Goal: Task Accomplishment & Management: Manage account settings

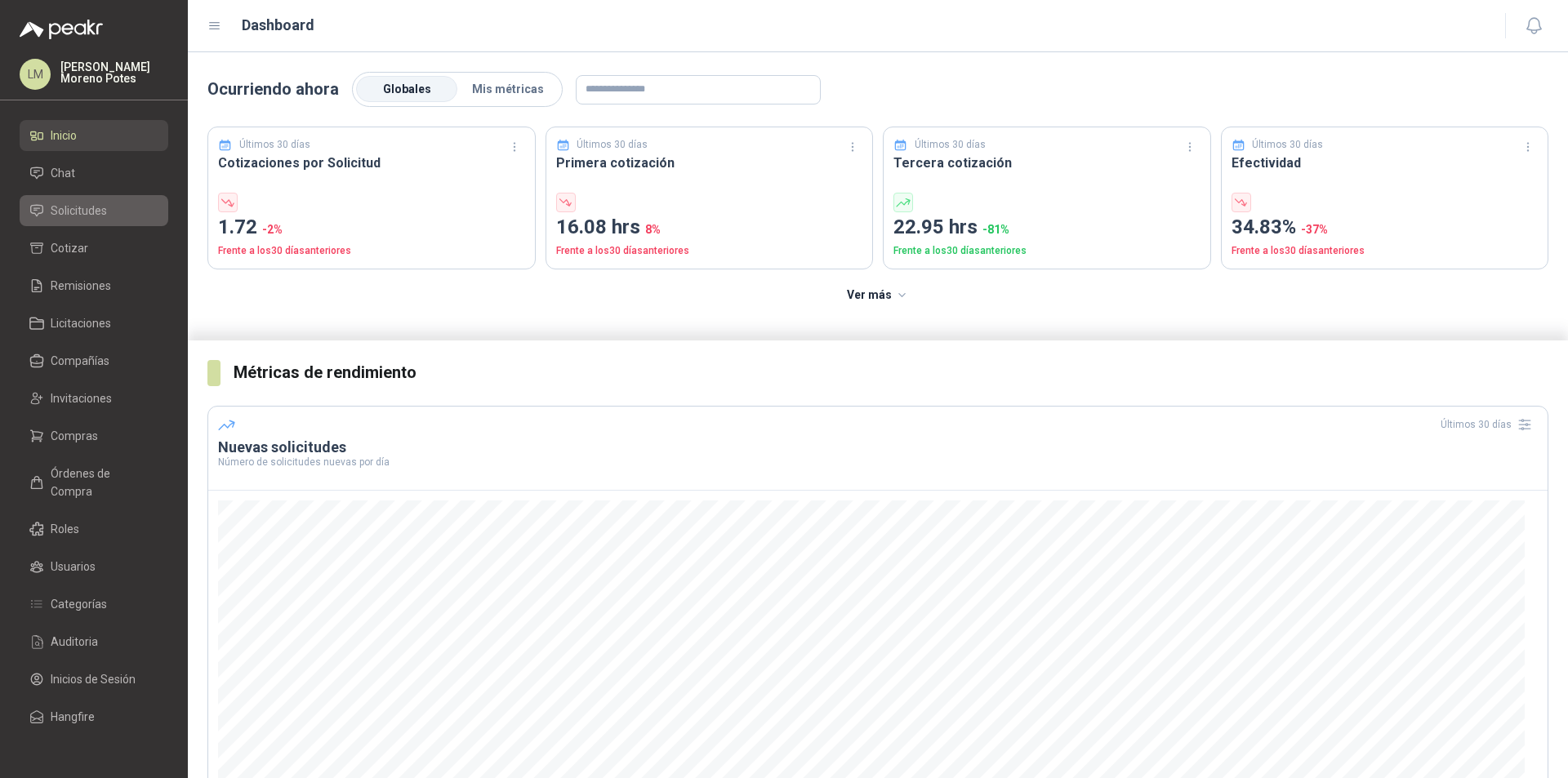
click at [119, 220] on link "Solicitudes" at bounding box center [94, 210] width 149 height 31
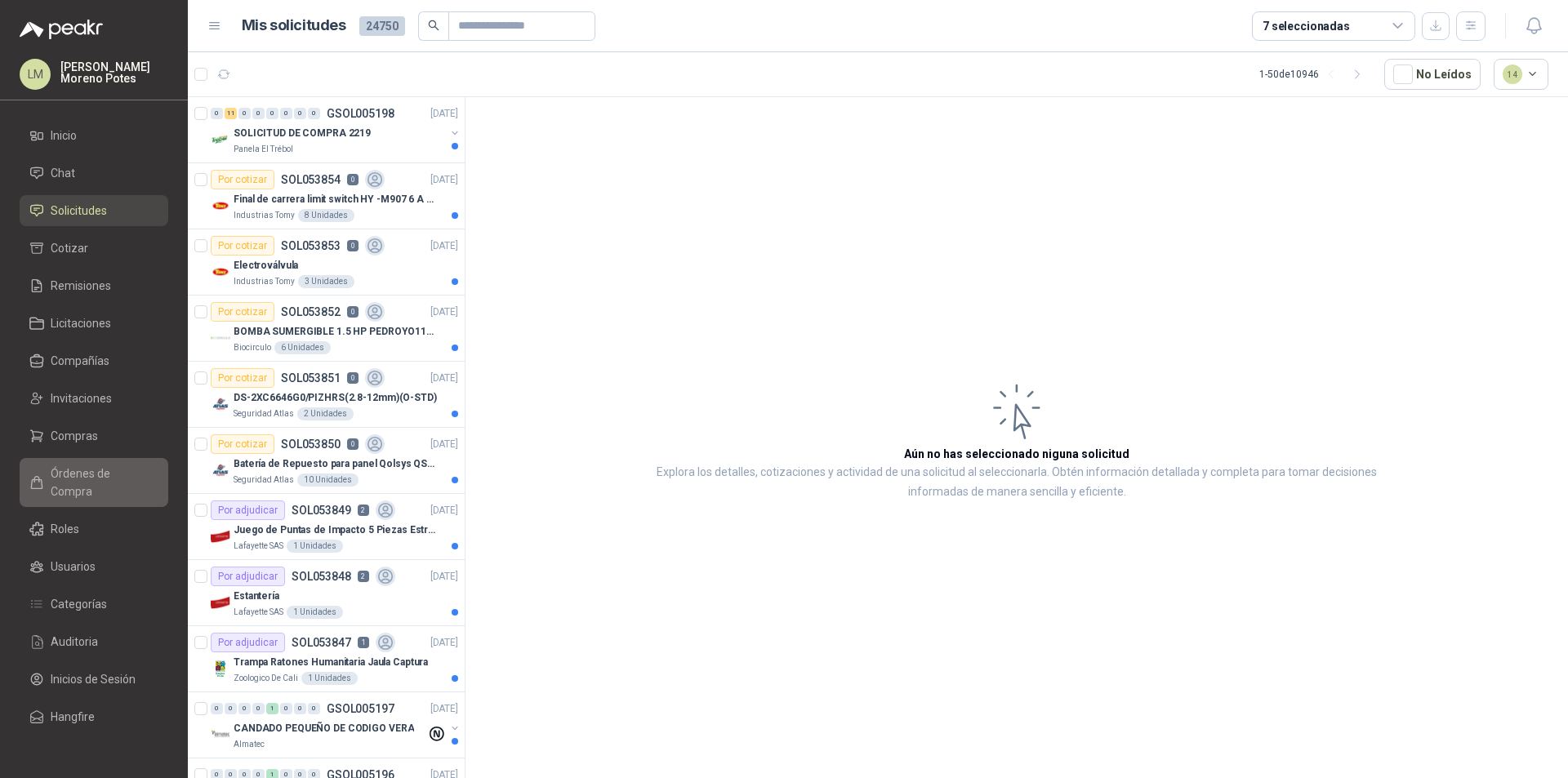
click at [93, 472] on span "Órdenes de Compra" at bounding box center [102, 482] width 102 height 36
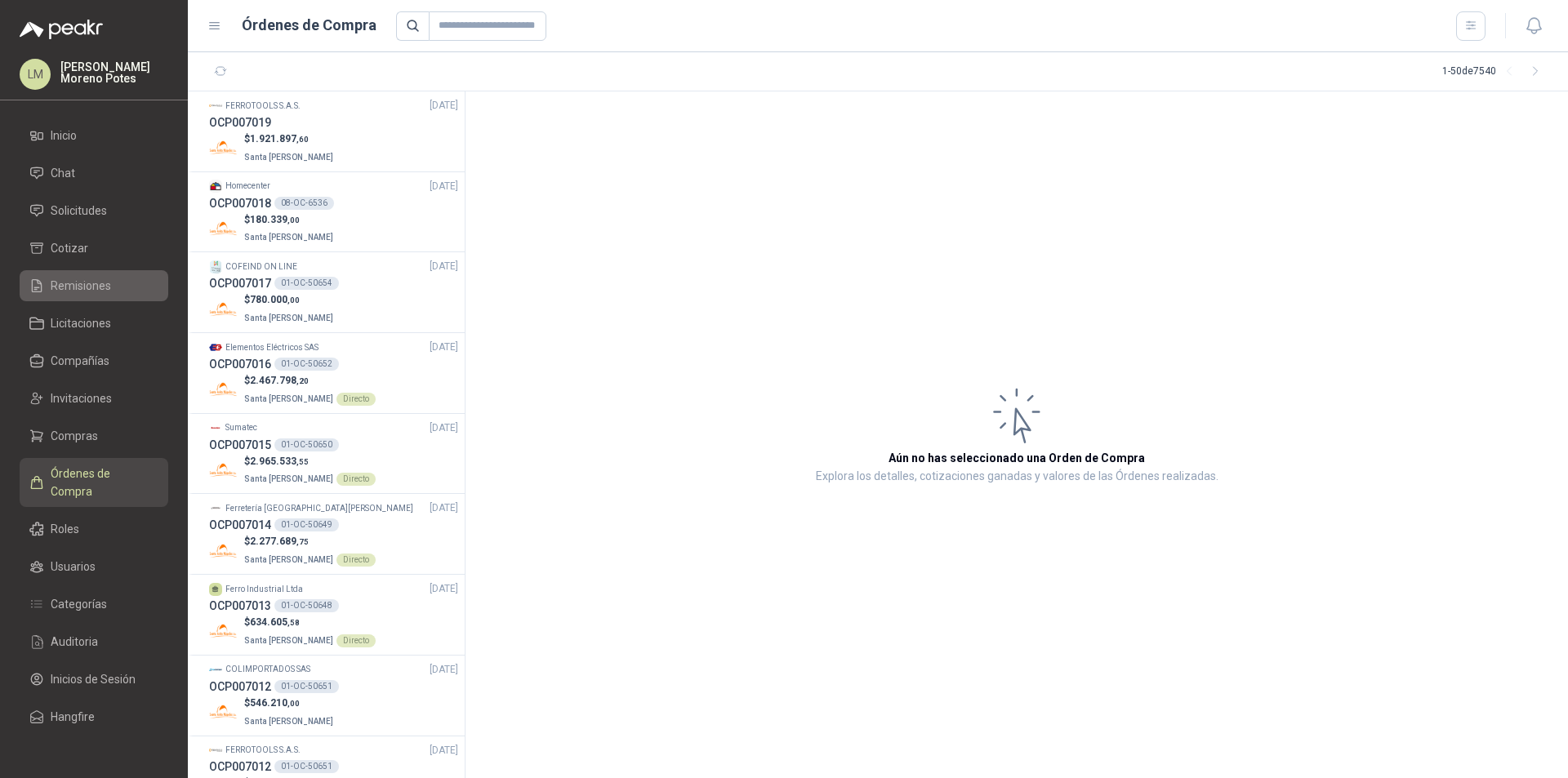
click at [116, 288] on li "Remisiones" at bounding box center [94, 286] width 129 height 18
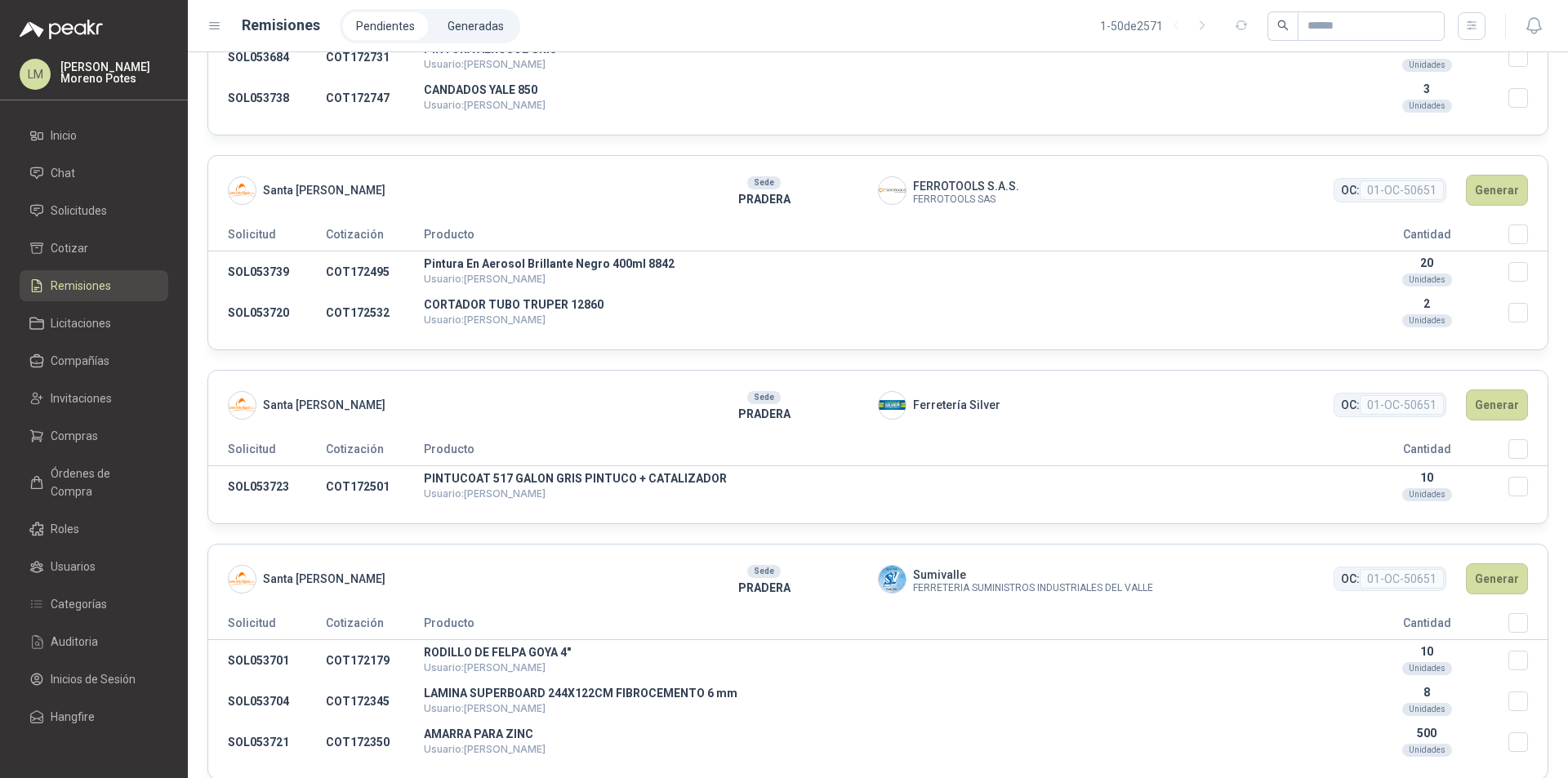
scroll to position [2123, 0]
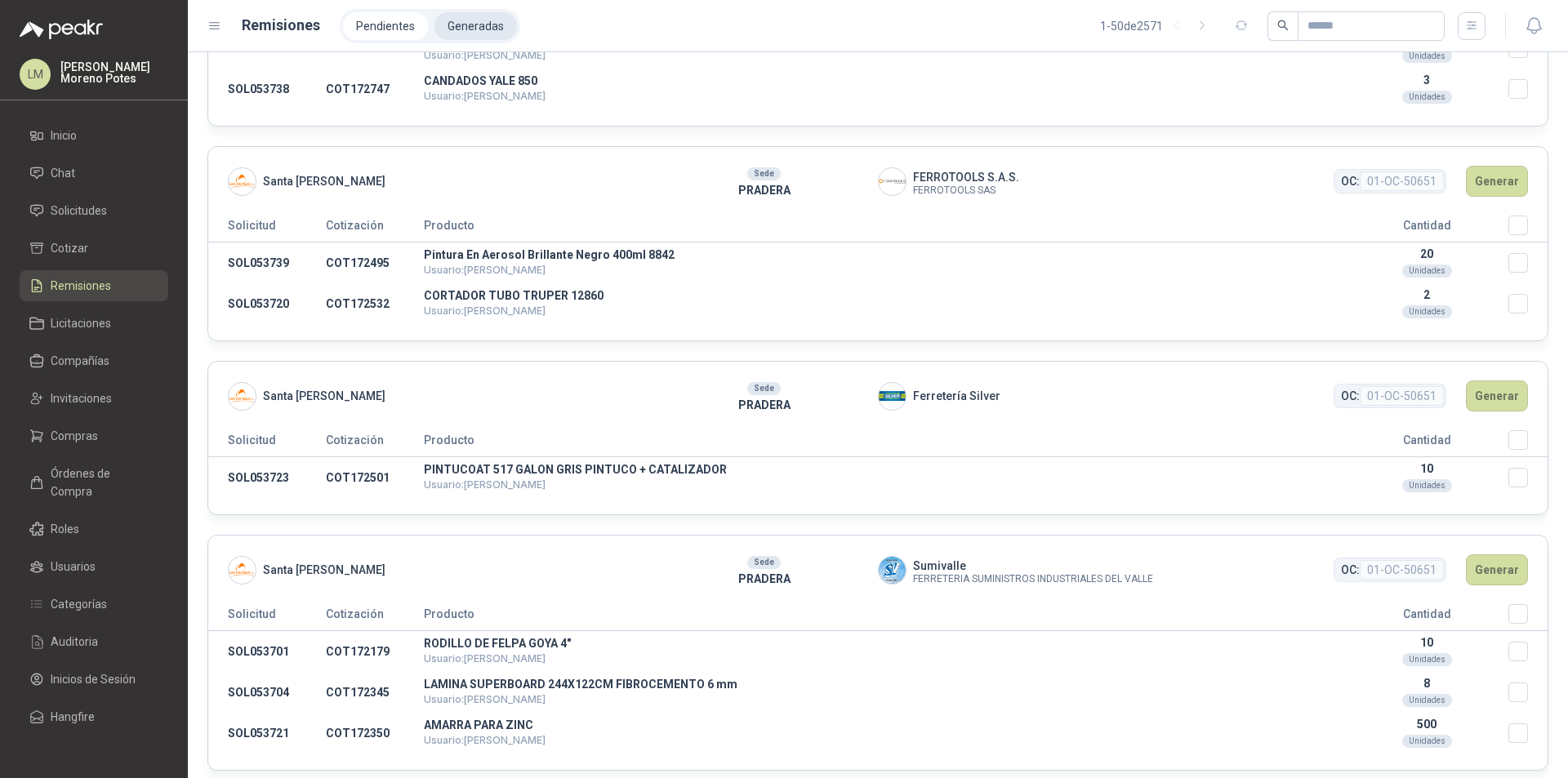
click at [451, 18] on li "Generadas" at bounding box center [475, 26] width 83 height 28
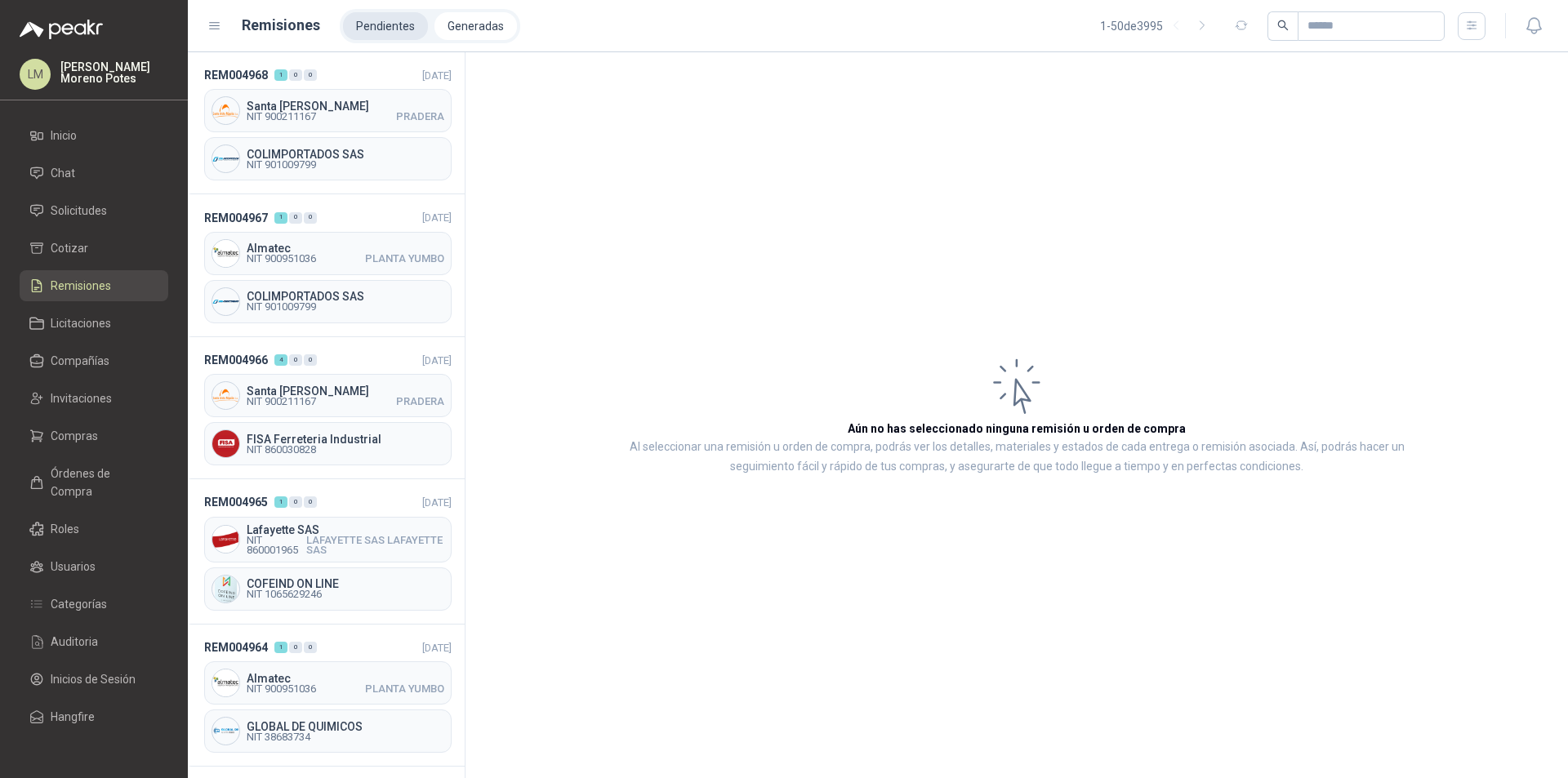
click at [367, 31] on li "Pendientes" at bounding box center [386, 26] width 85 height 28
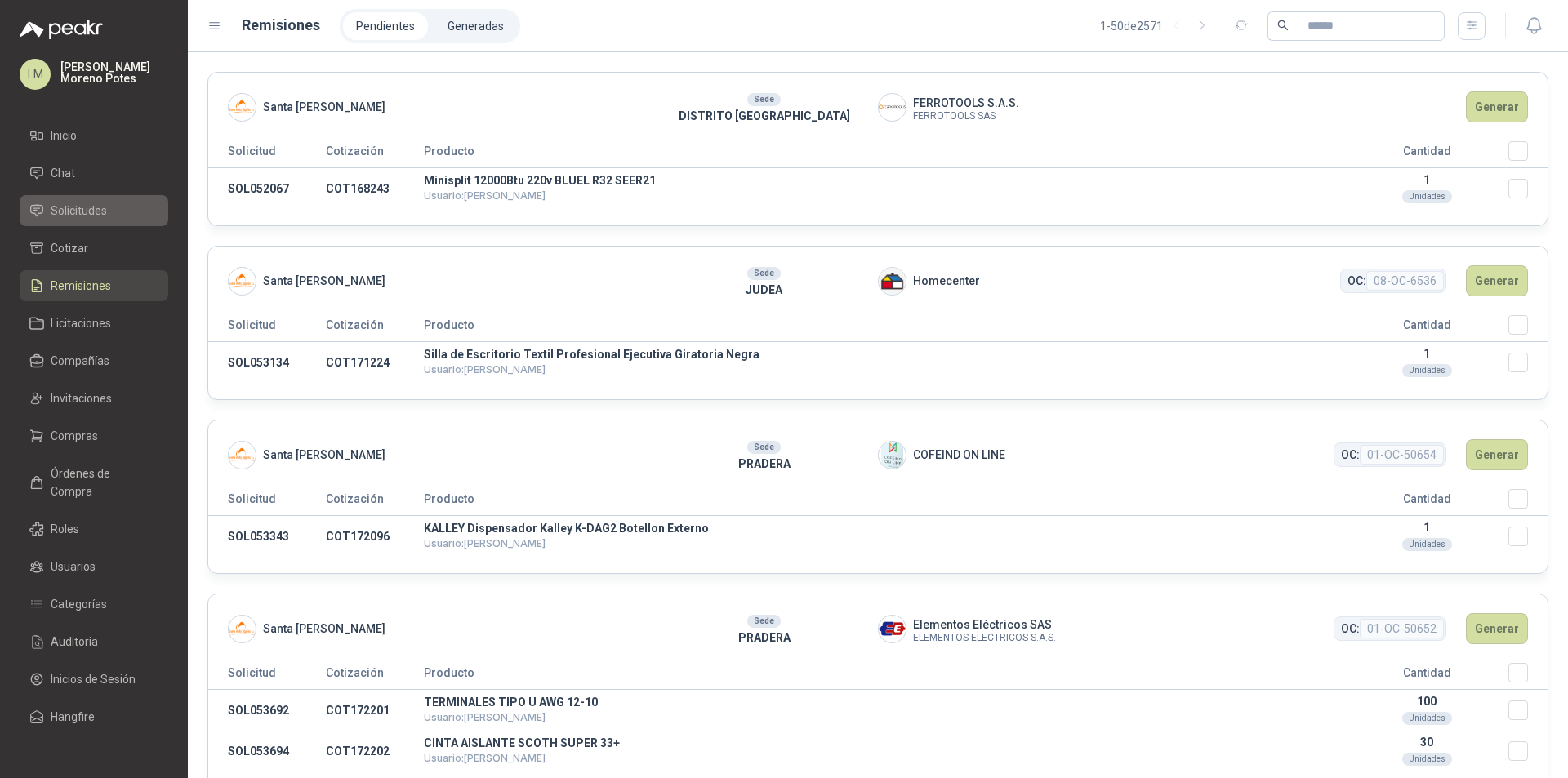
click at [111, 208] on li "Solicitudes" at bounding box center [94, 211] width 129 height 18
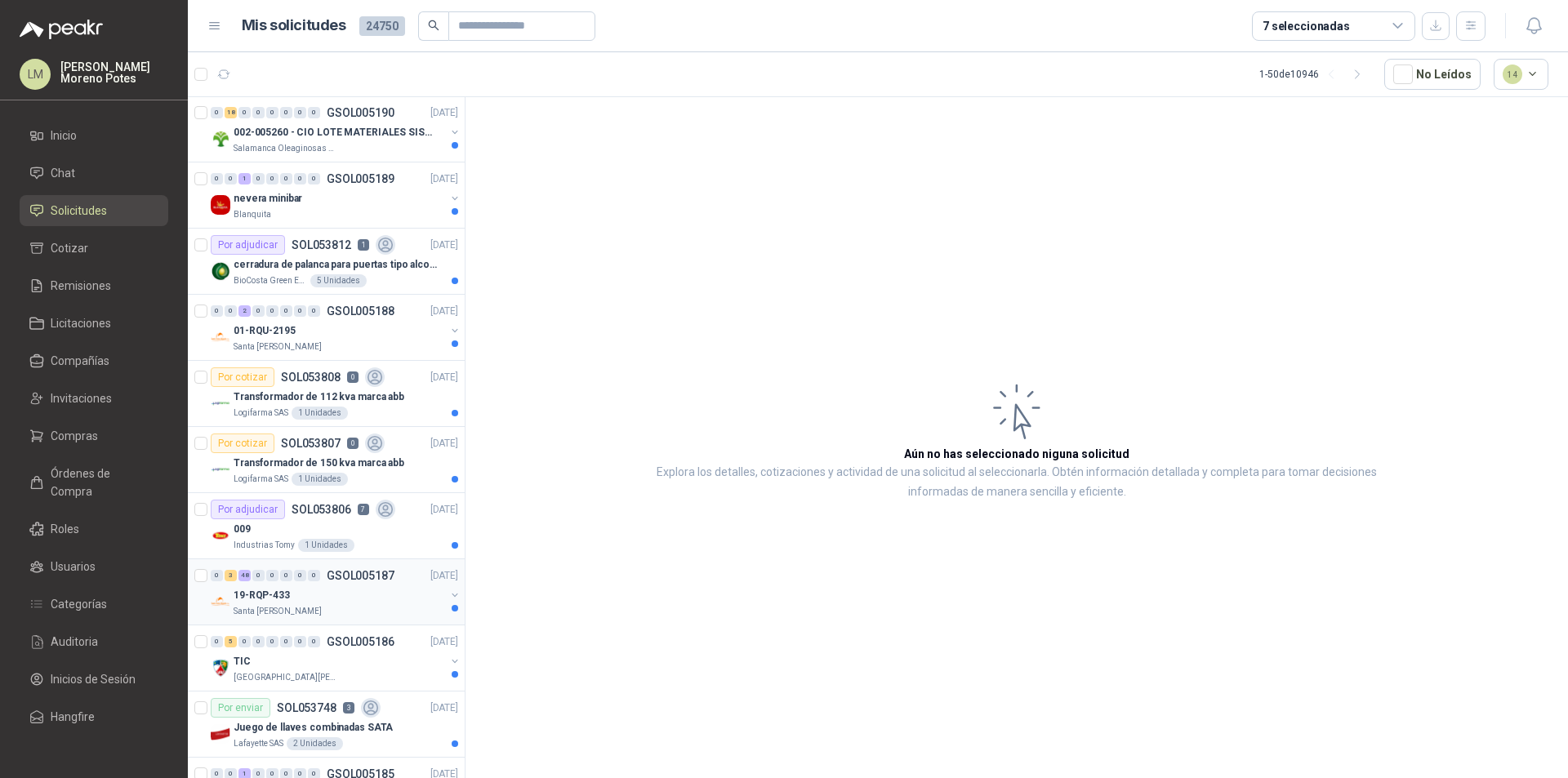
scroll to position [1225, 0]
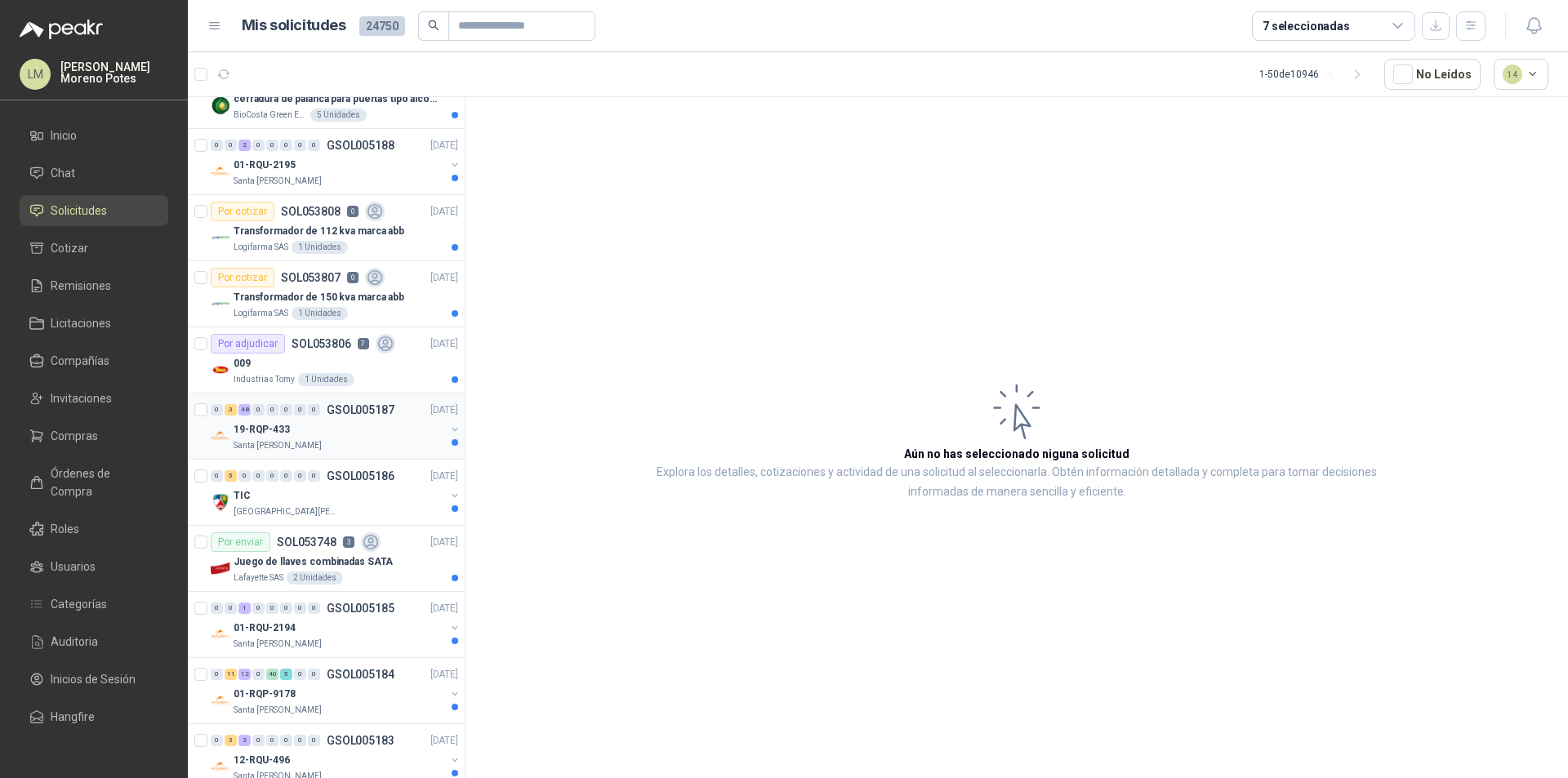
click at [325, 449] on div "Santa [PERSON_NAME]" at bounding box center [339, 446] width 211 height 13
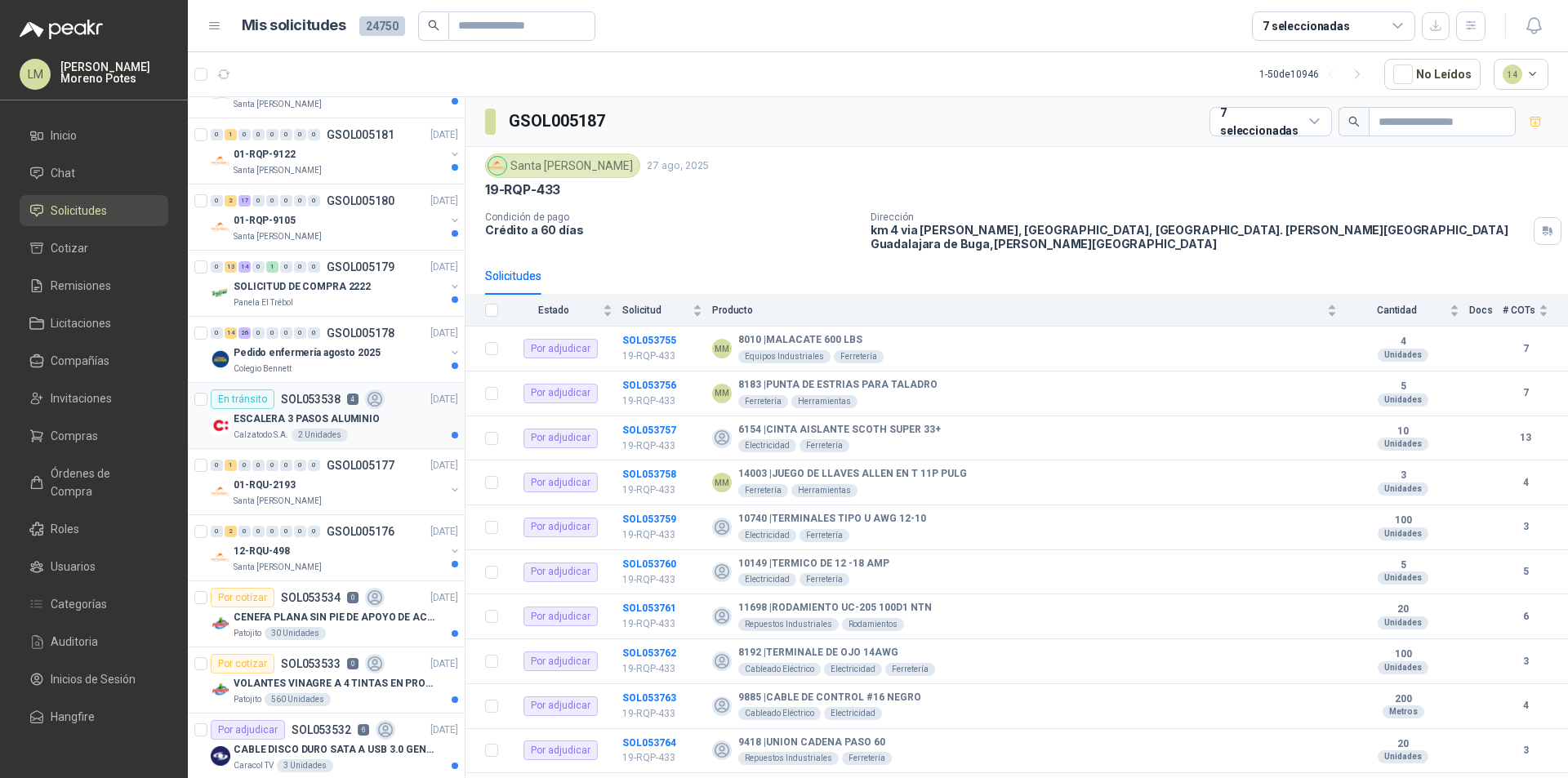
scroll to position [2041, 0]
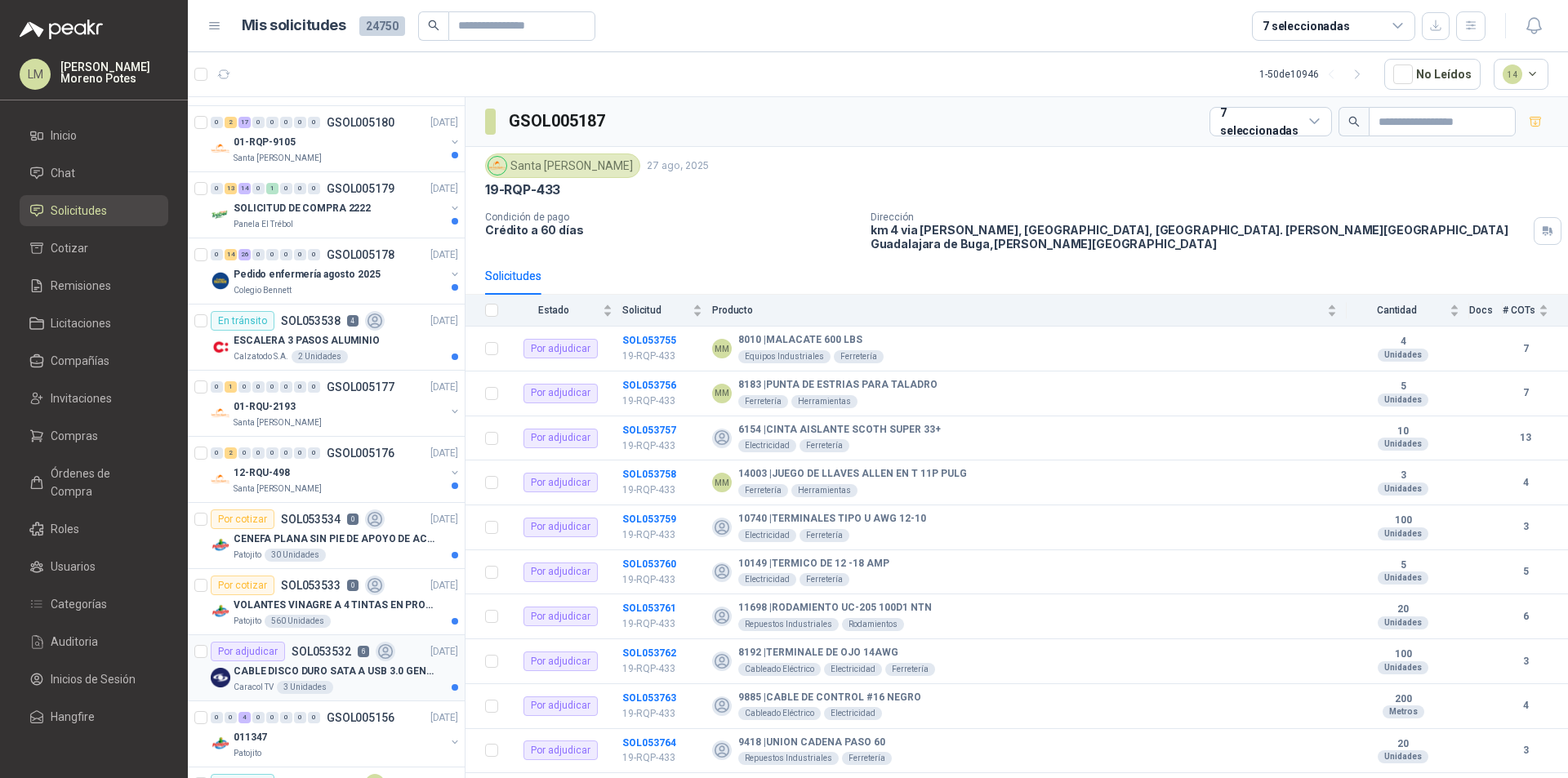
click at [398, 683] on div "Caracol TV 3 Unidades" at bounding box center [346, 688] width 225 height 13
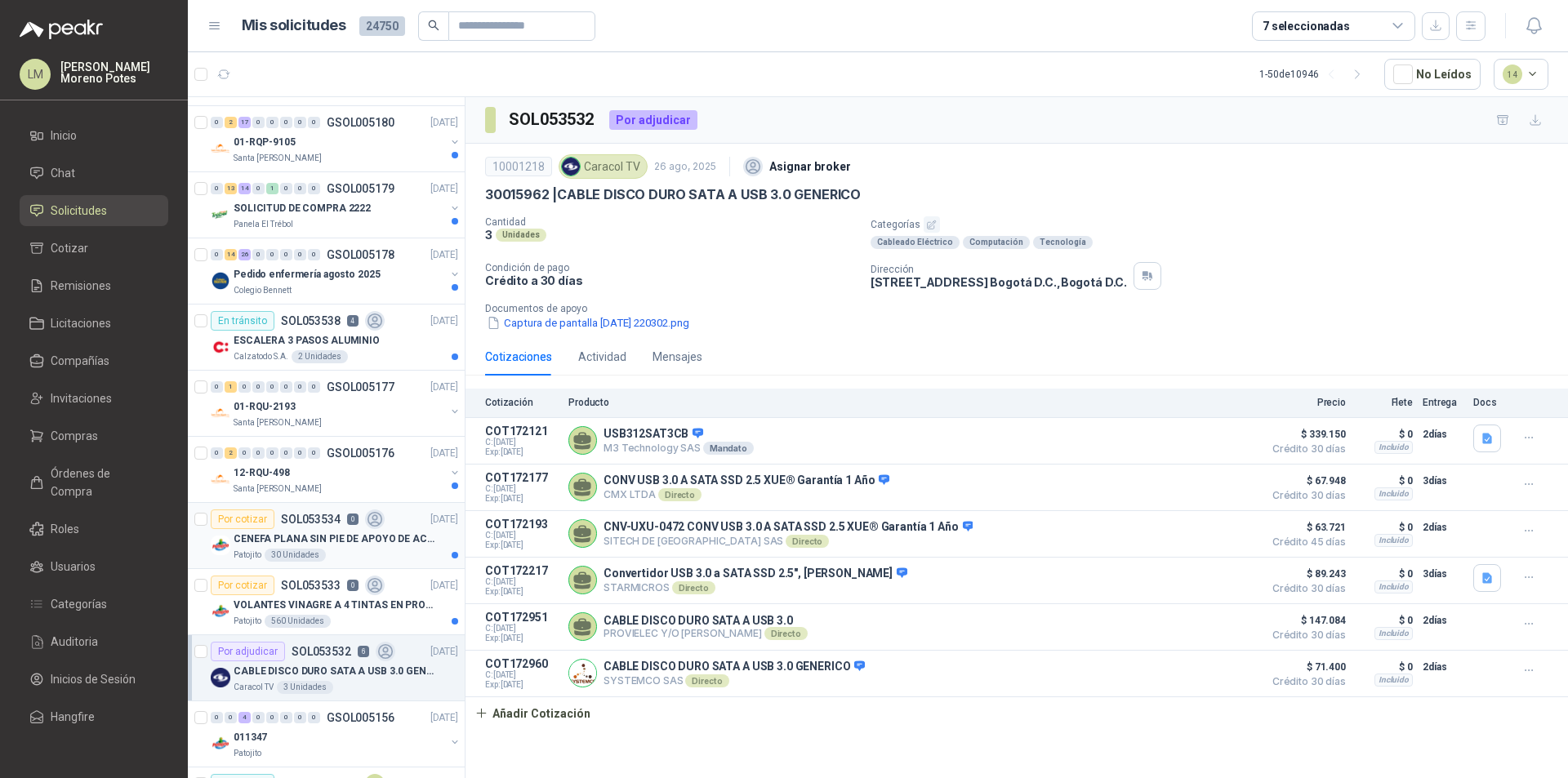
scroll to position [2367, 0]
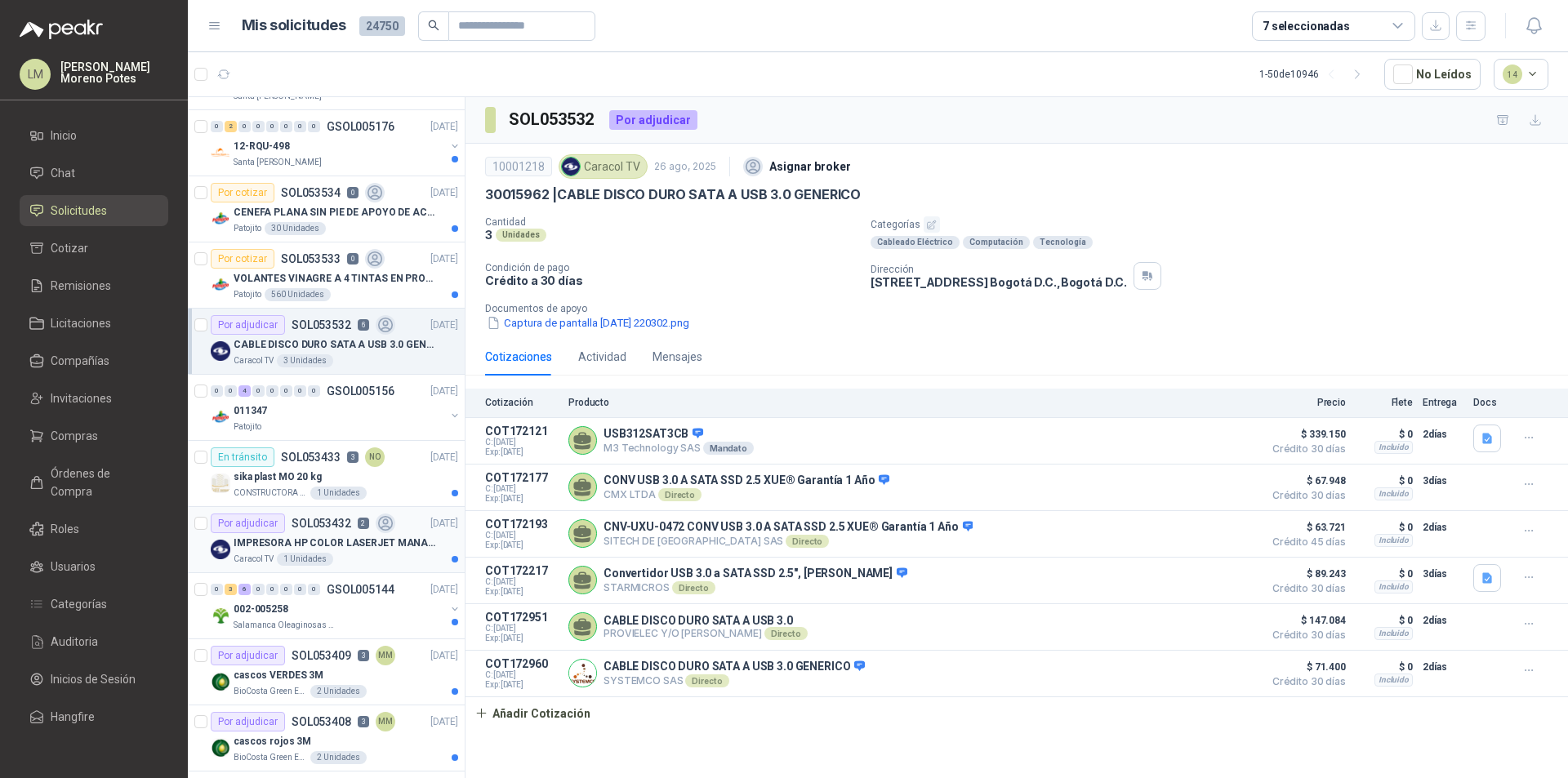
click at [368, 553] on div "Caracol TV 1 Unidades" at bounding box center [346, 559] width 225 height 13
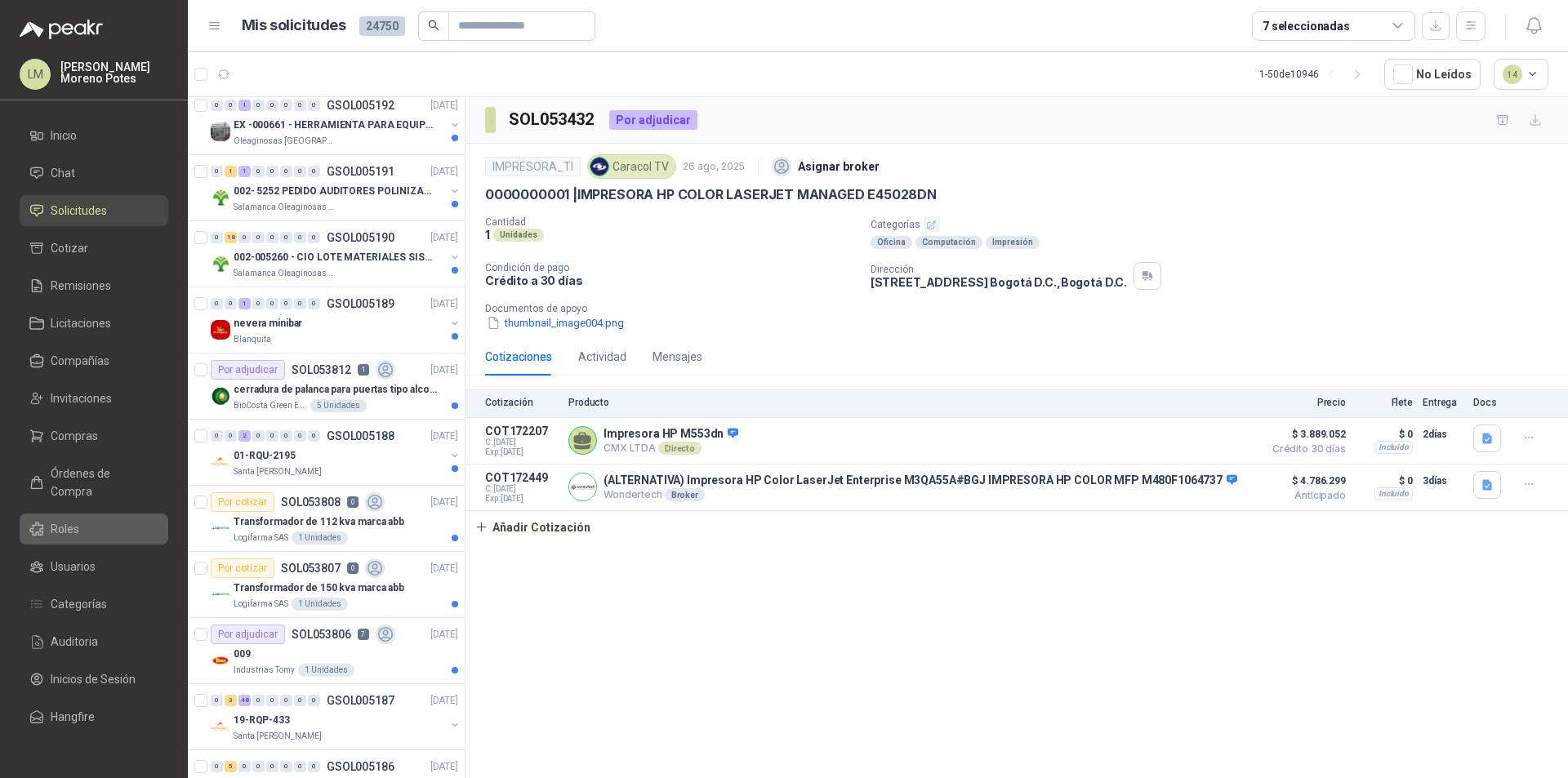
scroll to position [778, 0]
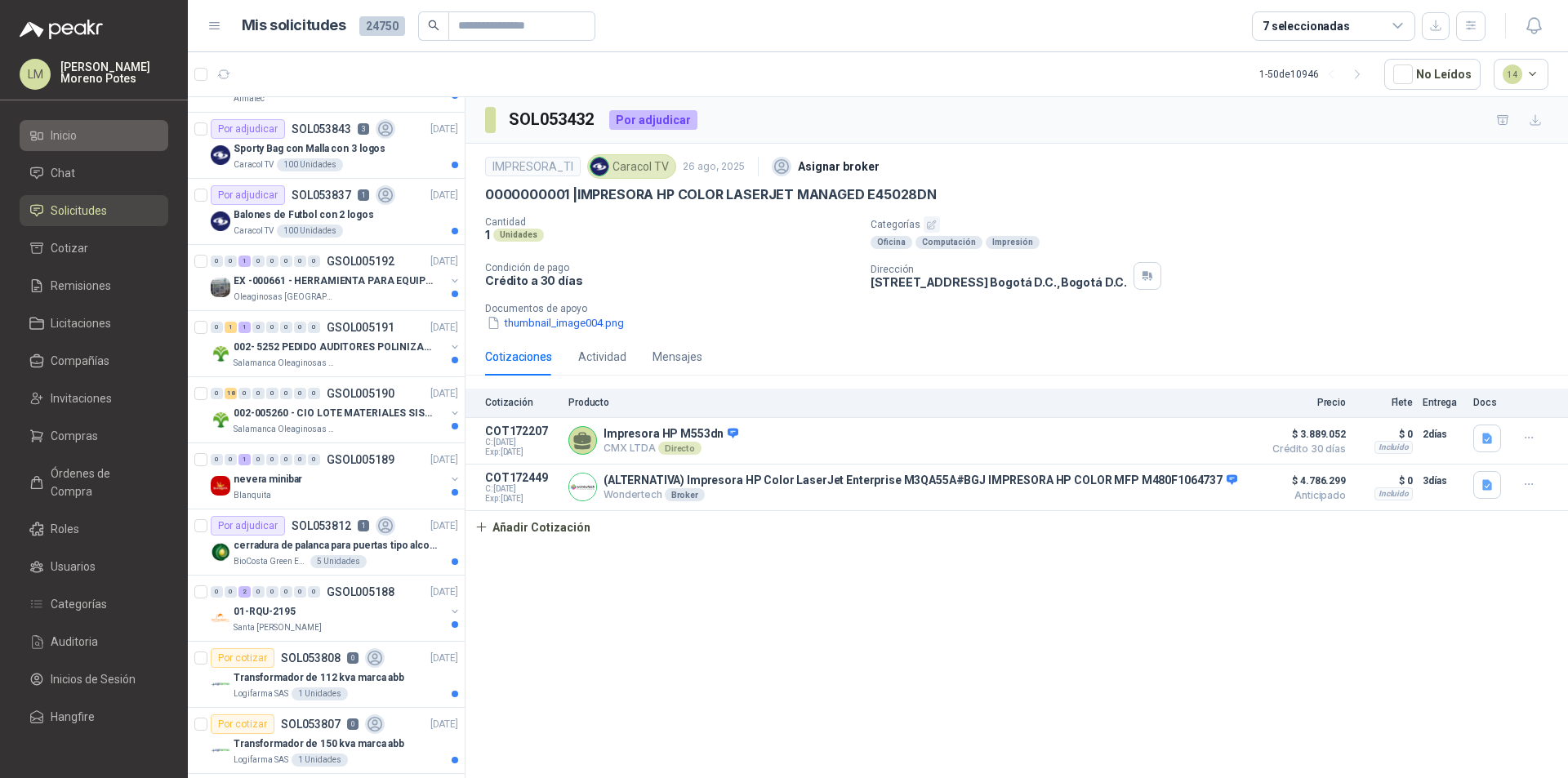
click at [107, 135] on li "Inicio" at bounding box center [94, 136] width 129 height 18
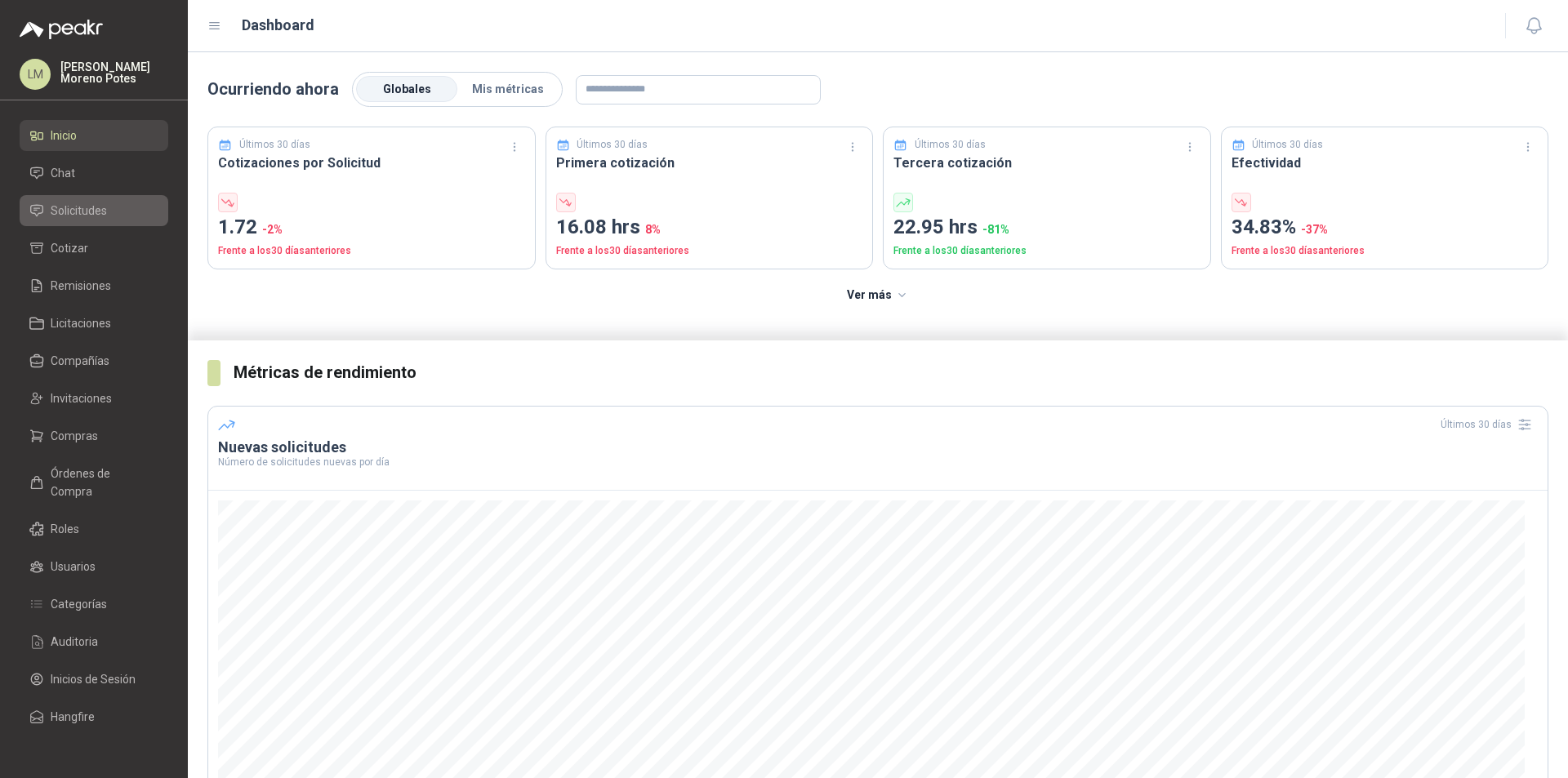
click at [89, 205] on span "Solicitudes" at bounding box center [78, 211] width 56 height 18
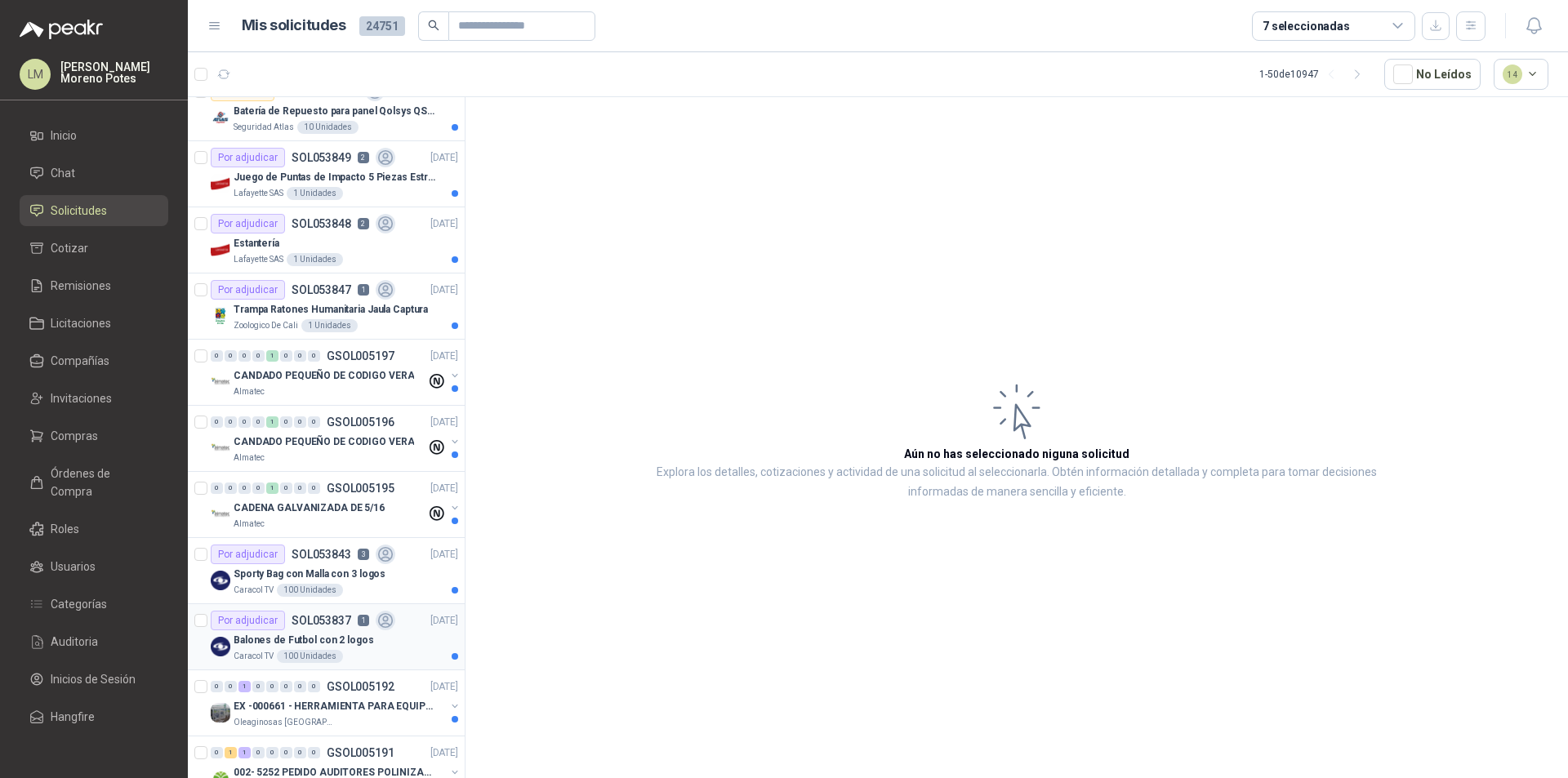
scroll to position [653, 0]
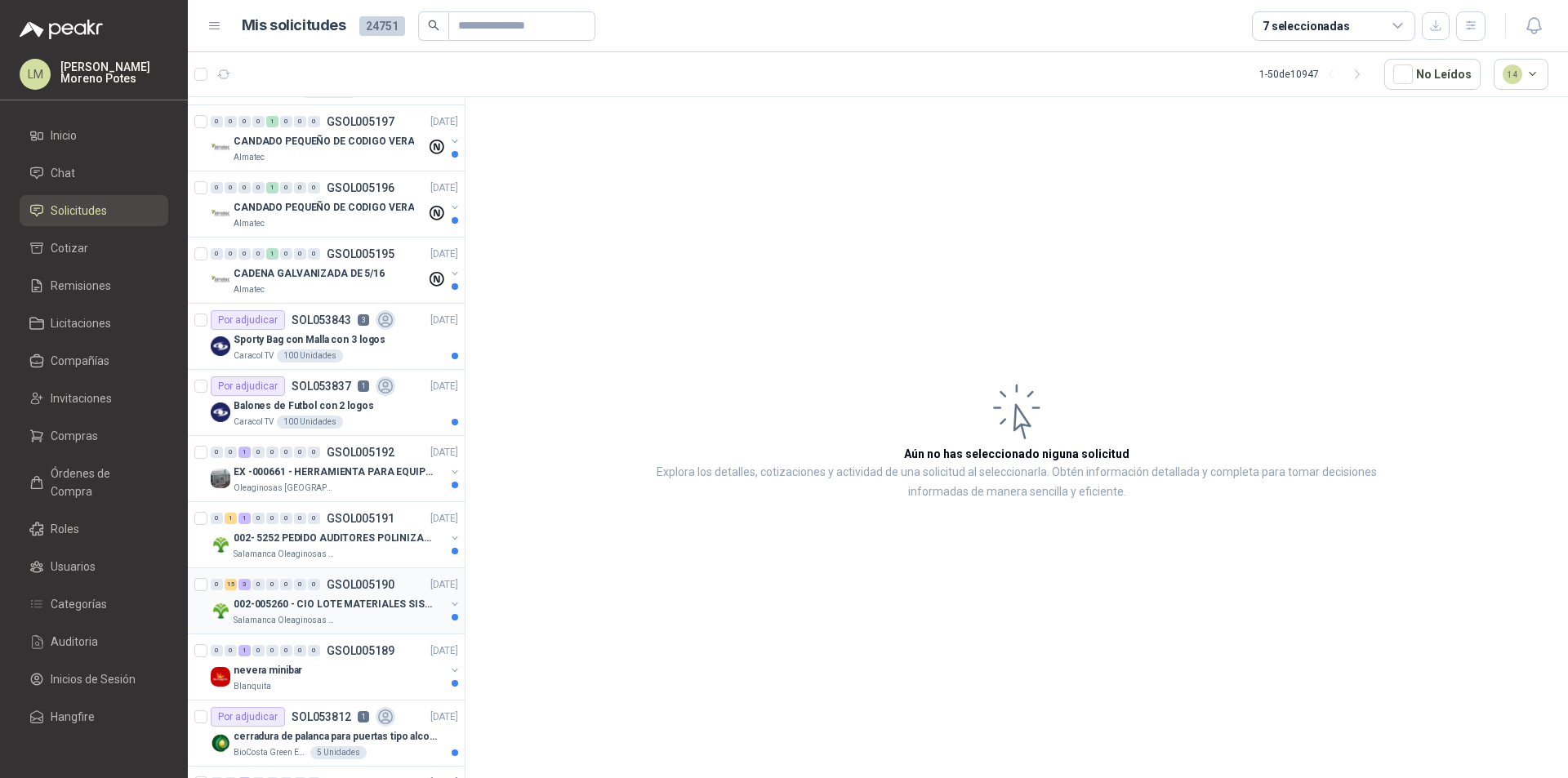
click at [369, 615] on div "Salamanca Oleaginosas SAS" at bounding box center [339, 620] width 211 height 13
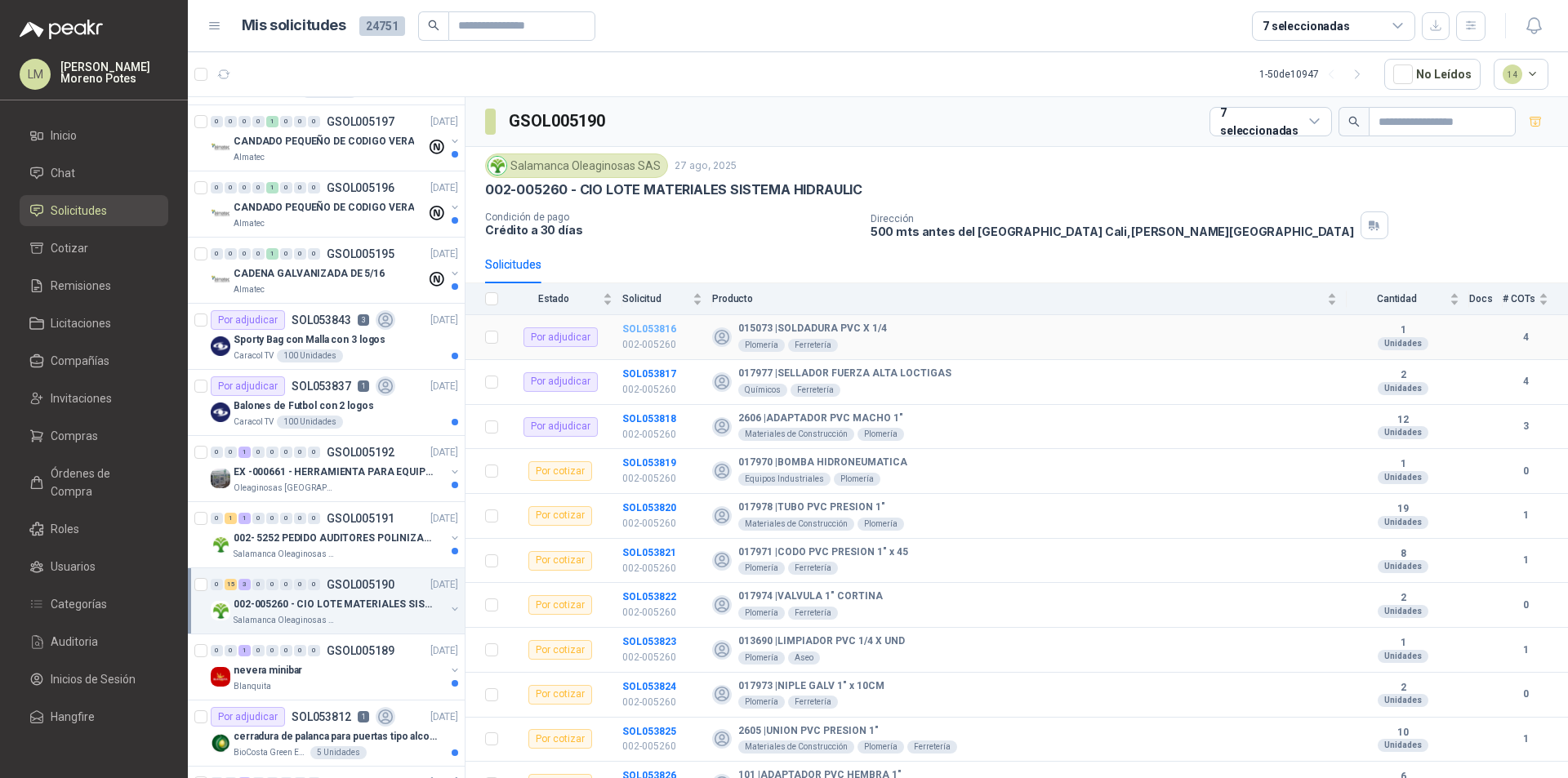
click at [645, 326] on b "SOL053816" at bounding box center [649, 329] width 54 height 12
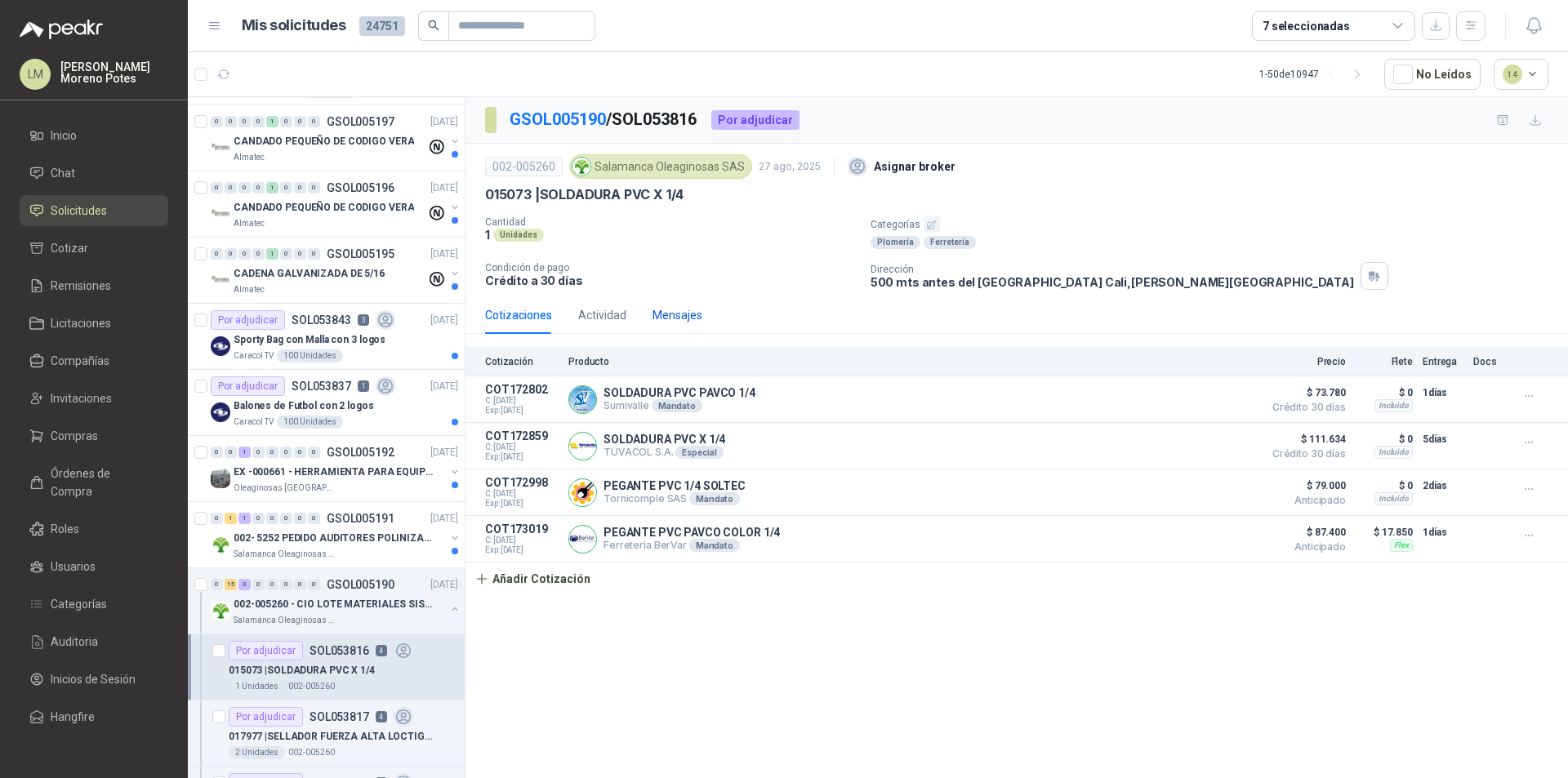
click at [669, 318] on div "Mensajes" at bounding box center [677, 316] width 50 height 18
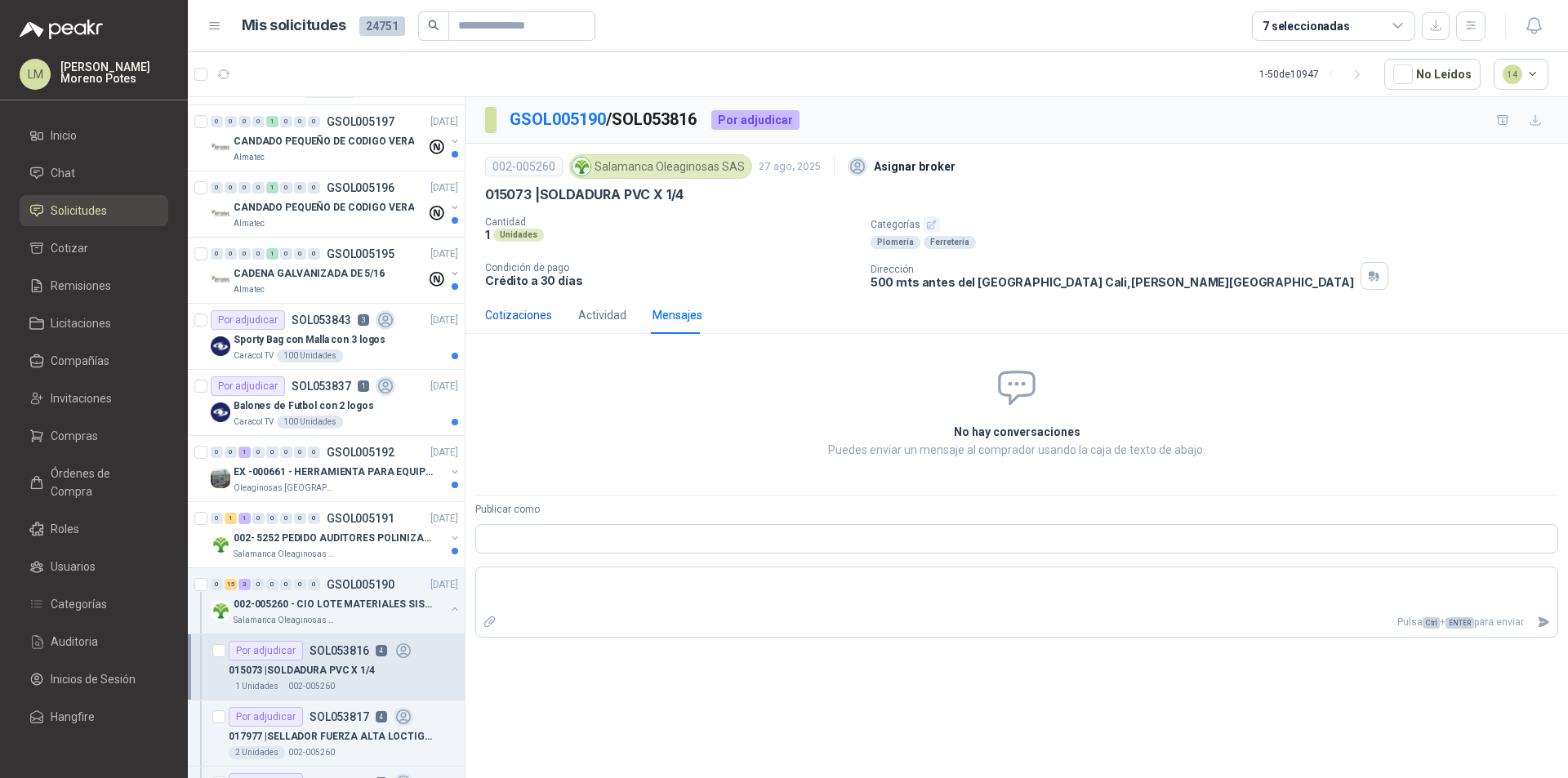
click at [516, 313] on div "Cotizaciones" at bounding box center [518, 316] width 67 height 18
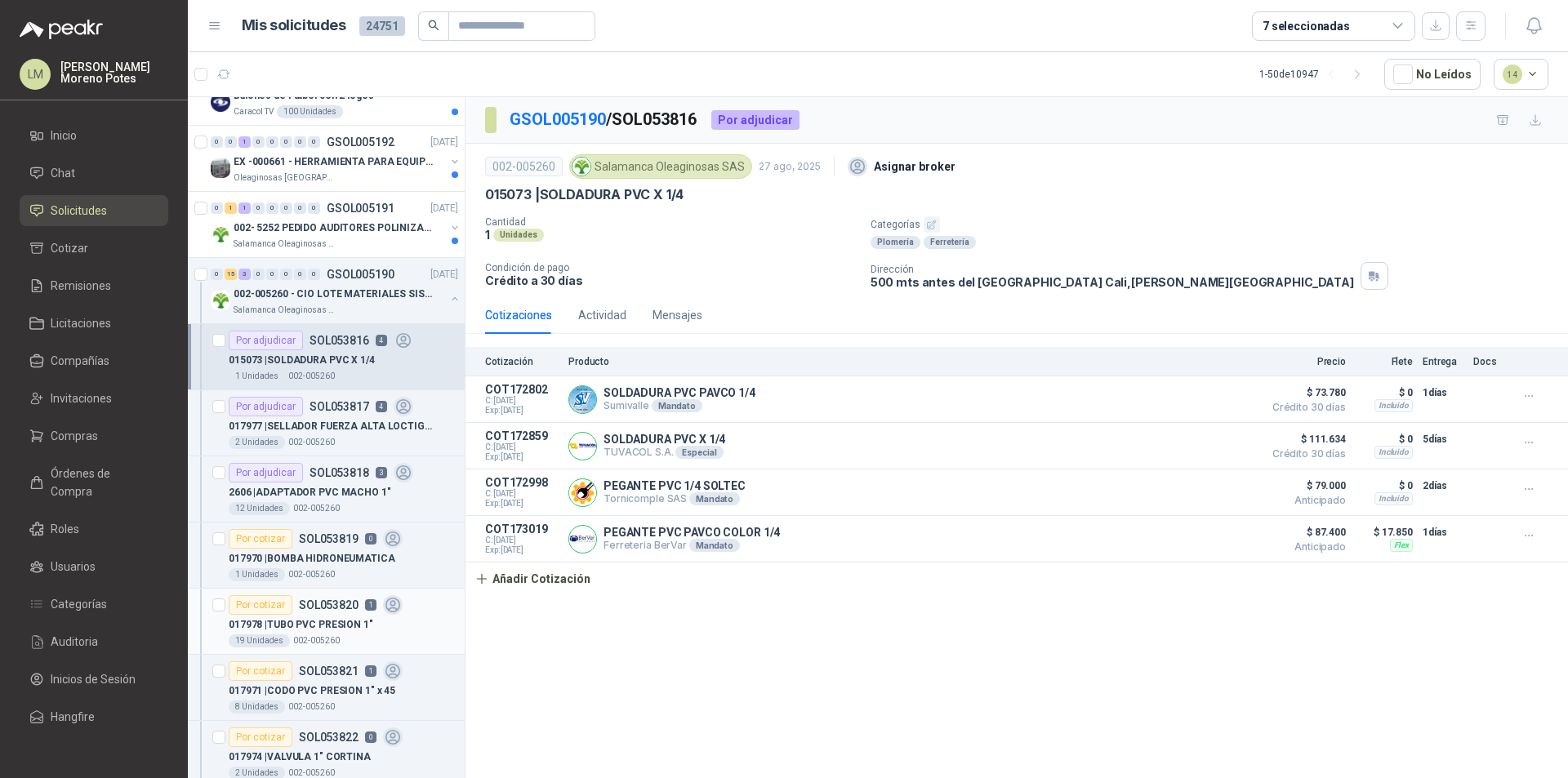
scroll to position [980, 0]
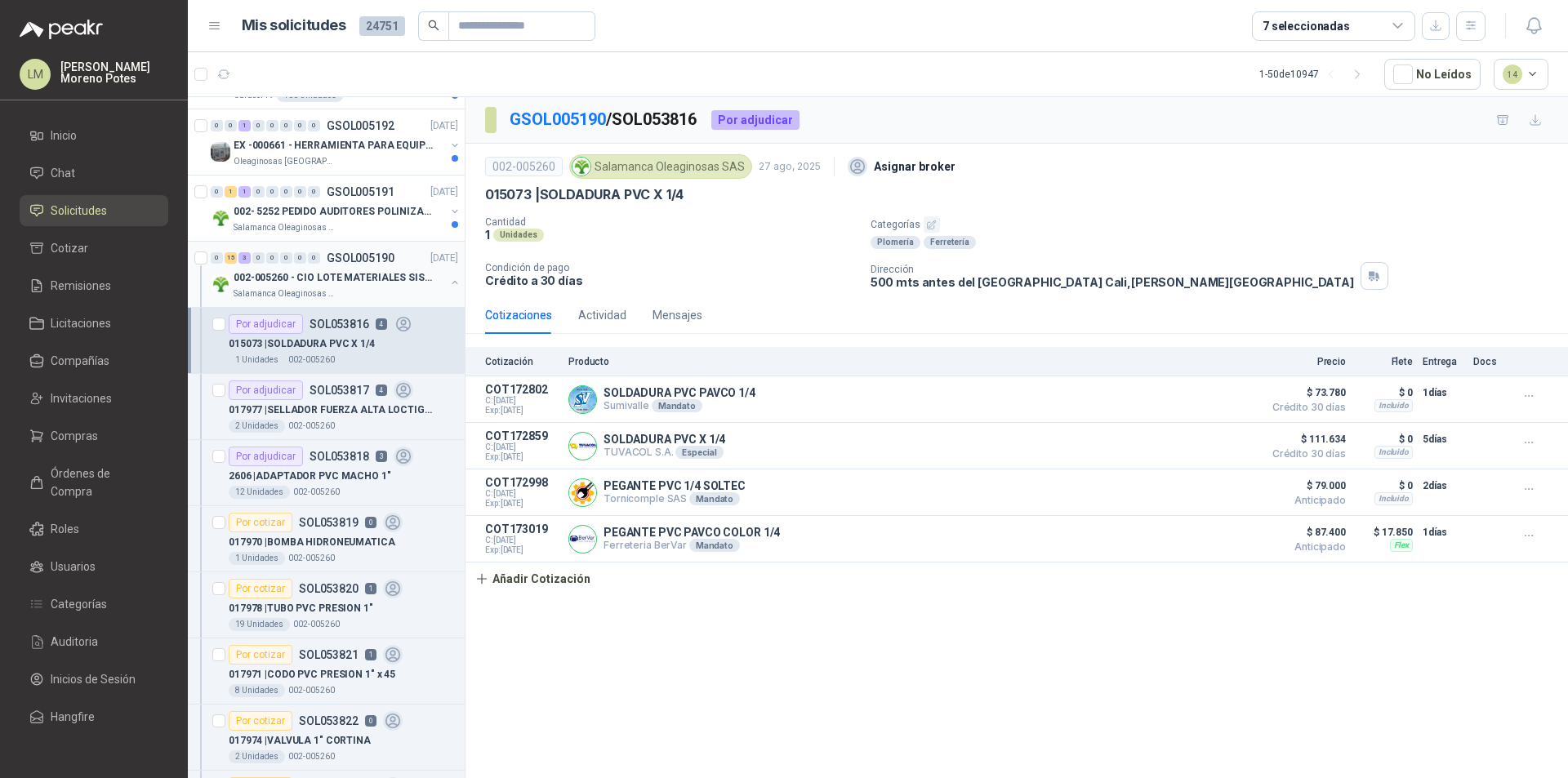
click at [448, 284] on button "button" at bounding box center [455, 283] width 13 height 13
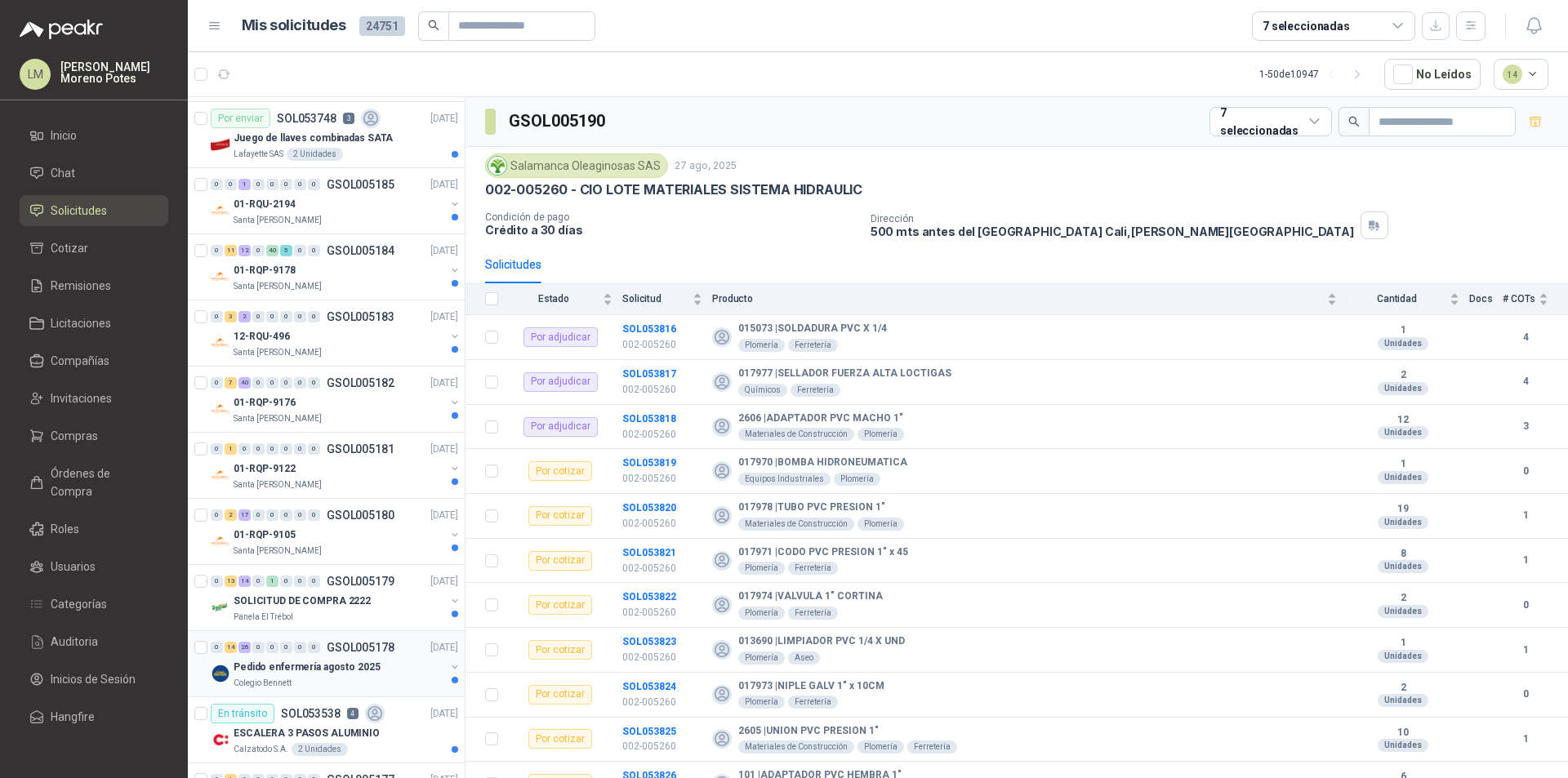
scroll to position [2041, 0]
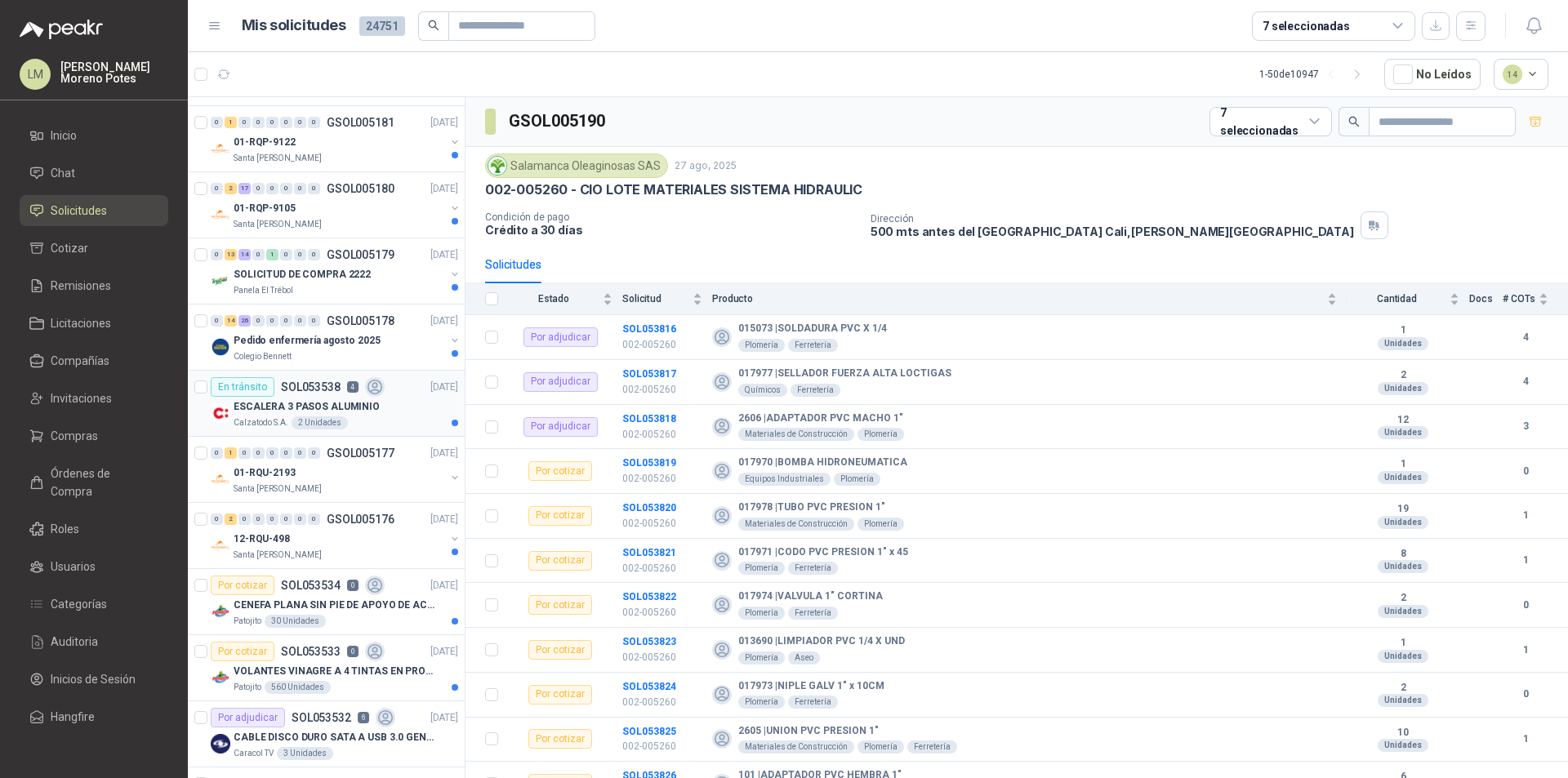
click at [396, 422] on div "Calzatodo S.A. 2 Unidades" at bounding box center [346, 423] width 225 height 13
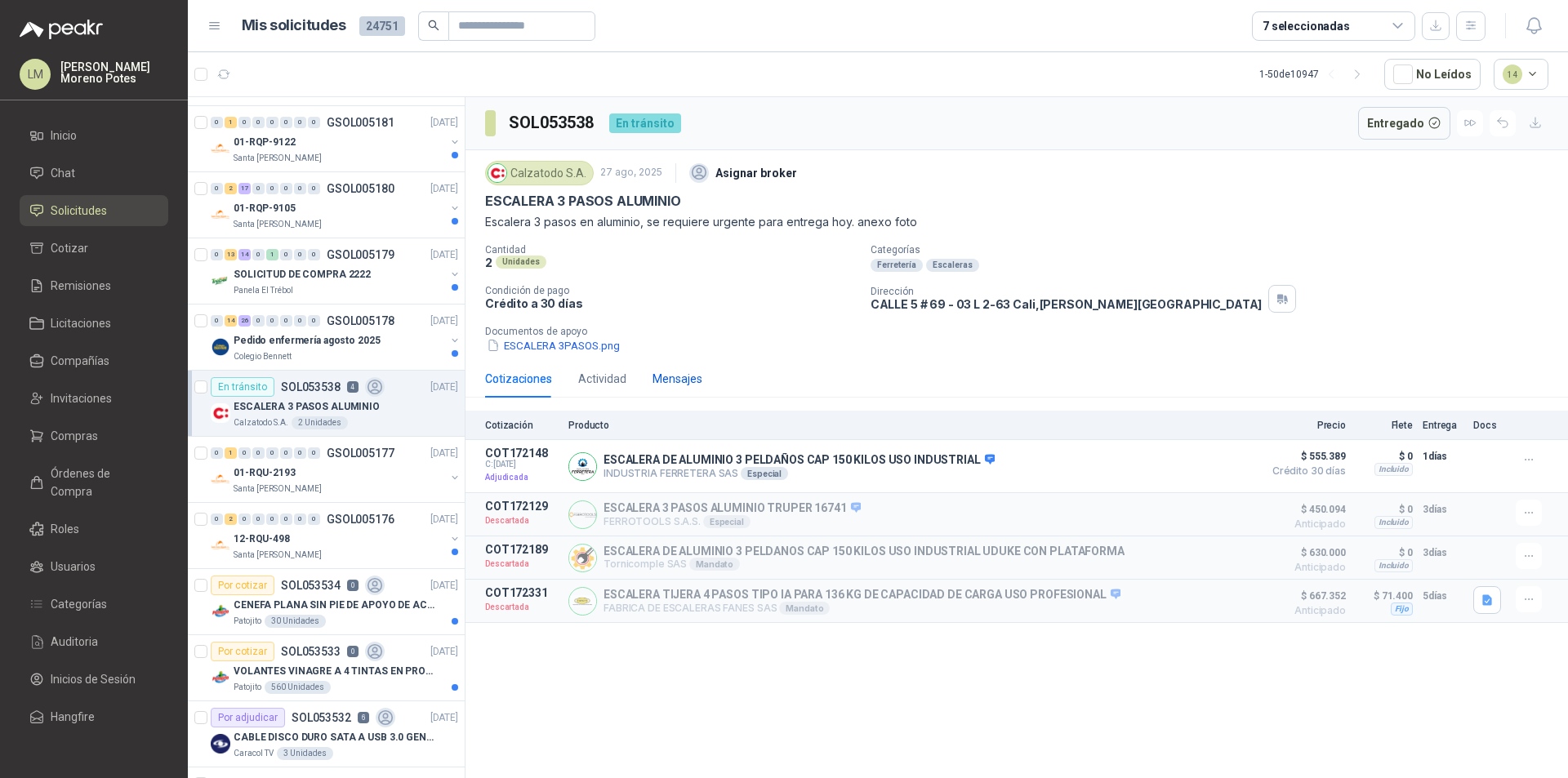
click at [664, 373] on div "Mensajes" at bounding box center [677, 379] width 50 height 18
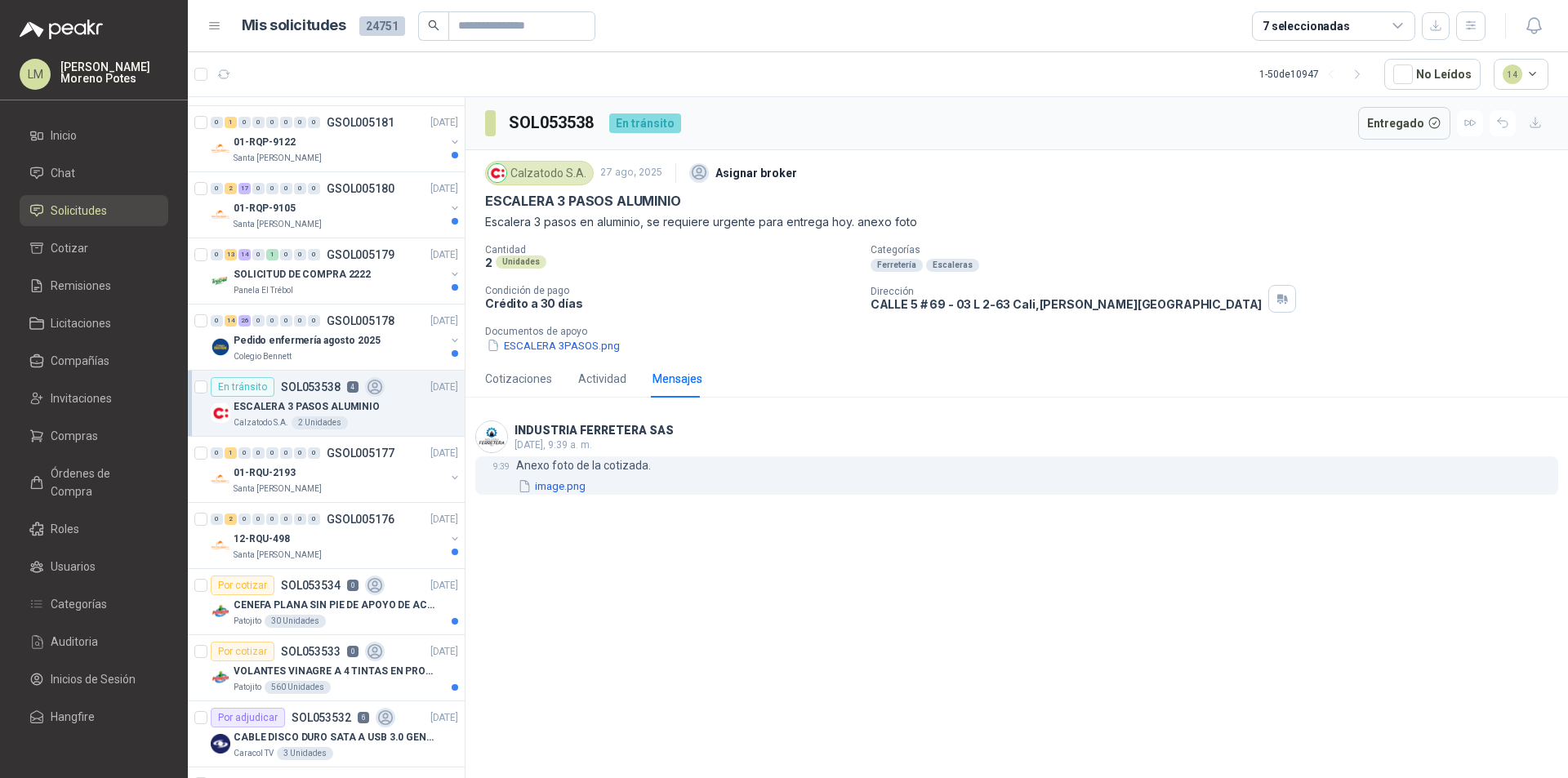
click at [636, 463] on p "Anexo foto de la cotizada." at bounding box center [583, 466] width 134 height 18
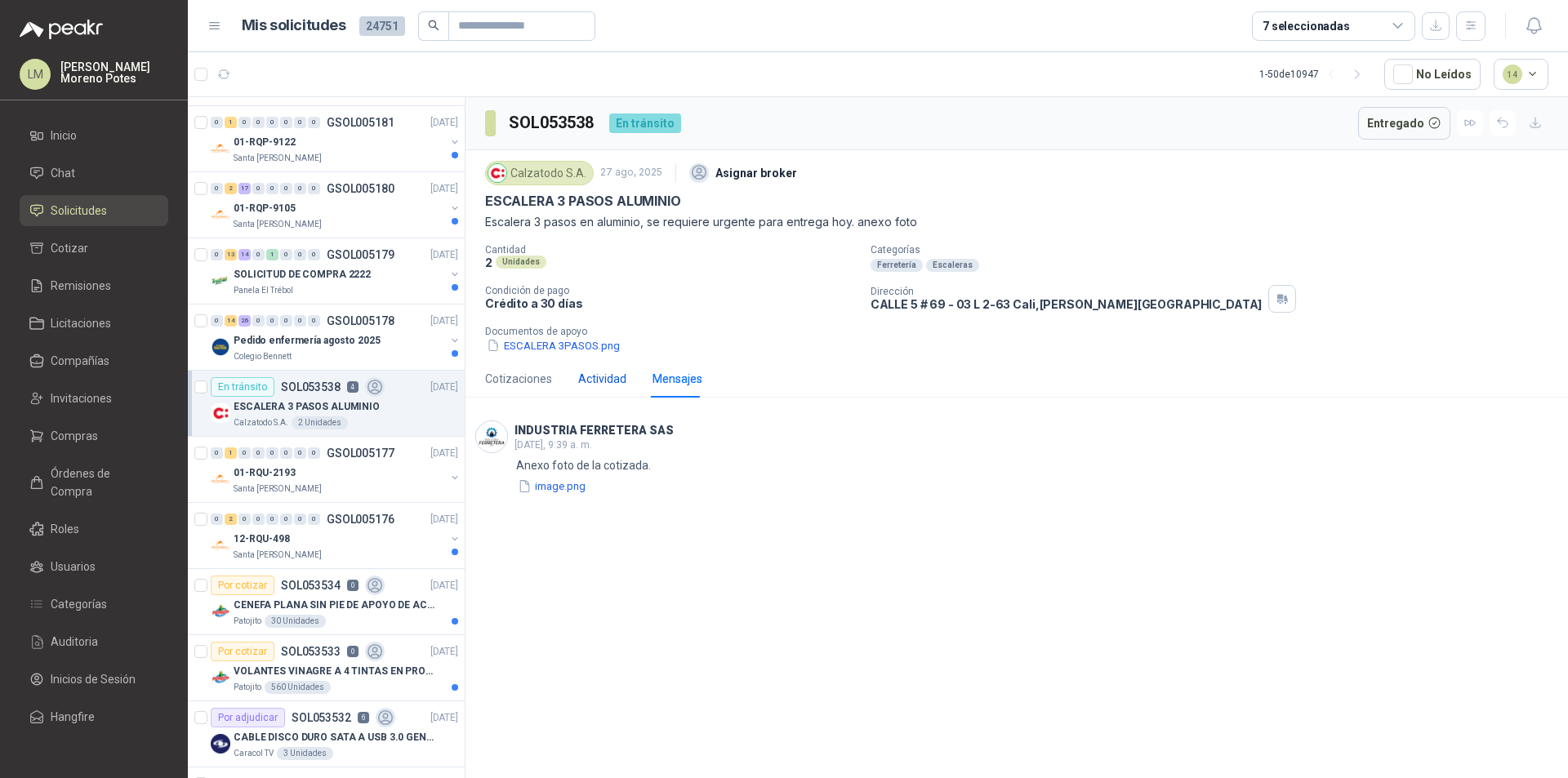
click at [621, 380] on div "Actividad" at bounding box center [602, 379] width 48 height 18
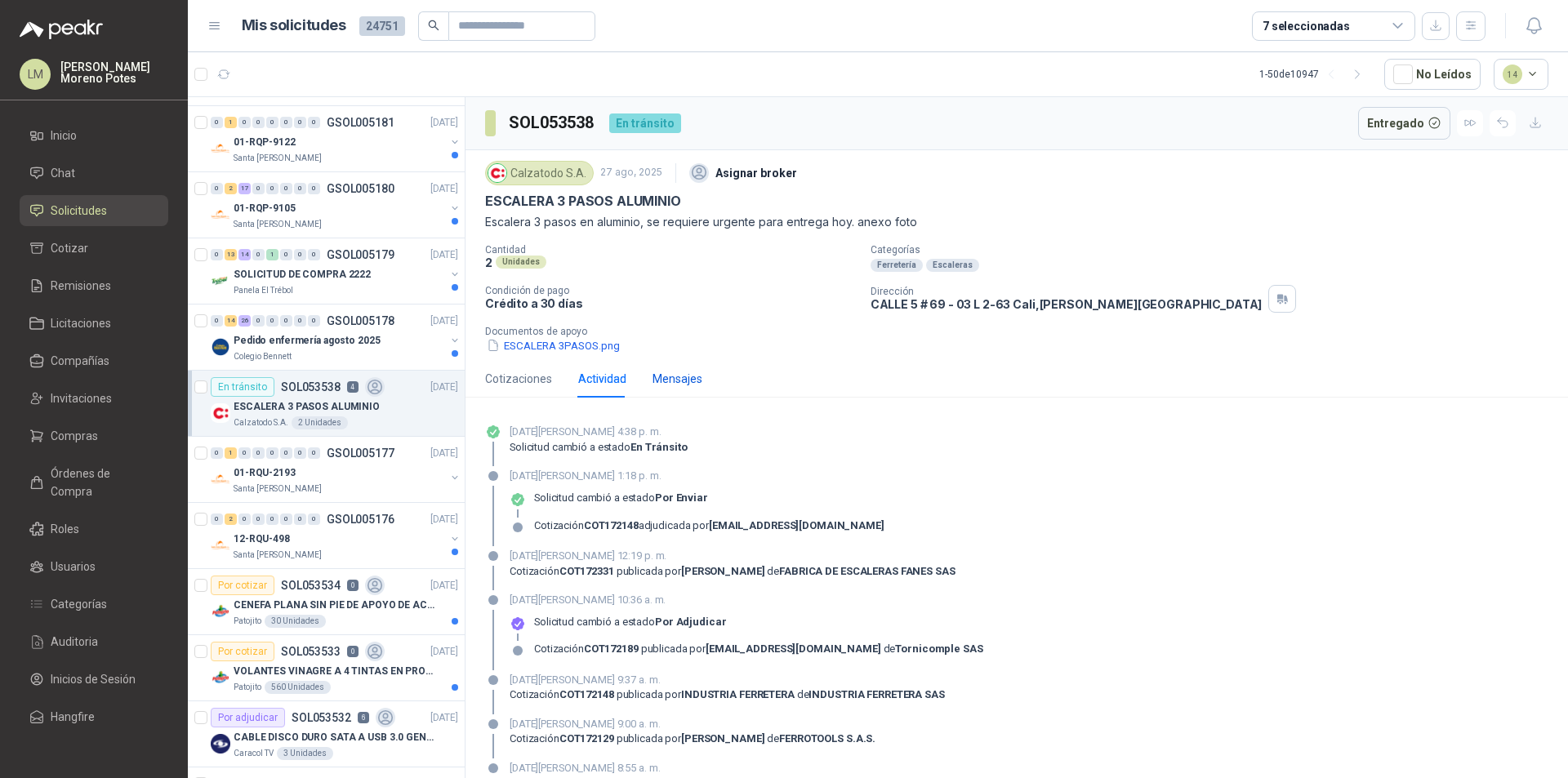
click at [666, 382] on div "Mensajes" at bounding box center [677, 379] width 50 height 18
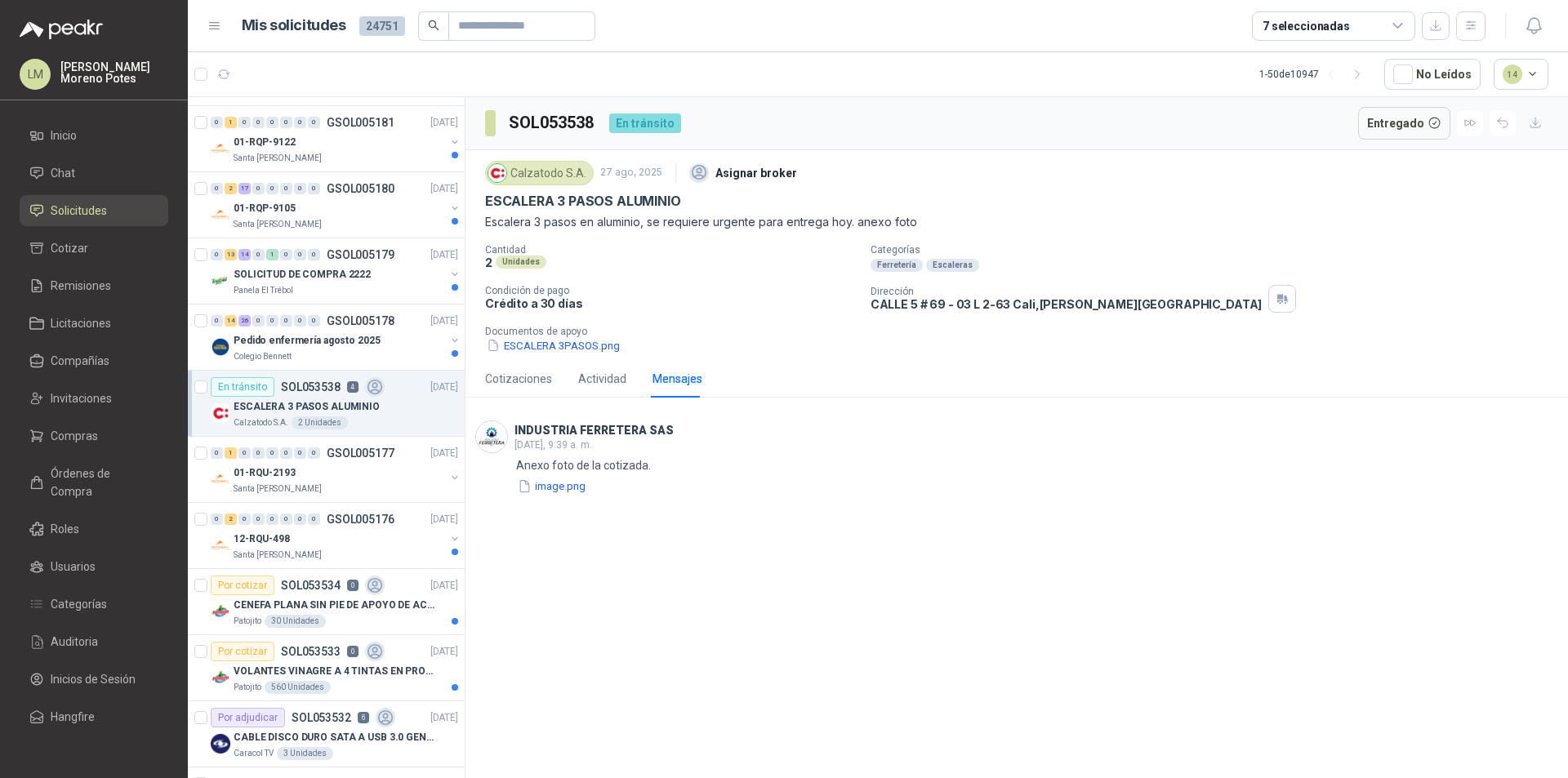
click at [865, 693] on div "SOL053538 En tránsito Entregado Calzatodo [DATE] Asignar broker ESCALERA 3 PASO…" at bounding box center [1016, 440] width 1102 height 687
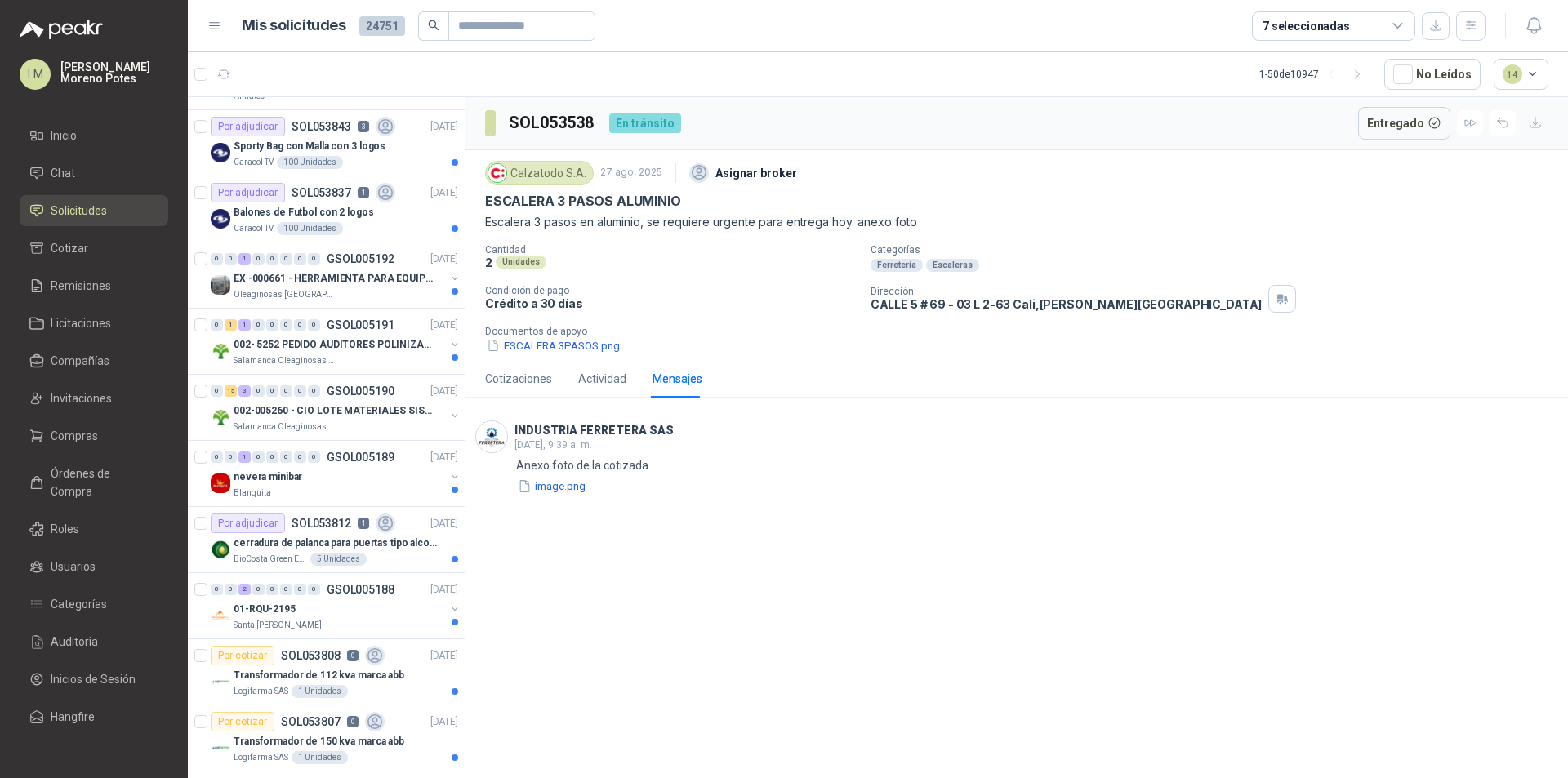
scroll to position [614, 0]
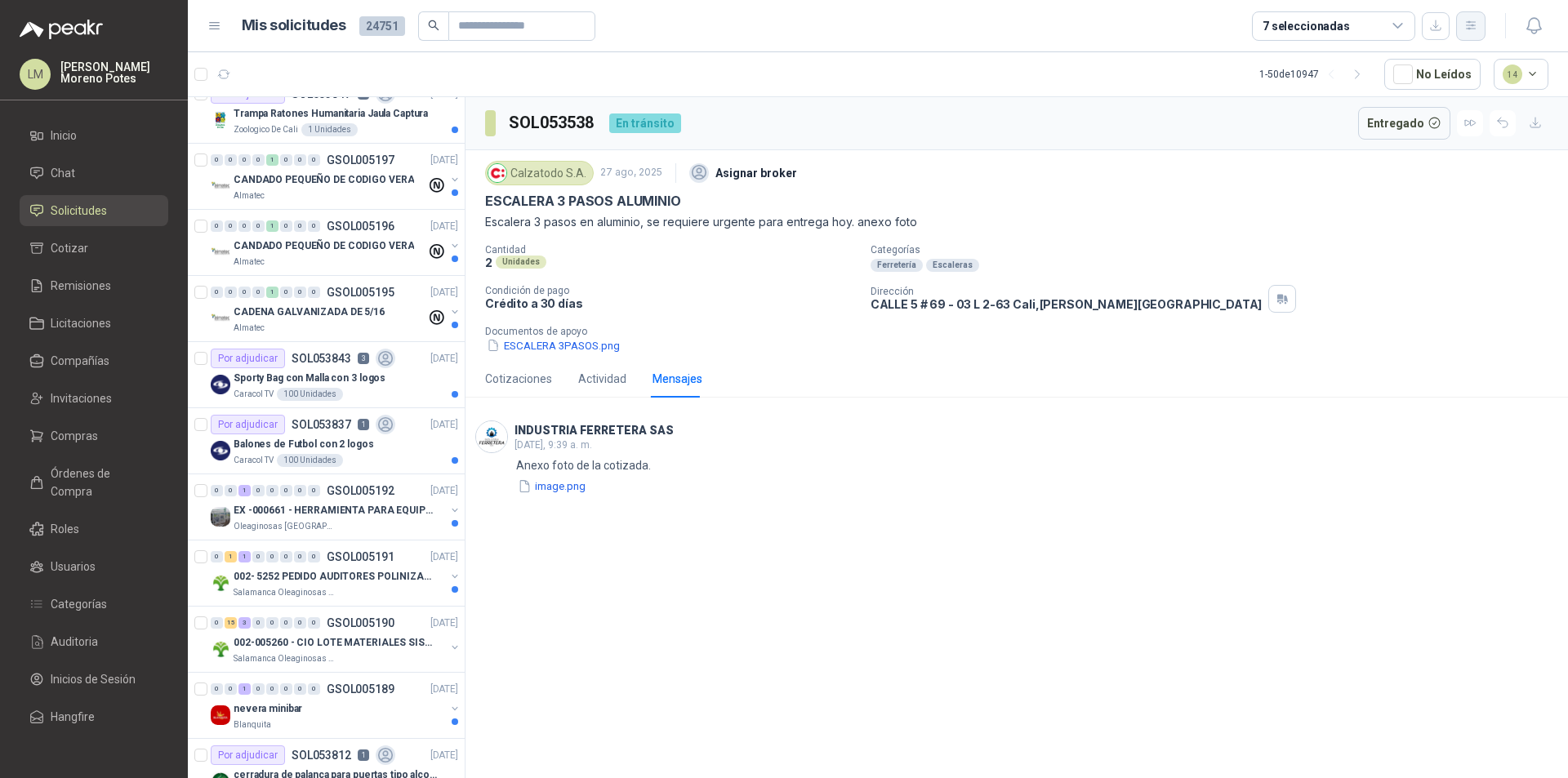
click at [1467, 26] on icon "button" at bounding box center [1470, 25] width 9 height 8
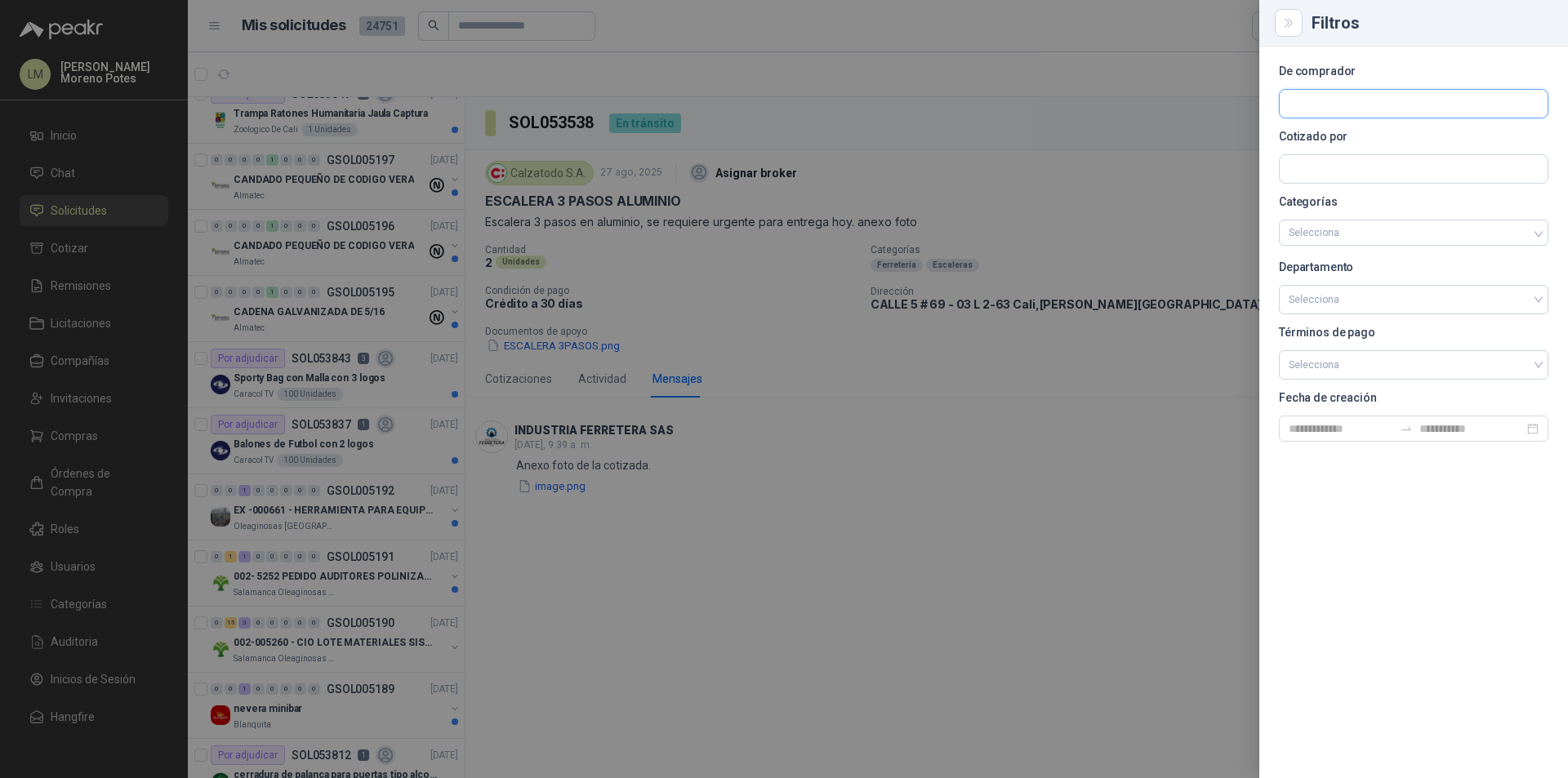
click at [1314, 108] on input "text" at bounding box center [1414, 104] width 268 height 28
click at [1318, 175] on input "text" at bounding box center [1414, 169] width 268 height 28
click at [1349, 90] on input "text" at bounding box center [1414, 104] width 268 height 28
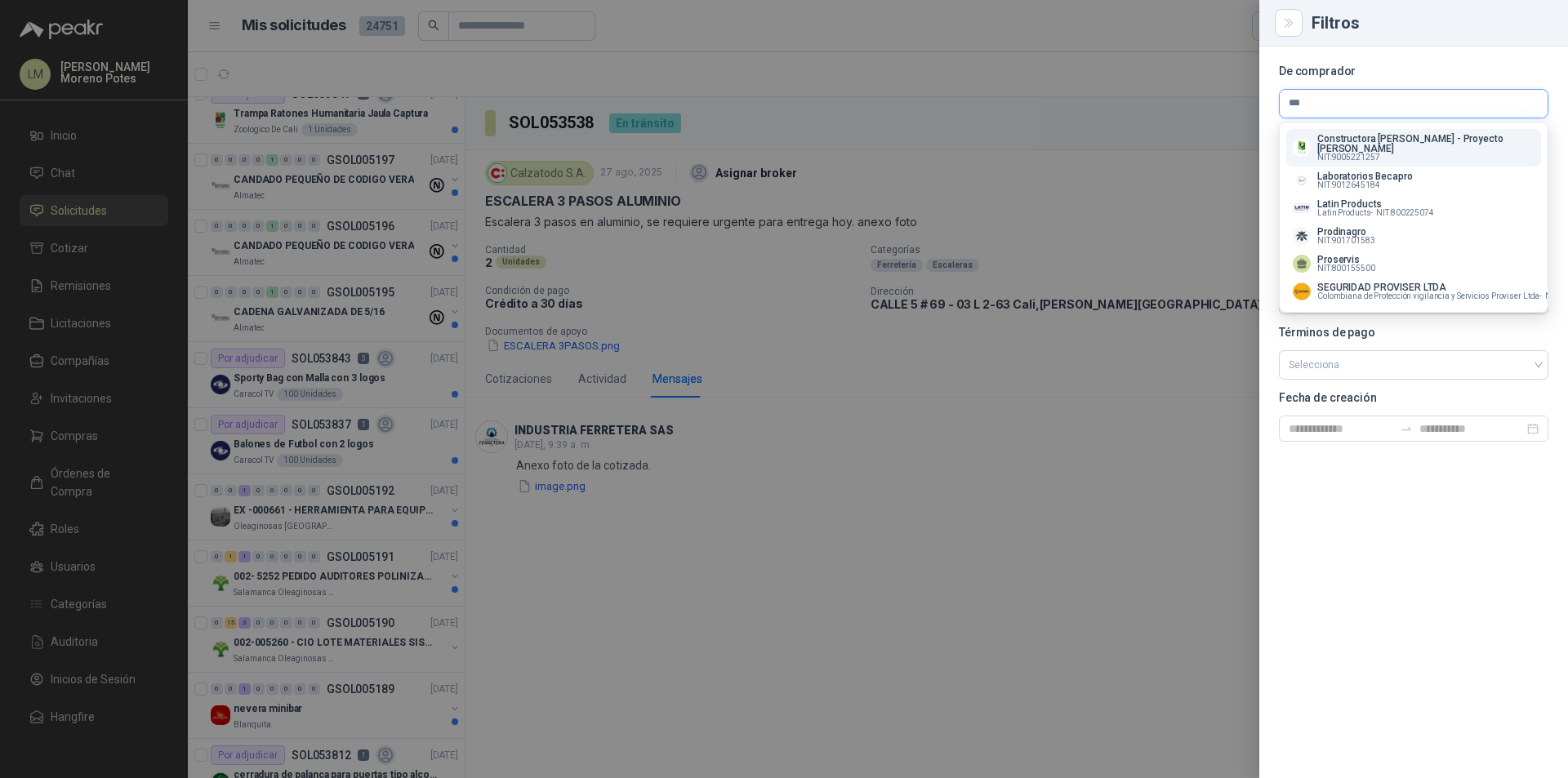
scroll to position [0, 0]
type input "***"
click at [1367, 282] on p "SEGURIDAD PROVISER LTDA" at bounding box center [1460, 287] width 286 height 10
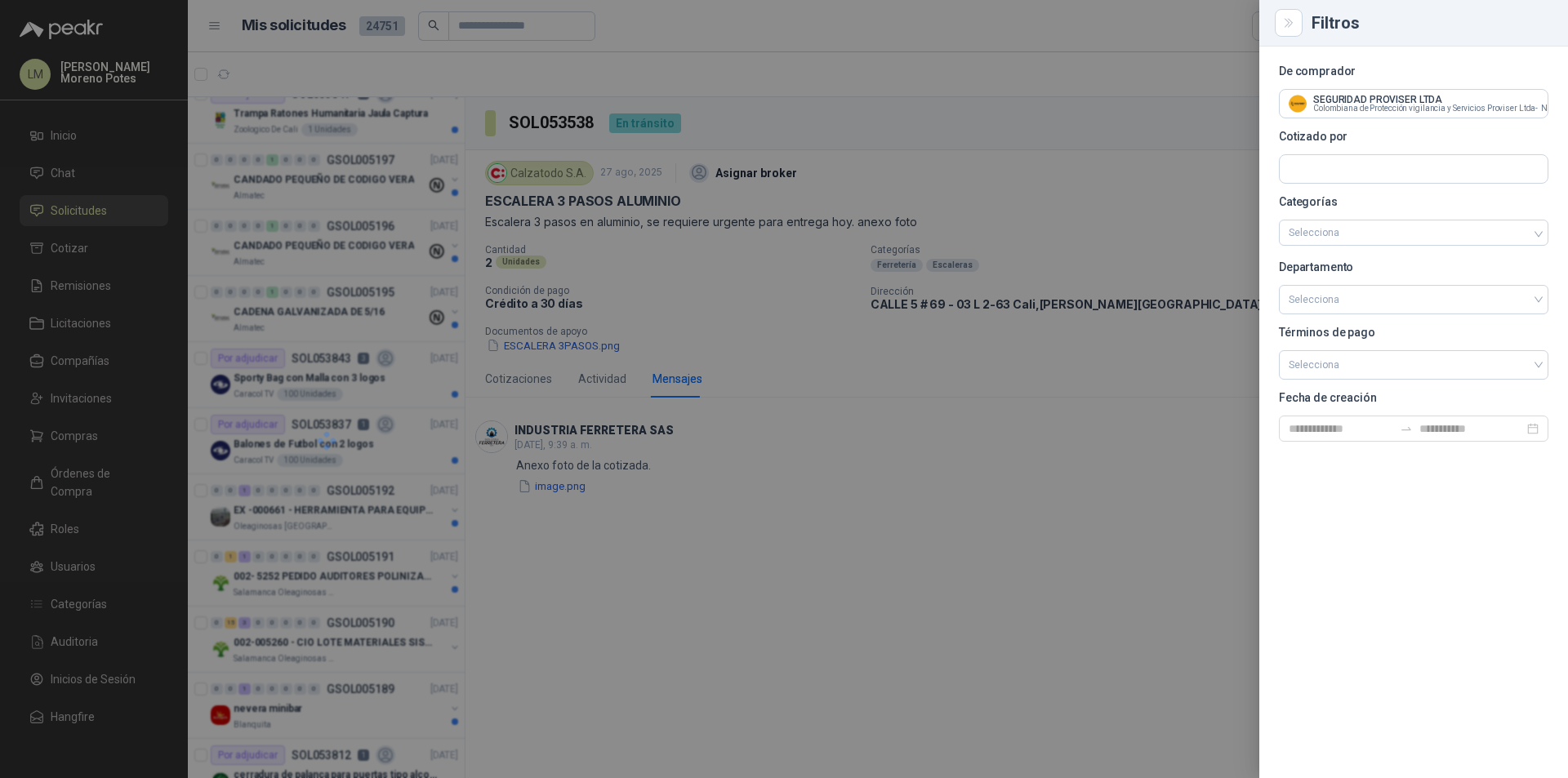
scroll to position [63, 0]
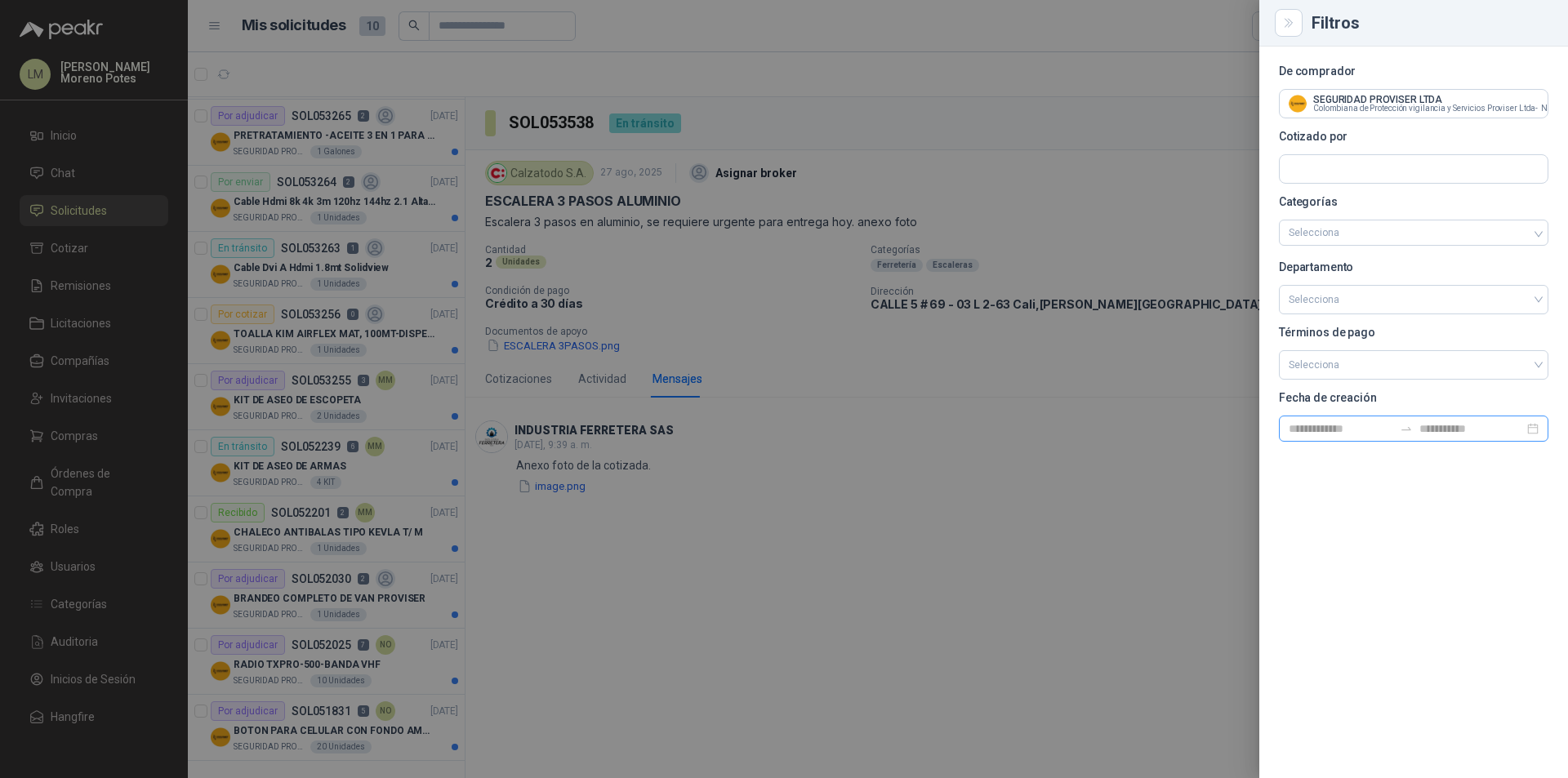
click at [1403, 424] on icon "swap-right" at bounding box center [1406, 429] width 13 height 13
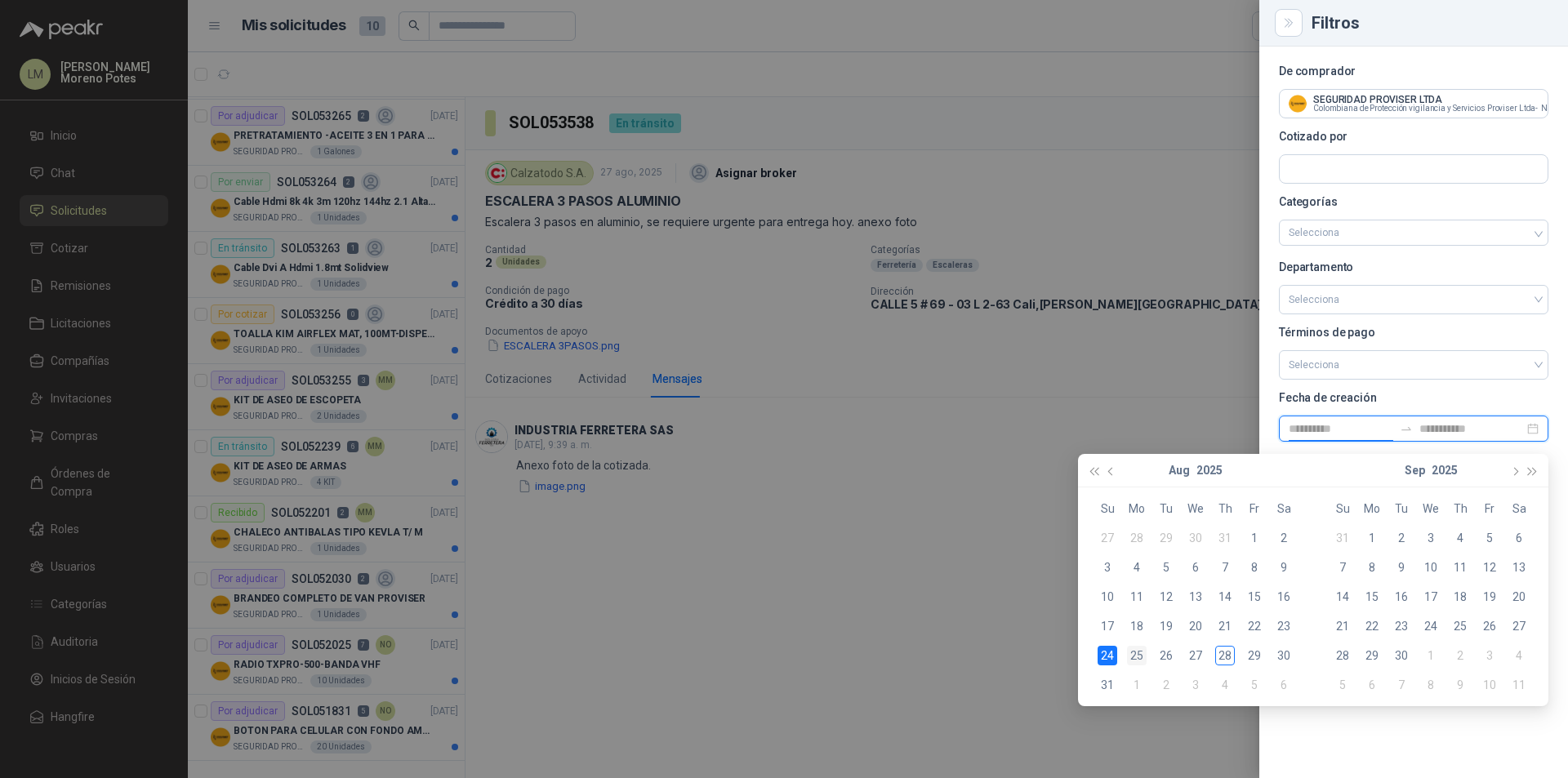
type input "**********"
click at [1146, 657] on div "25" at bounding box center [1136, 655] width 19 height 19
type input "**********"
click at [1356, 750] on div "De comprador SEGURIDAD PROVISER LTDA Colombiana de Protección vigilancia y Serv…" at bounding box center [1414, 412] width 309 height 731
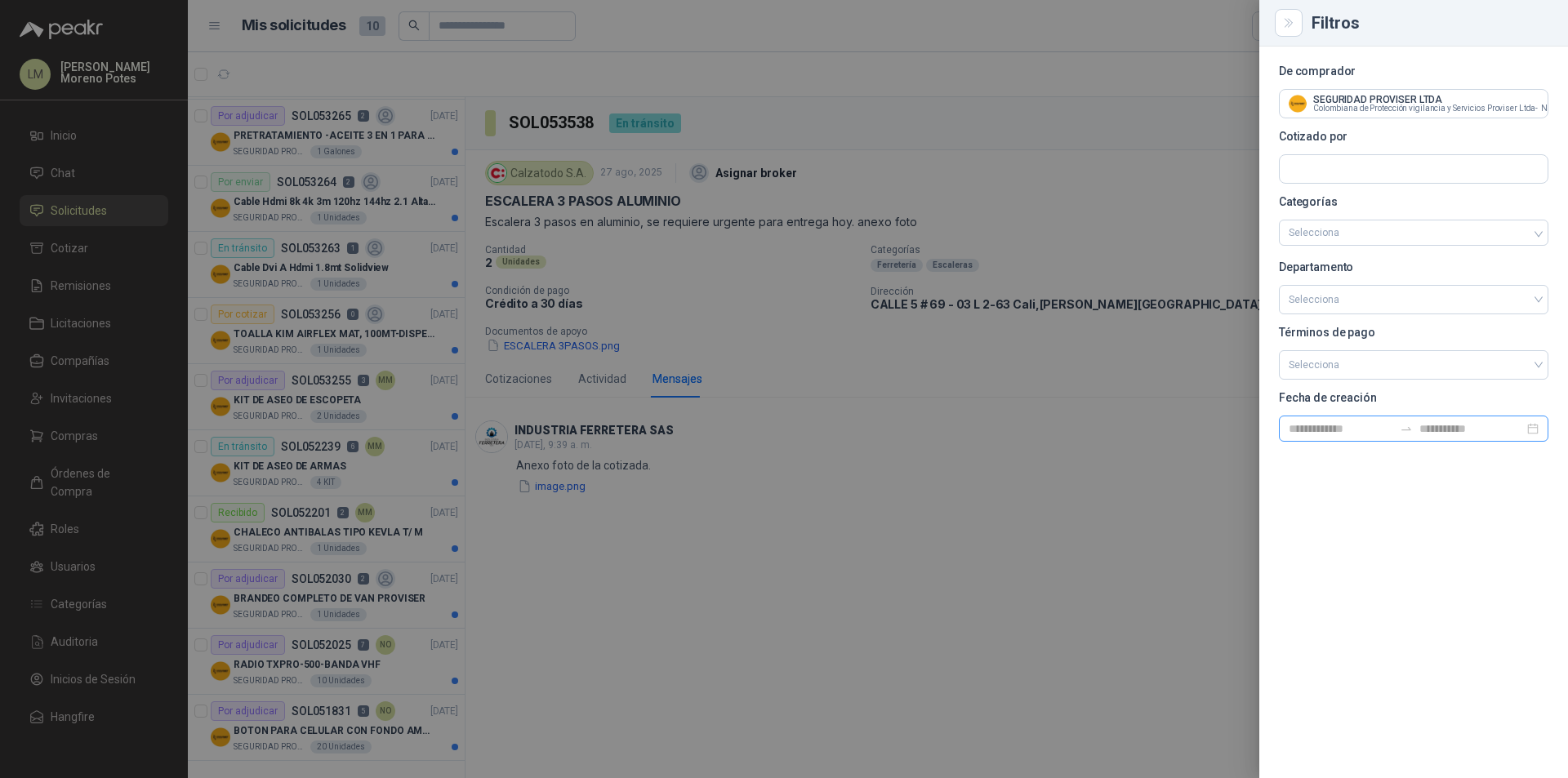
click at [1408, 428] on icon "swap-right" at bounding box center [1406, 429] width 13 height 13
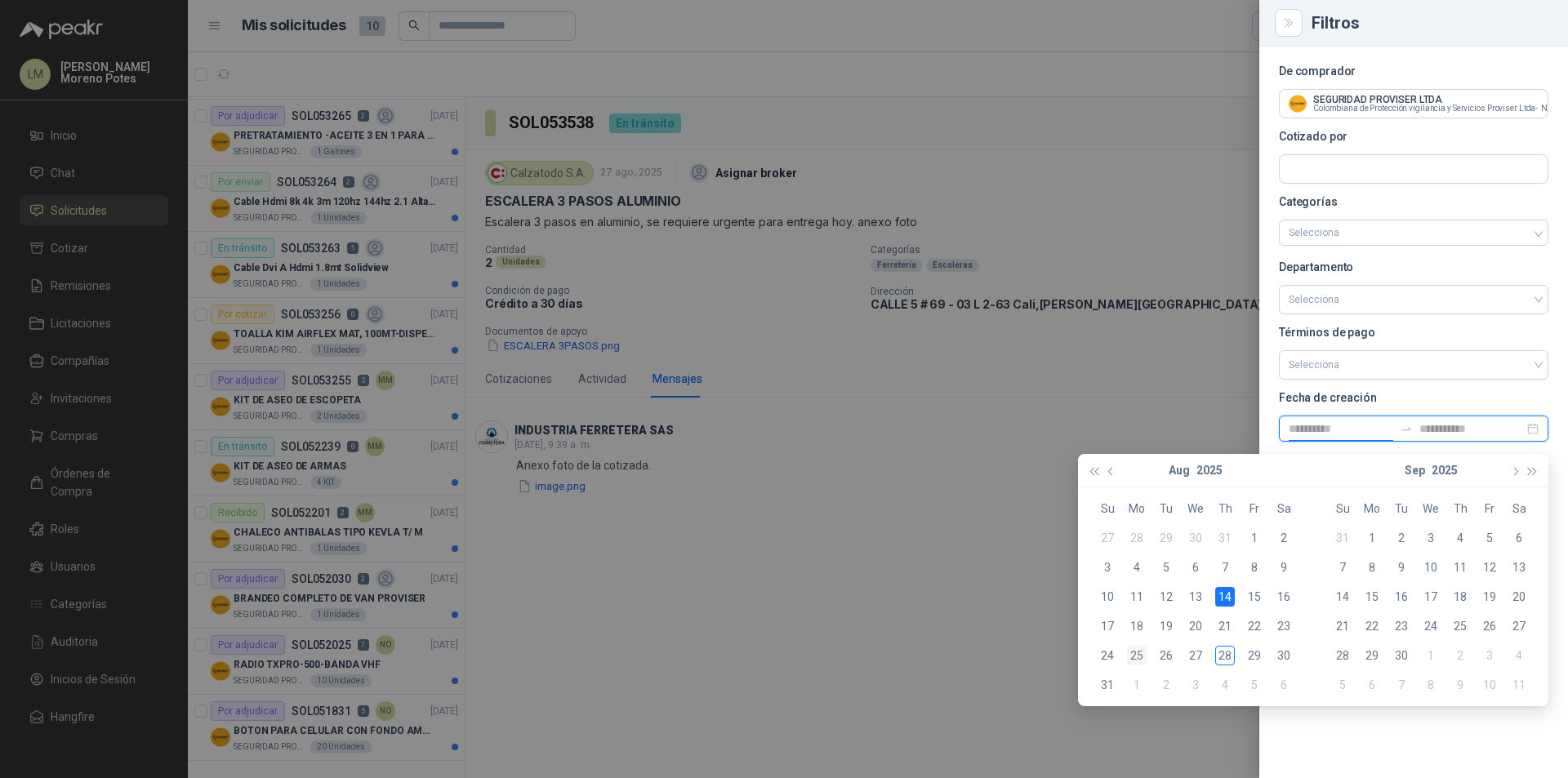
type input "**********"
click at [1136, 659] on div "25" at bounding box center [1136, 655] width 19 height 19
type input "**********"
click at [1229, 654] on div "28" at bounding box center [1224, 655] width 19 height 19
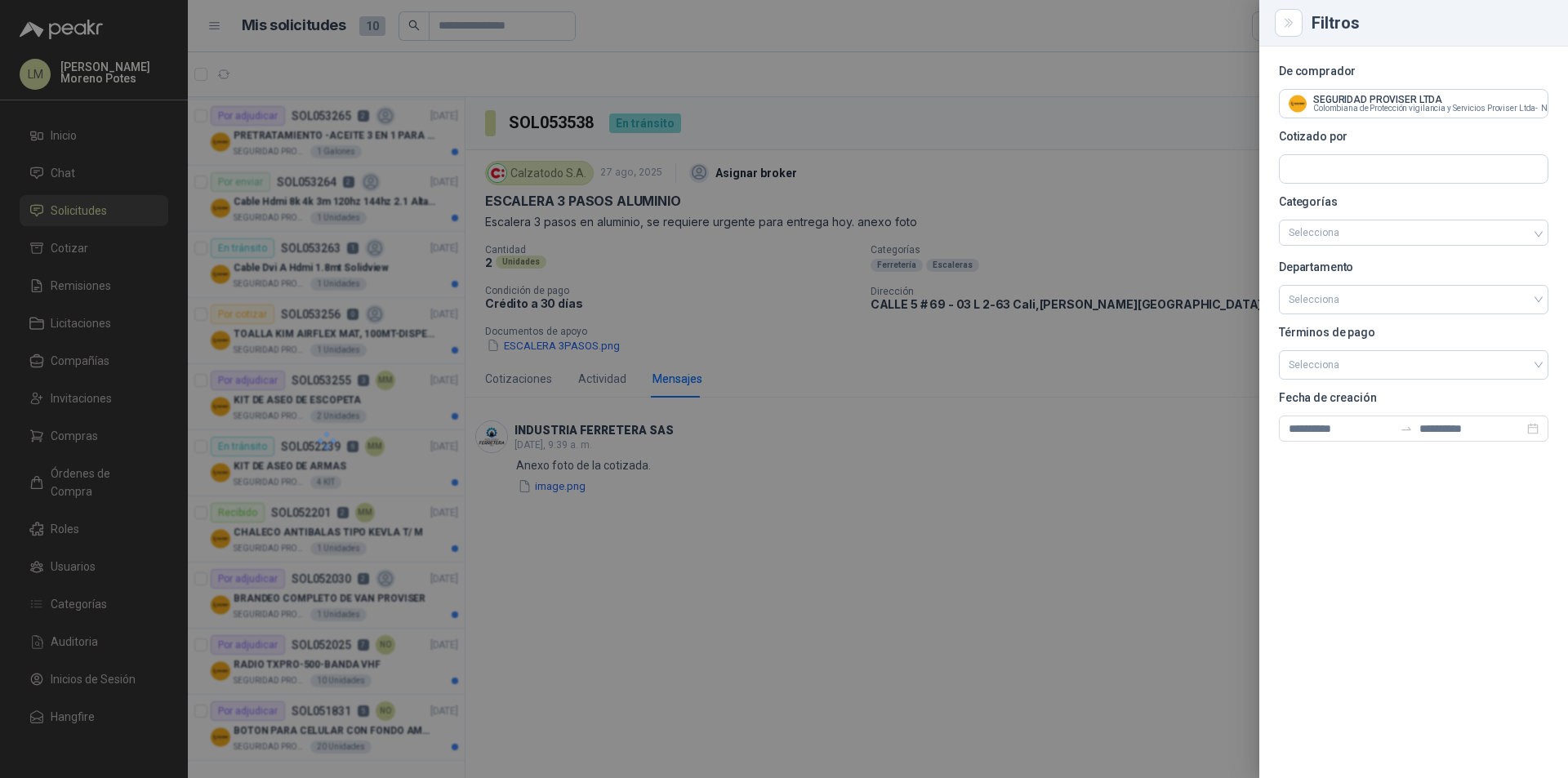
scroll to position [0, 0]
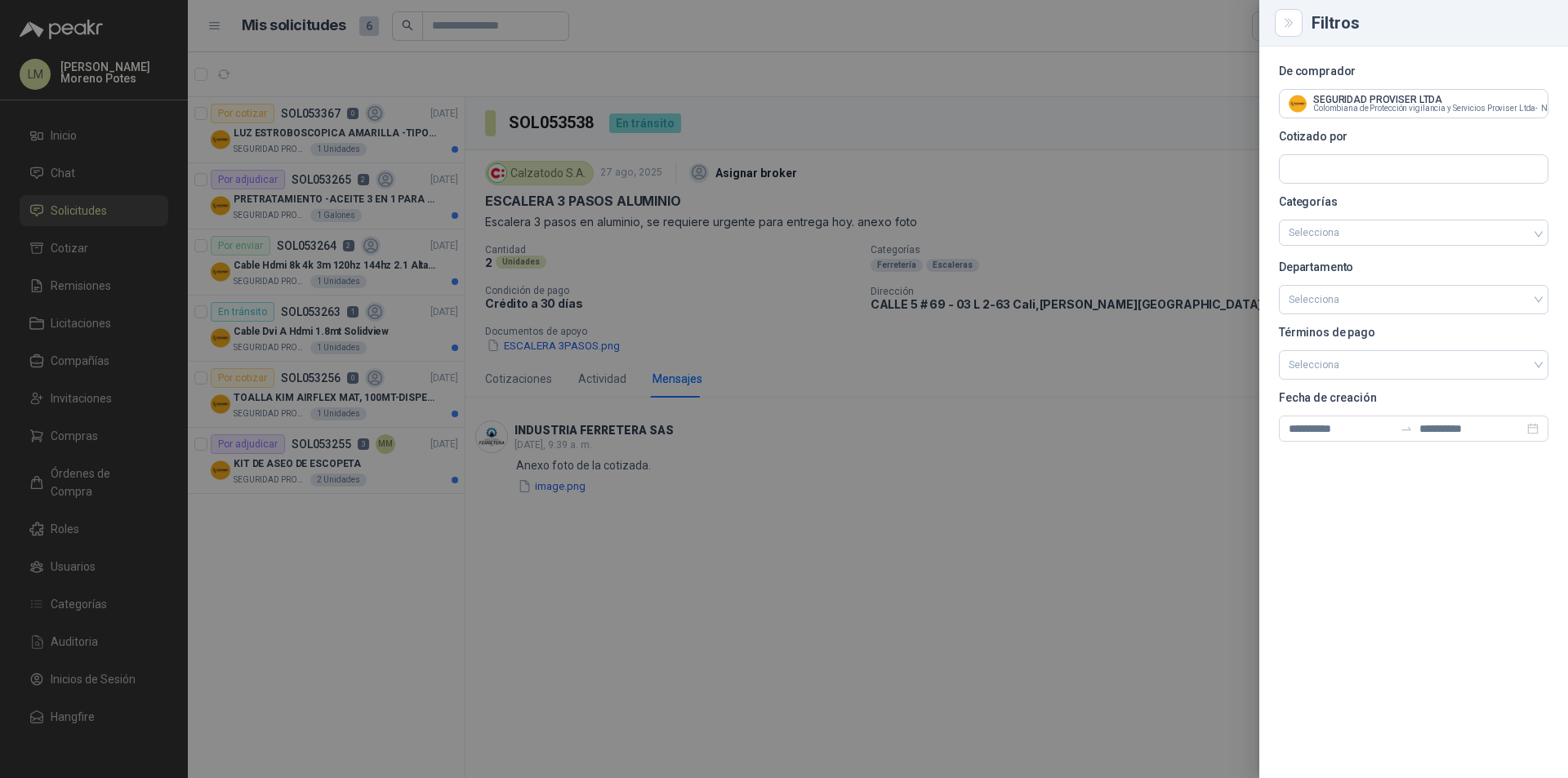
click at [878, 447] on div at bounding box center [784, 389] width 1568 height 778
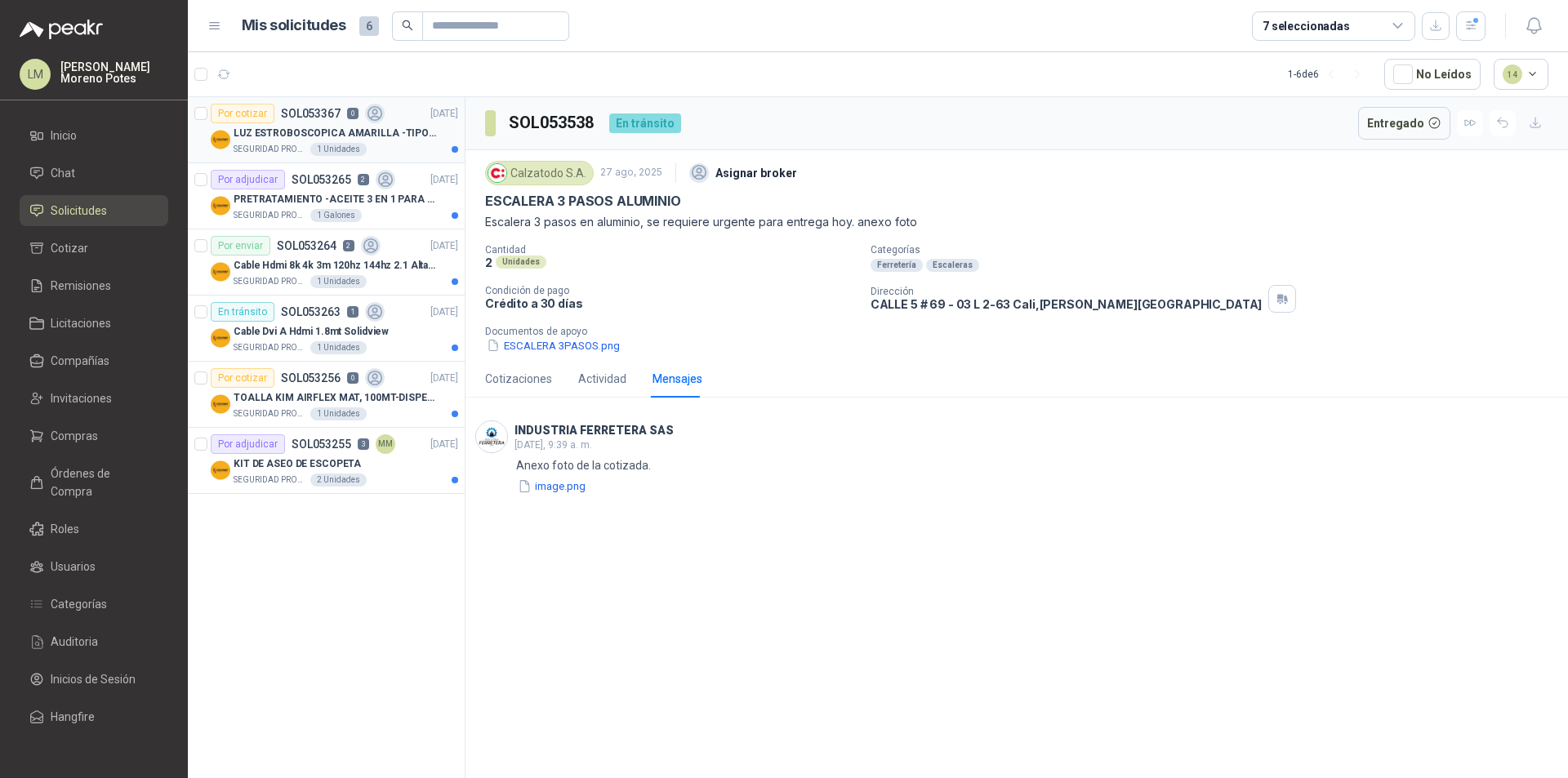
click at [398, 145] on div "SEGURIDAD PROVISER LTDA 1 Unidades" at bounding box center [346, 149] width 225 height 13
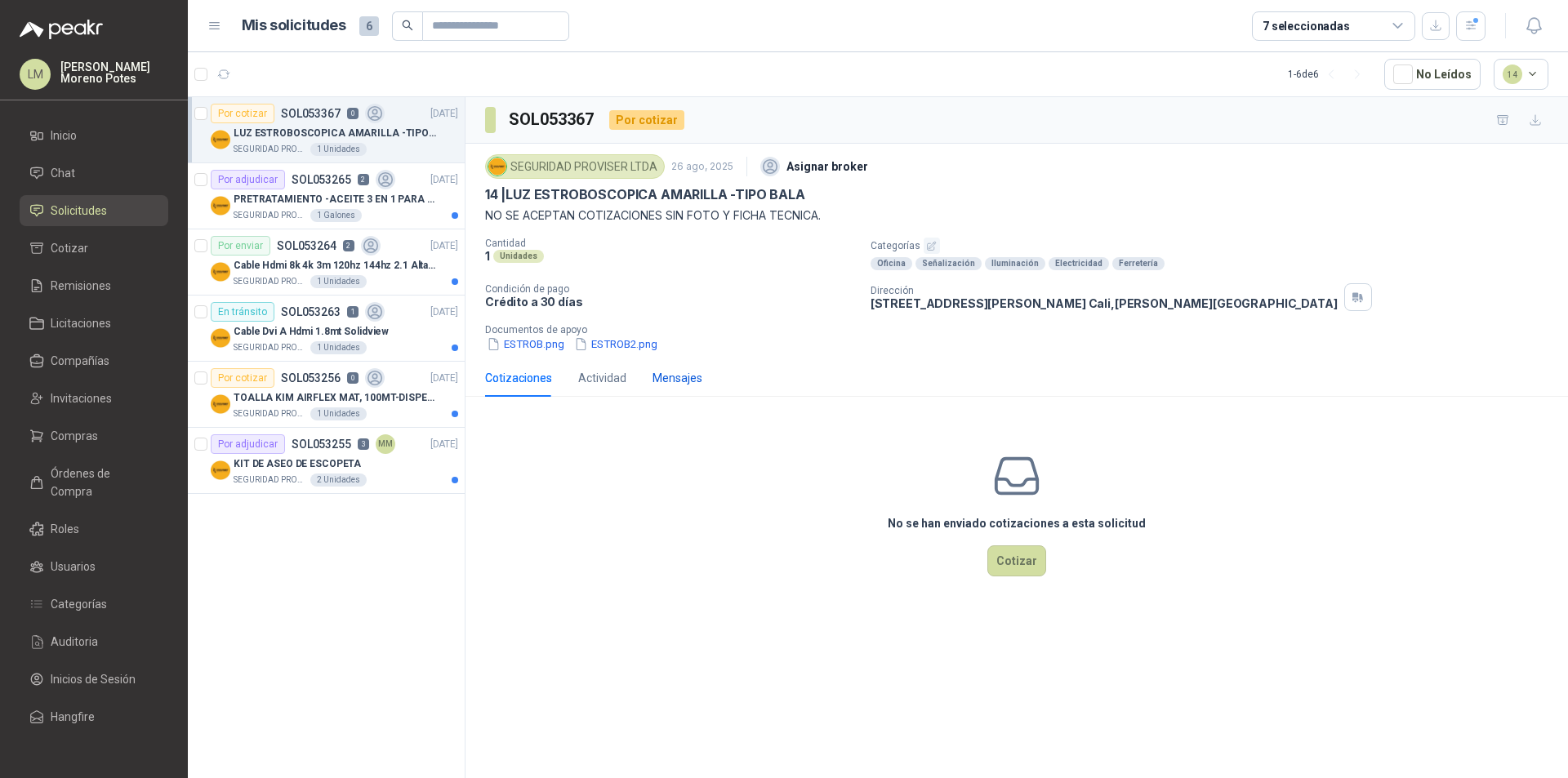
click at [679, 380] on div "Mensajes" at bounding box center [677, 378] width 50 height 18
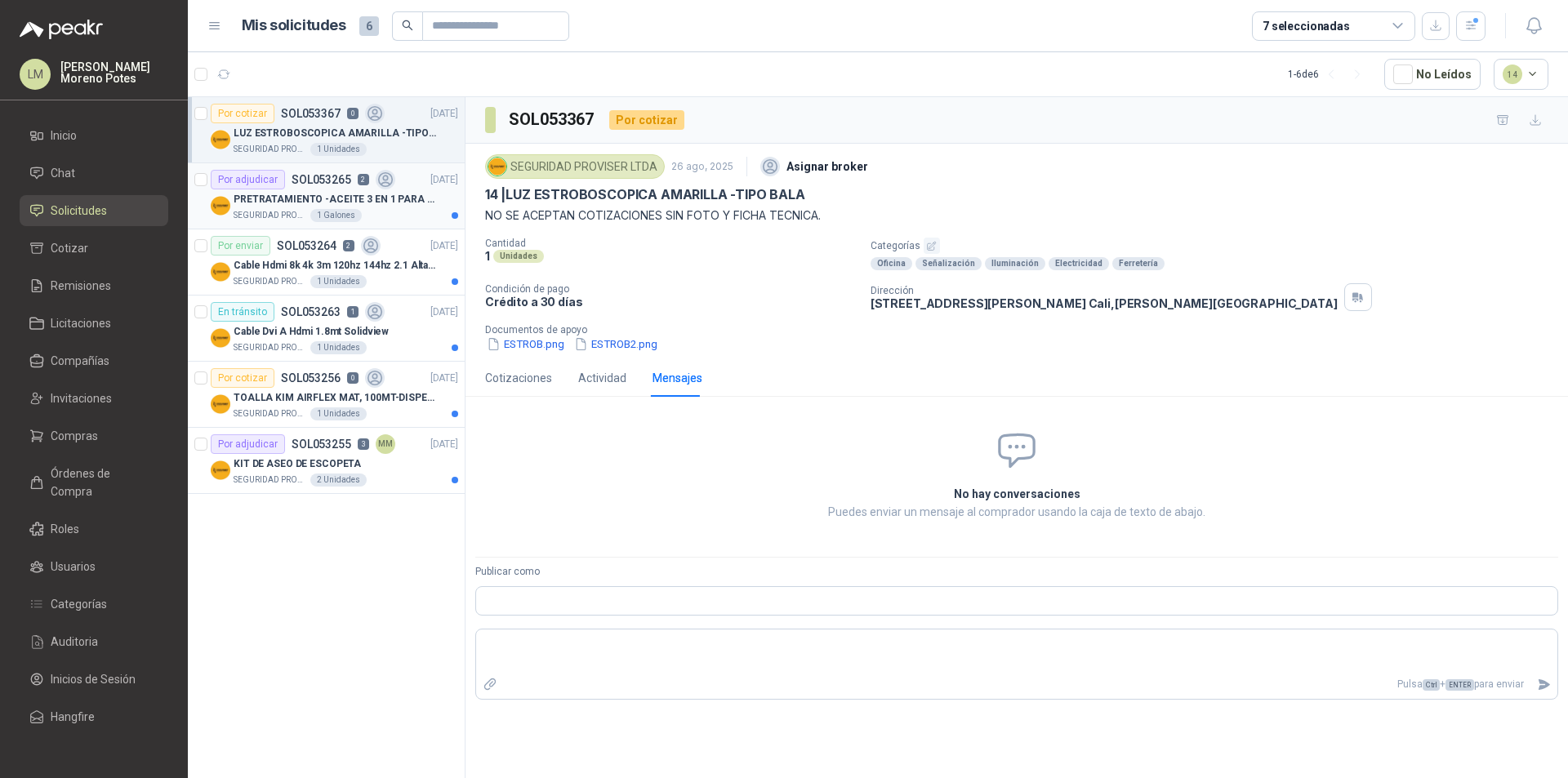
click at [398, 219] on div "SEGURIDAD PROVISER LTDA 1 Galones" at bounding box center [346, 215] width 225 height 13
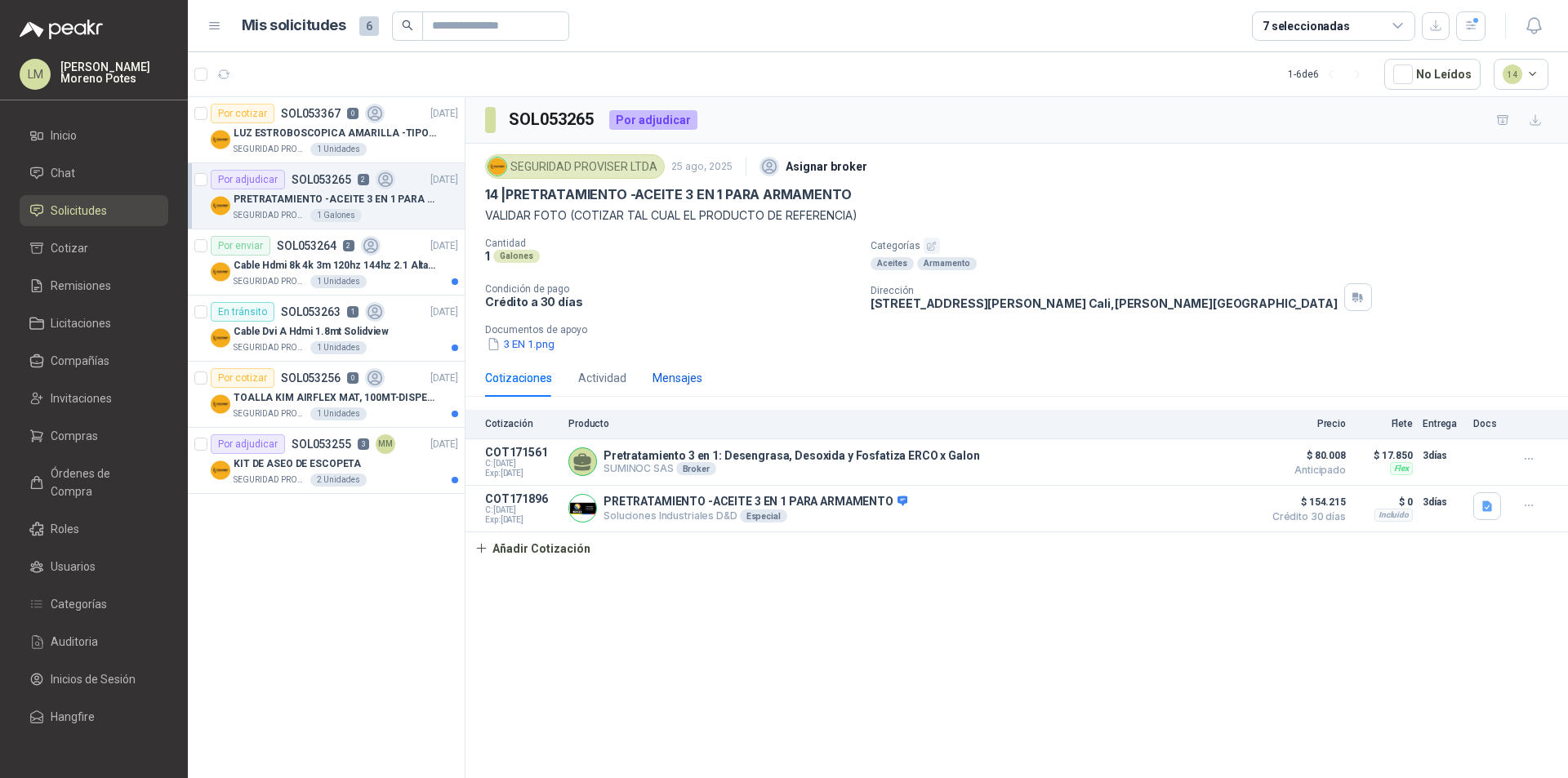
click at [670, 372] on div "Mensajes" at bounding box center [677, 378] width 50 height 18
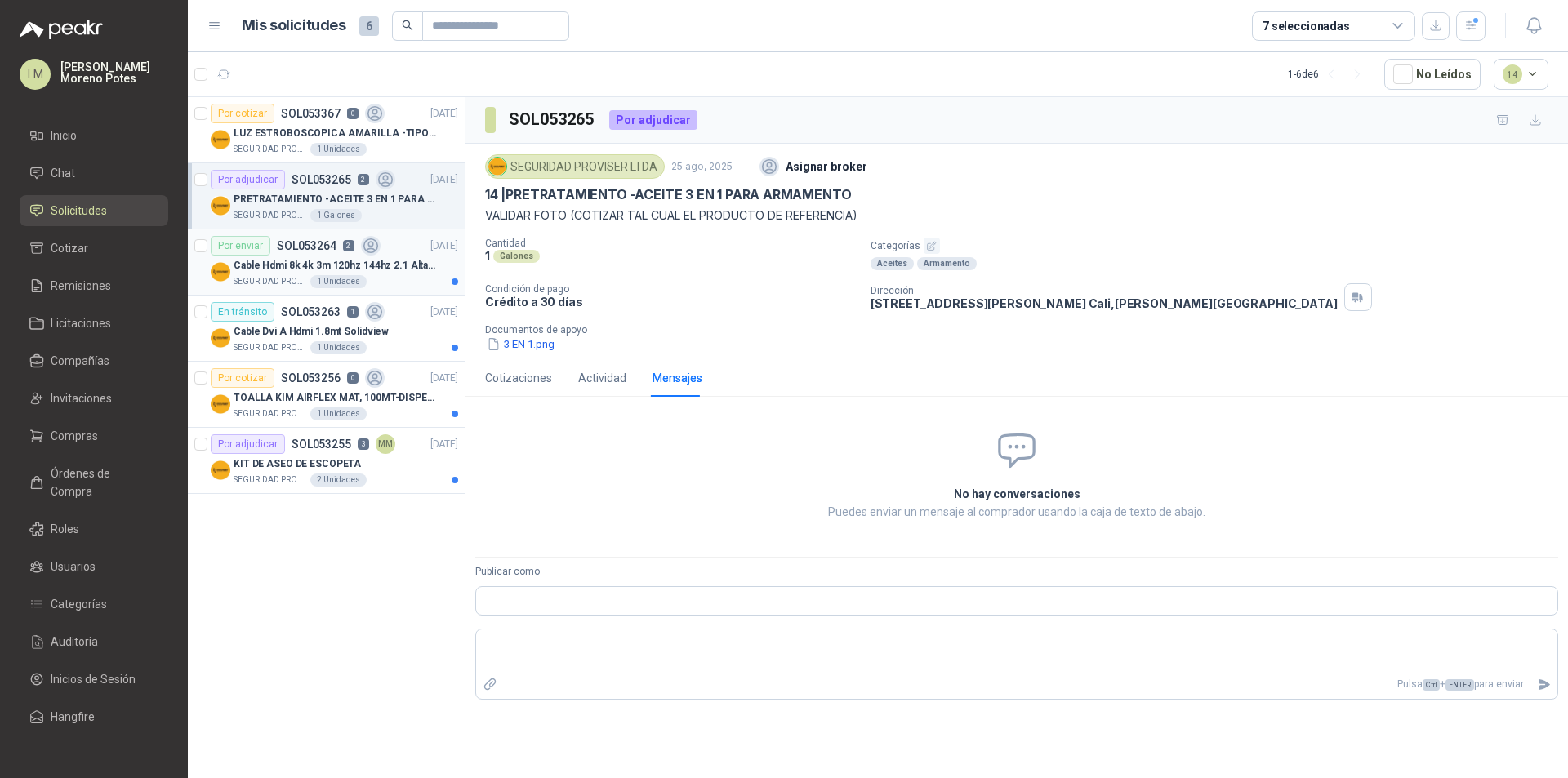
click at [415, 263] on p "Cable Hdmi 8k 4k 3m 120hz 144hz 2.1 Alta Velocidad" at bounding box center [336, 265] width 204 height 16
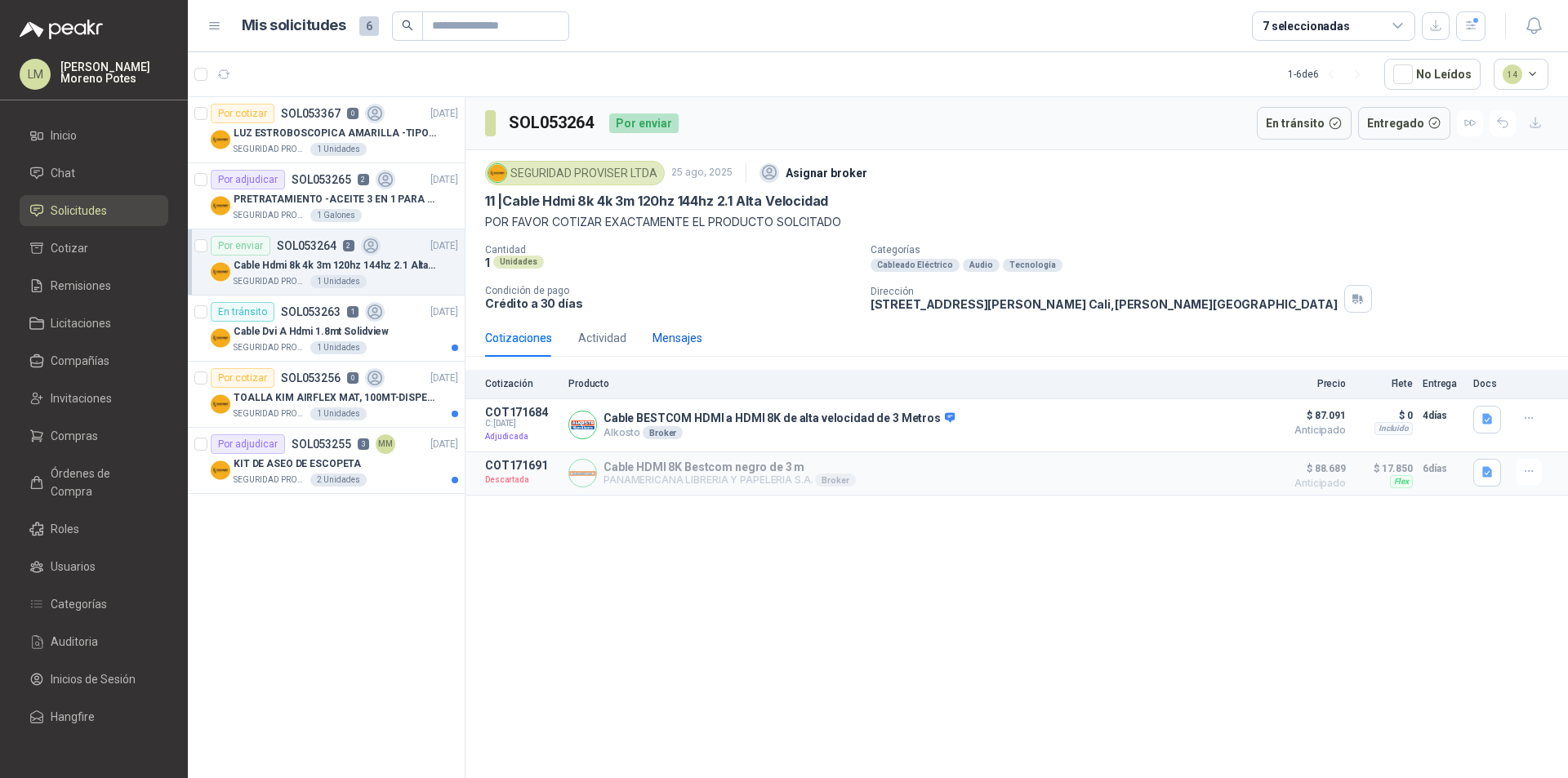
click at [671, 336] on div "Mensajes" at bounding box center [677, 338] width 50 height 18
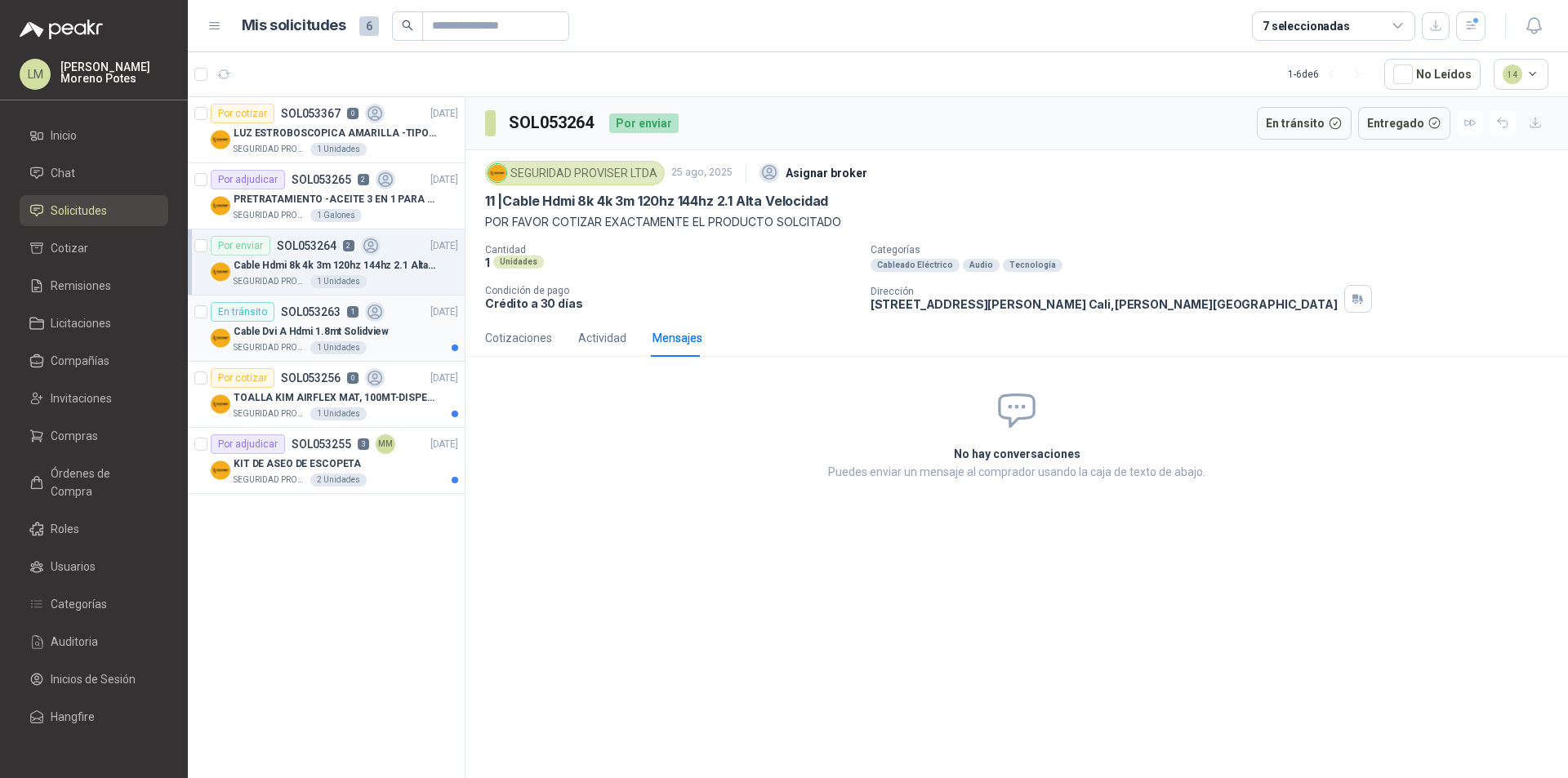
click at [406, 323] on div "Cable Dvi A Hdmi 1.8mt Solidview" at bounding box center [346, 331] width 225 height 19
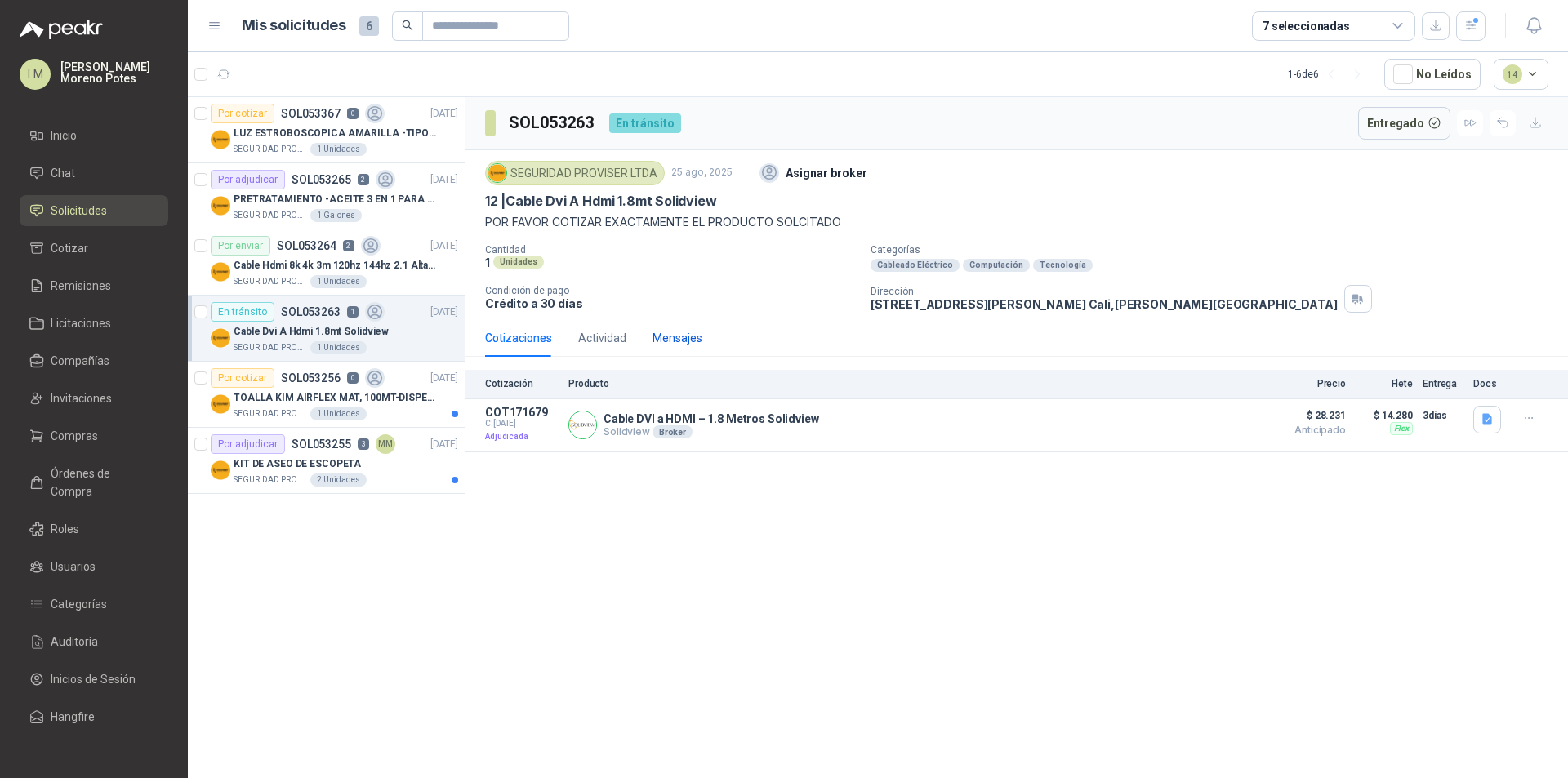
click at [681, 341] on div "Mensajes" at bounding box center [677, 338] width 50 height 18
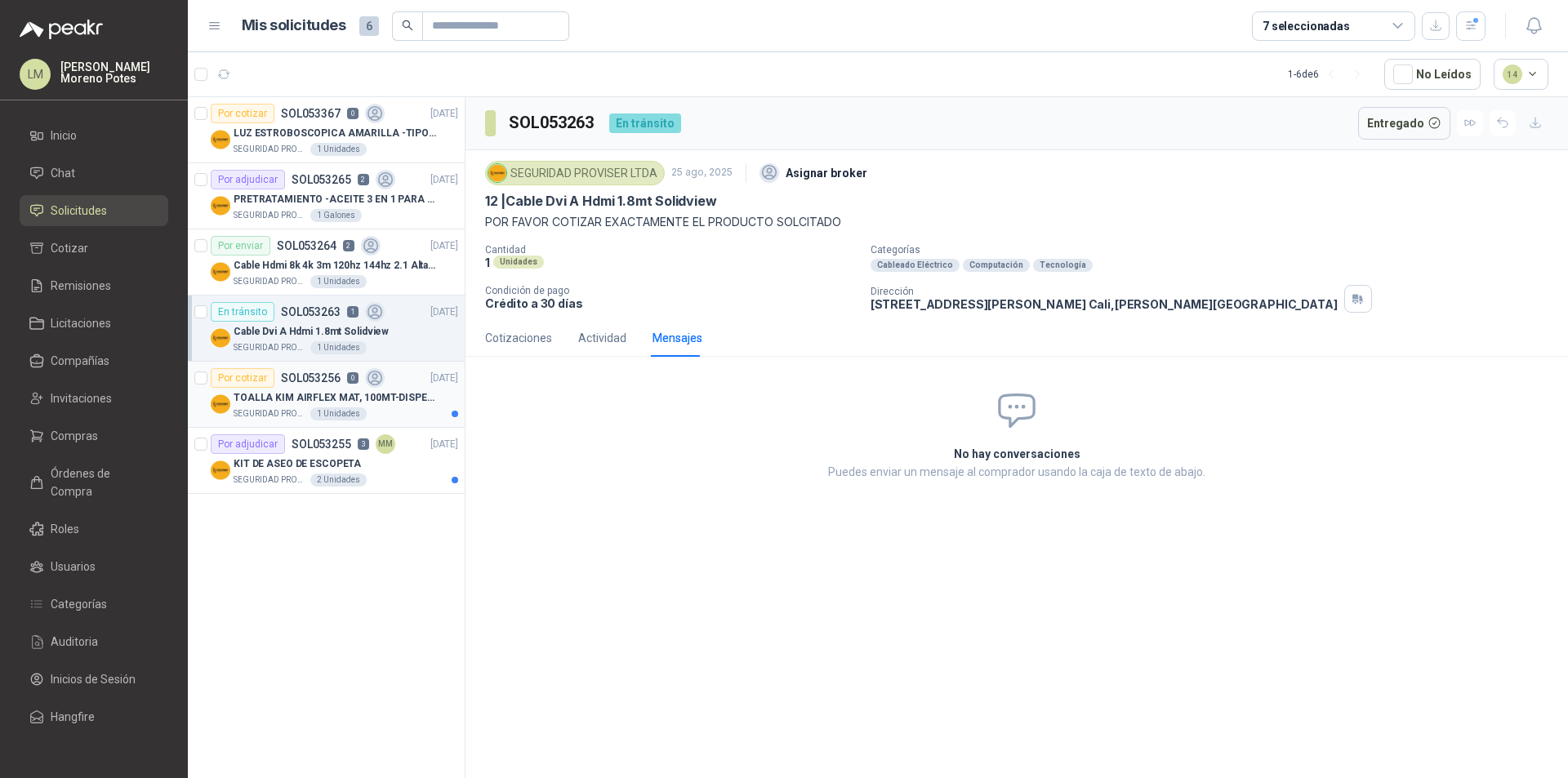
click at [417, 402] on p "TOALLA KIM AIRFLEX MAT, 100MT-DISPENSADOR- caja x6" at bounding box center [336, 397] width 204 height 16
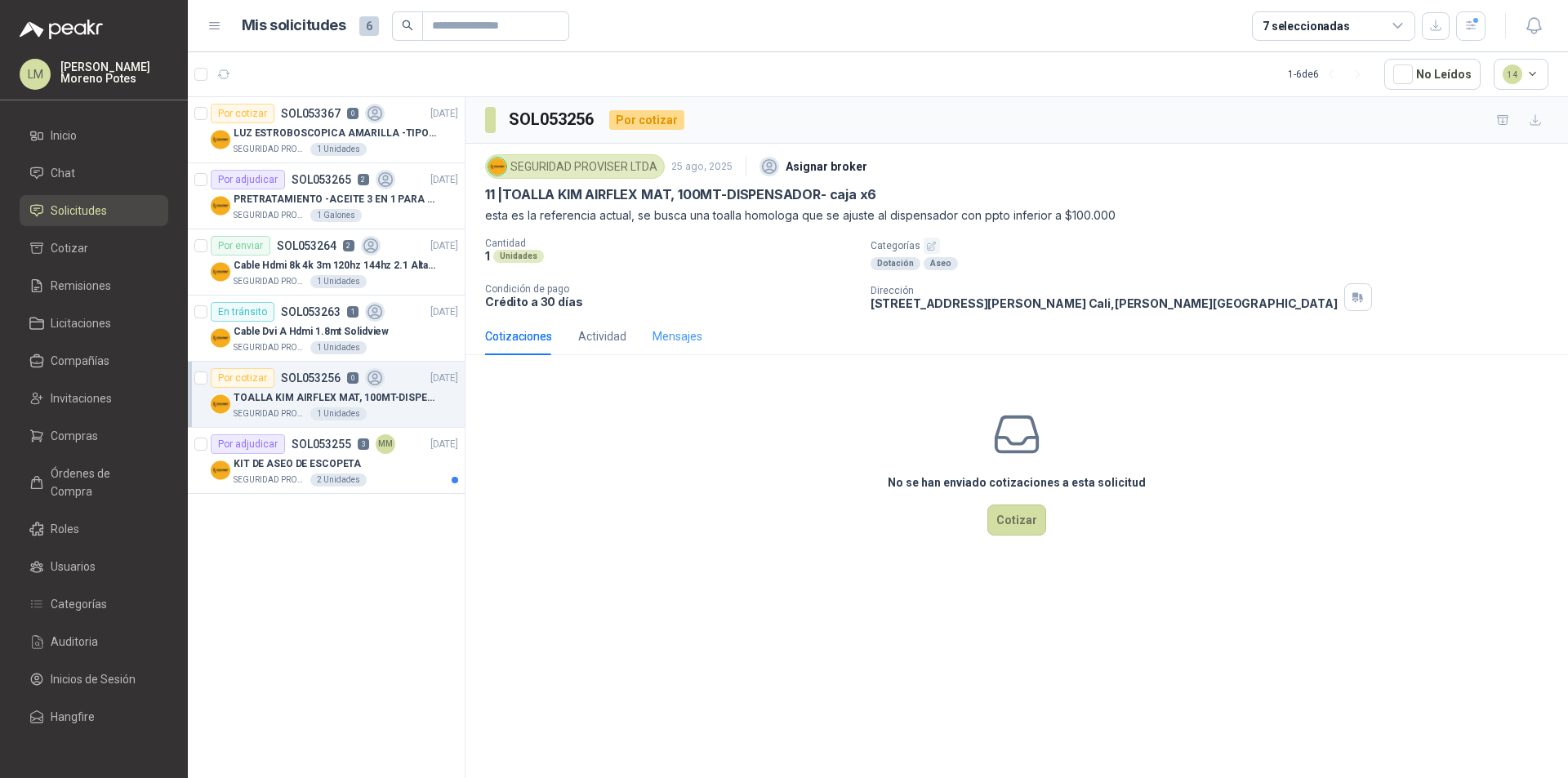
click at [670, 323] on div "Mensajes" at bounding box center [677, 336] width 50 height 38
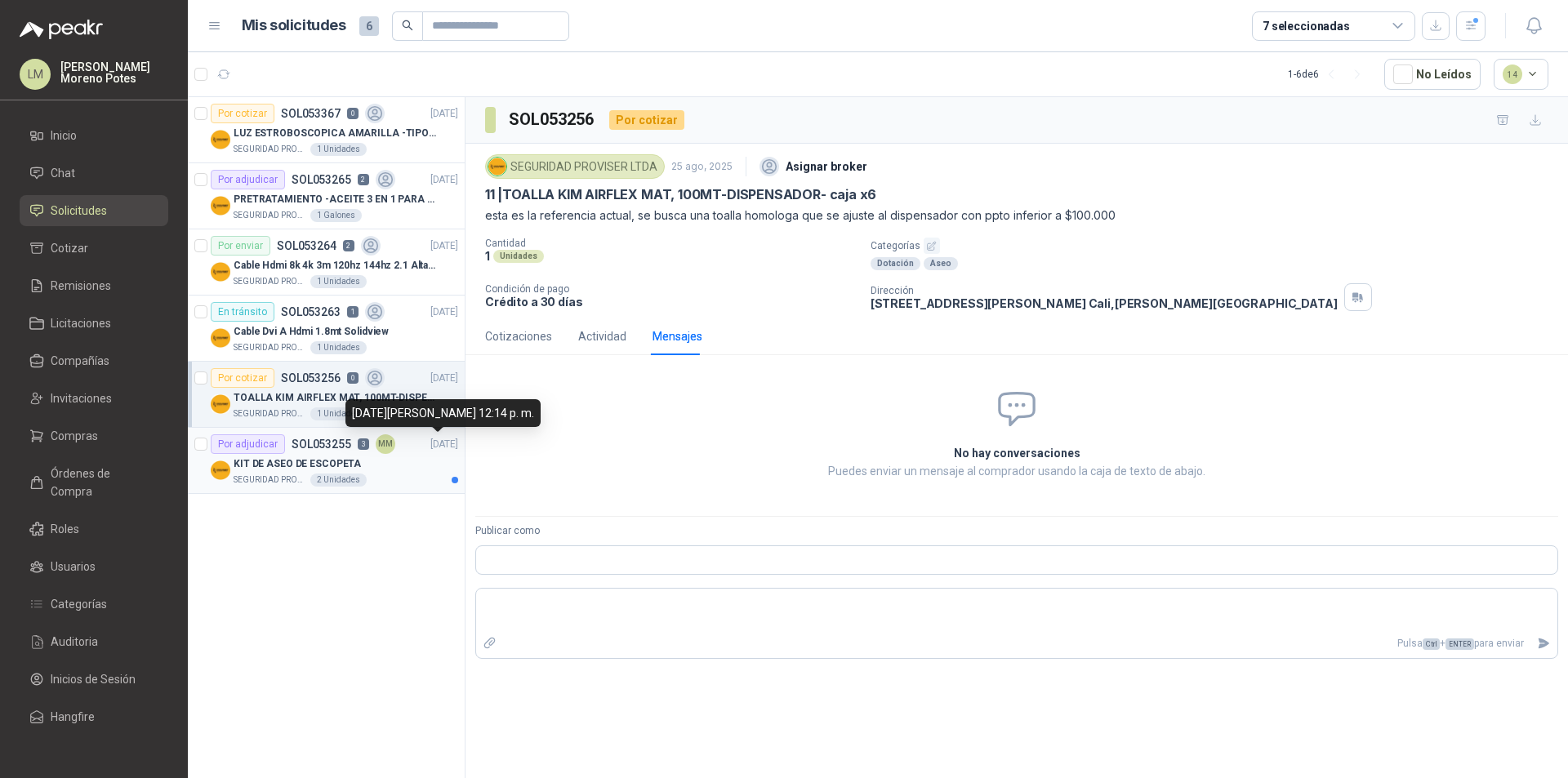
click at [414, 451] on div "Por adjudicar SOL053255 3 MM [DATE]" at bounding box center [334, 443] width 247 height 19
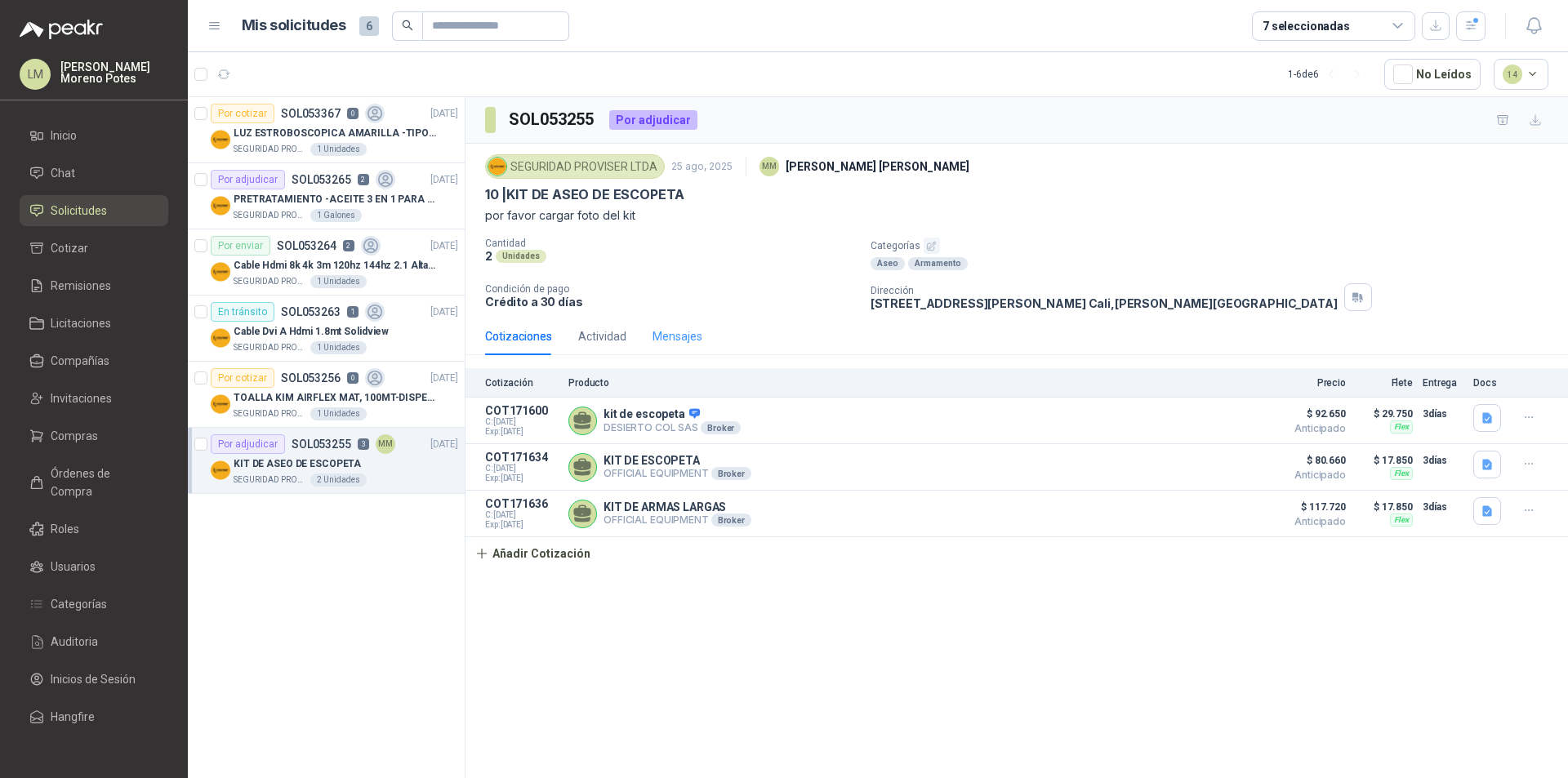
click at [683, 319] on div "Mensajes" at bounding box center [677, 336] width 50 height 38
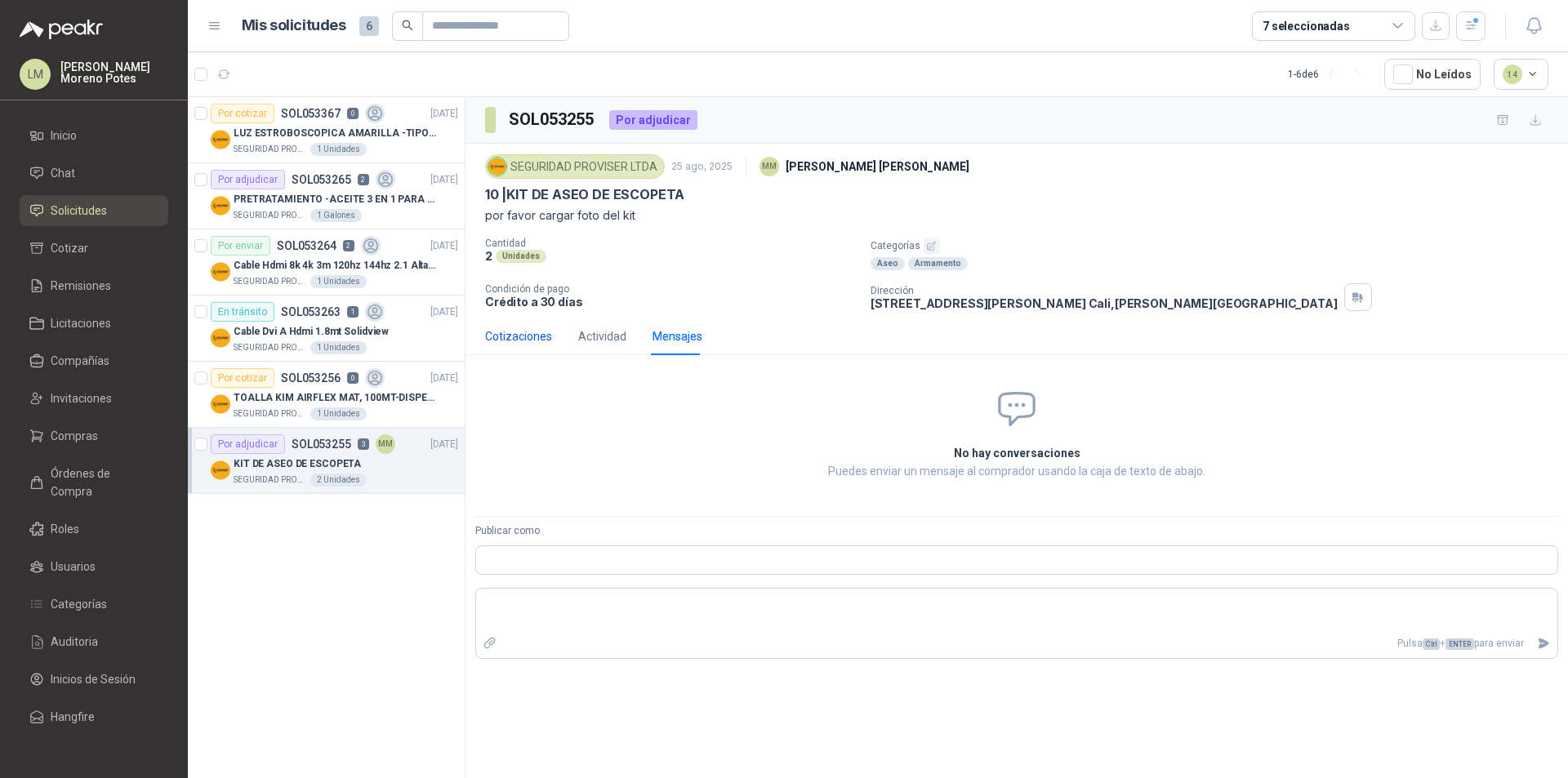
click at [503, 331] on div "Cotizaciones" at bounding box center [518, 336] width 67 height 18
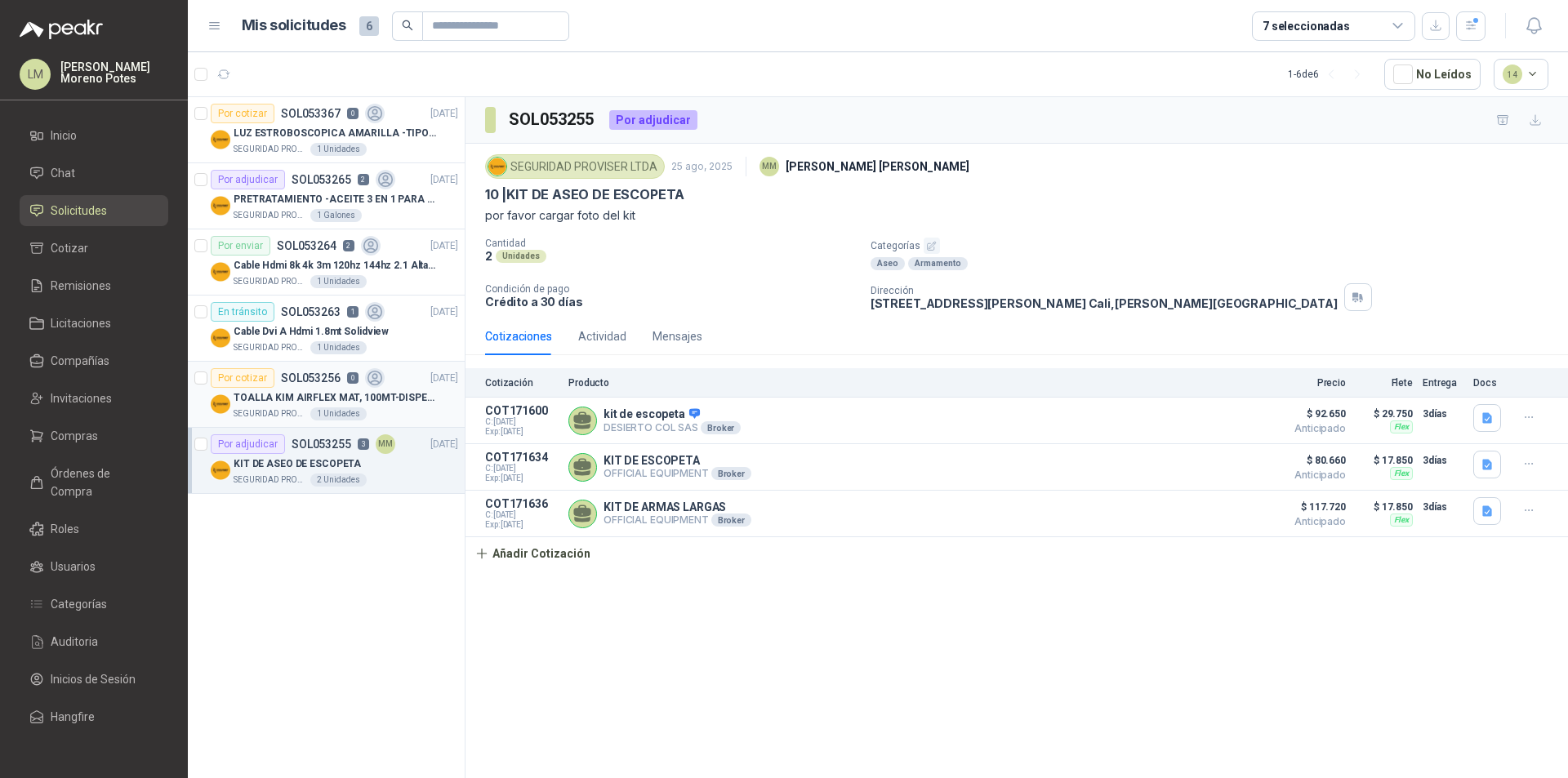
click at [426, 405] on p "TOALLA KIM AIRFLEX MAT, 100MT-DISPENSADOR- caja x6" at bounding box center [336, 397] width 204 height 16
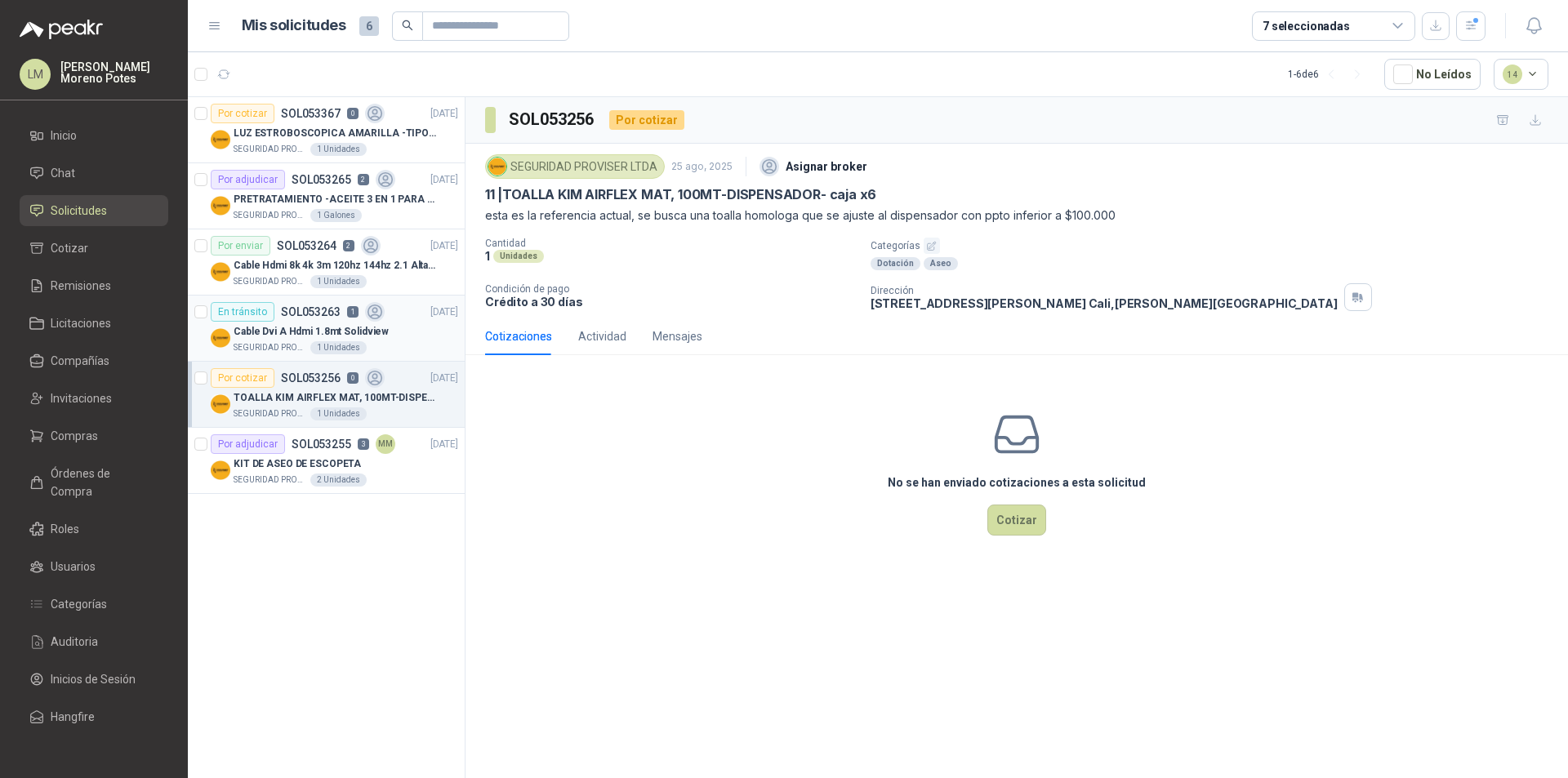
click at [421, 351] on div "SEGURIDAD PROVISER LTDA 1 Unidades" at bounding box center [346, 348] width 225 height 13
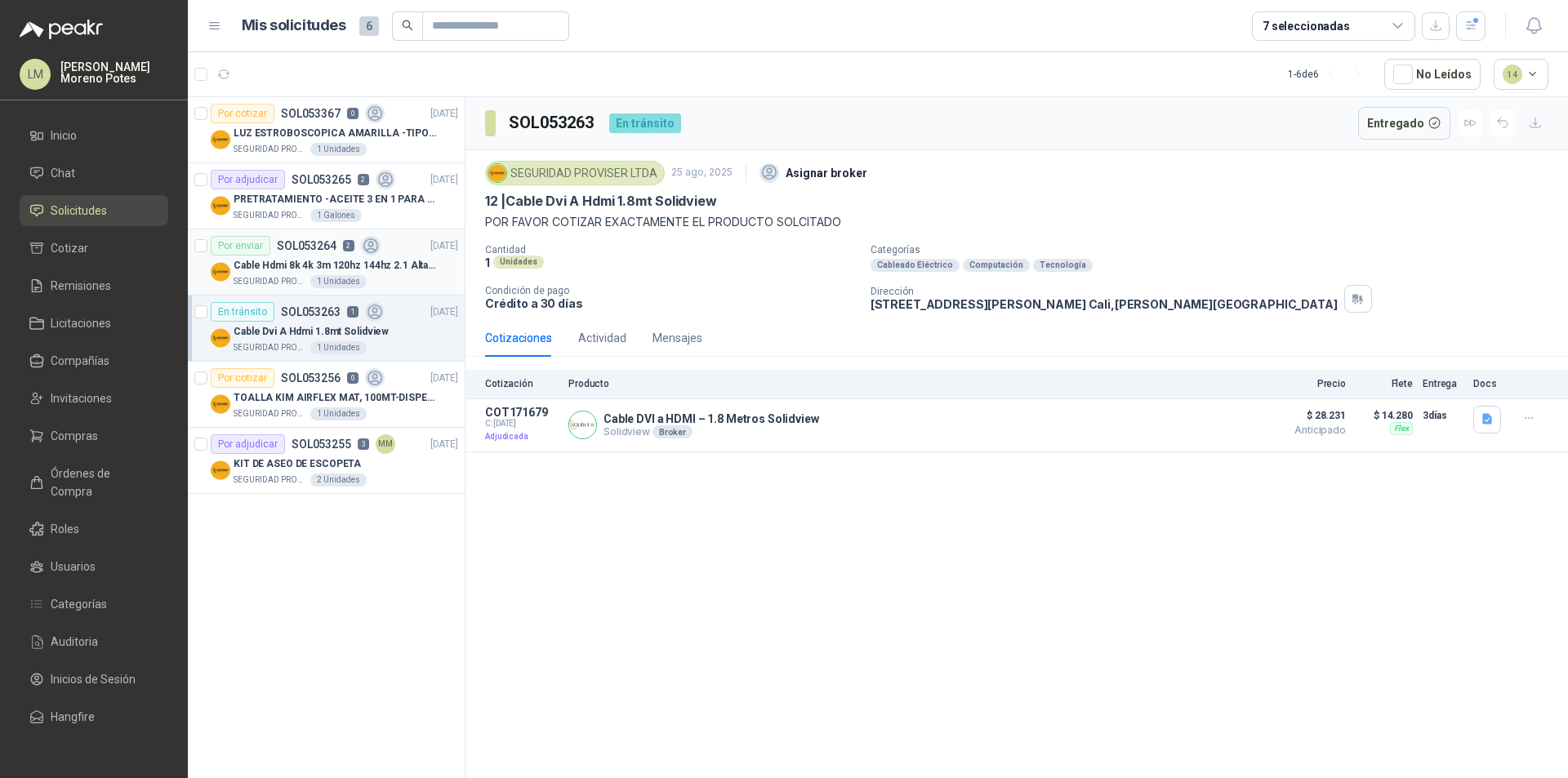
click at [405, 278] on div "SEGURIDAD PROVISER LTDA 1 Unidades" at bounding box center [346, 282] width 225 height 13
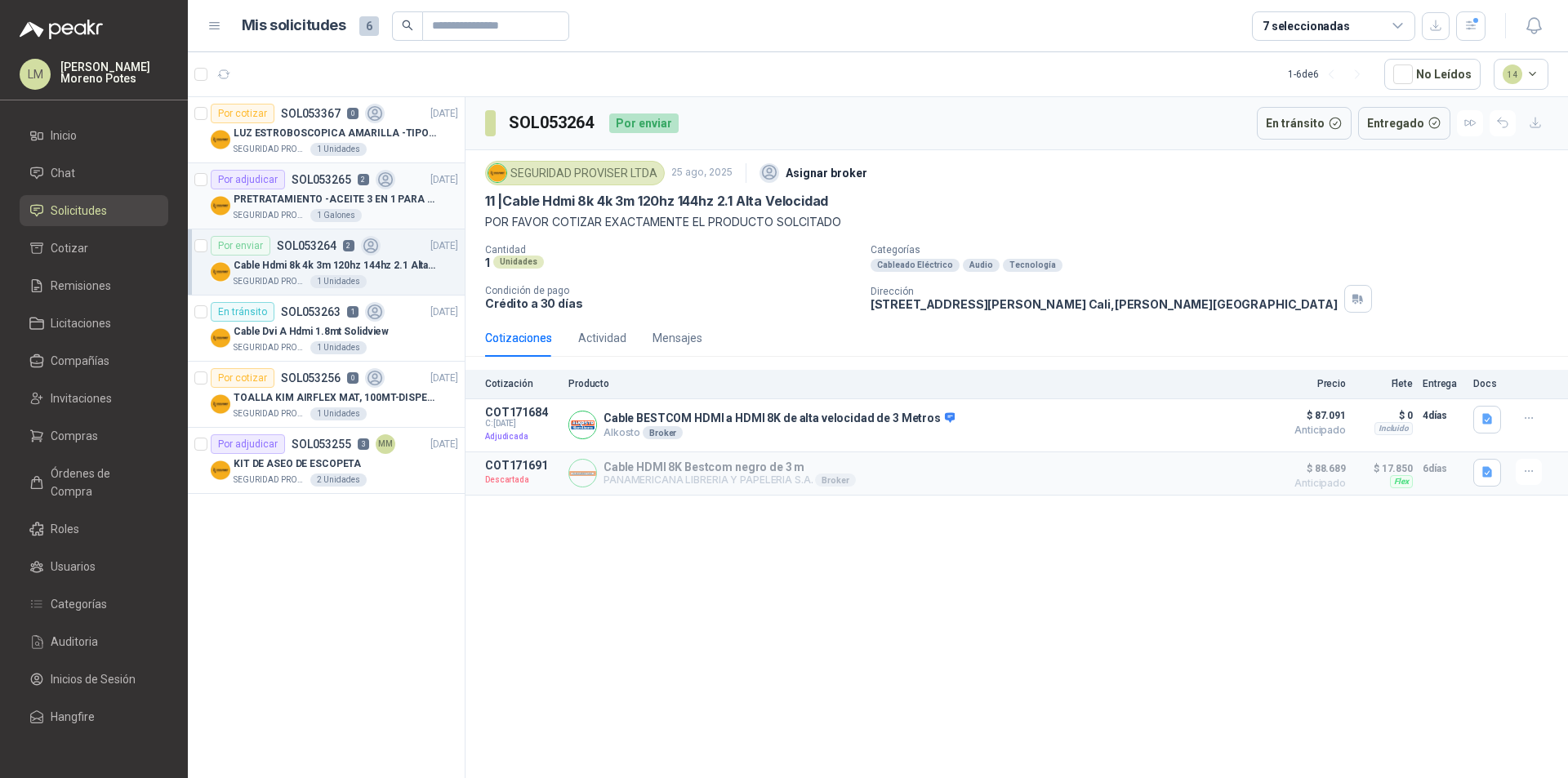
click at [393, 219] on div "SEGURIDAD PROVISER LTDA 1 Galones" at bounding box center [346, 215] width 225 height 13
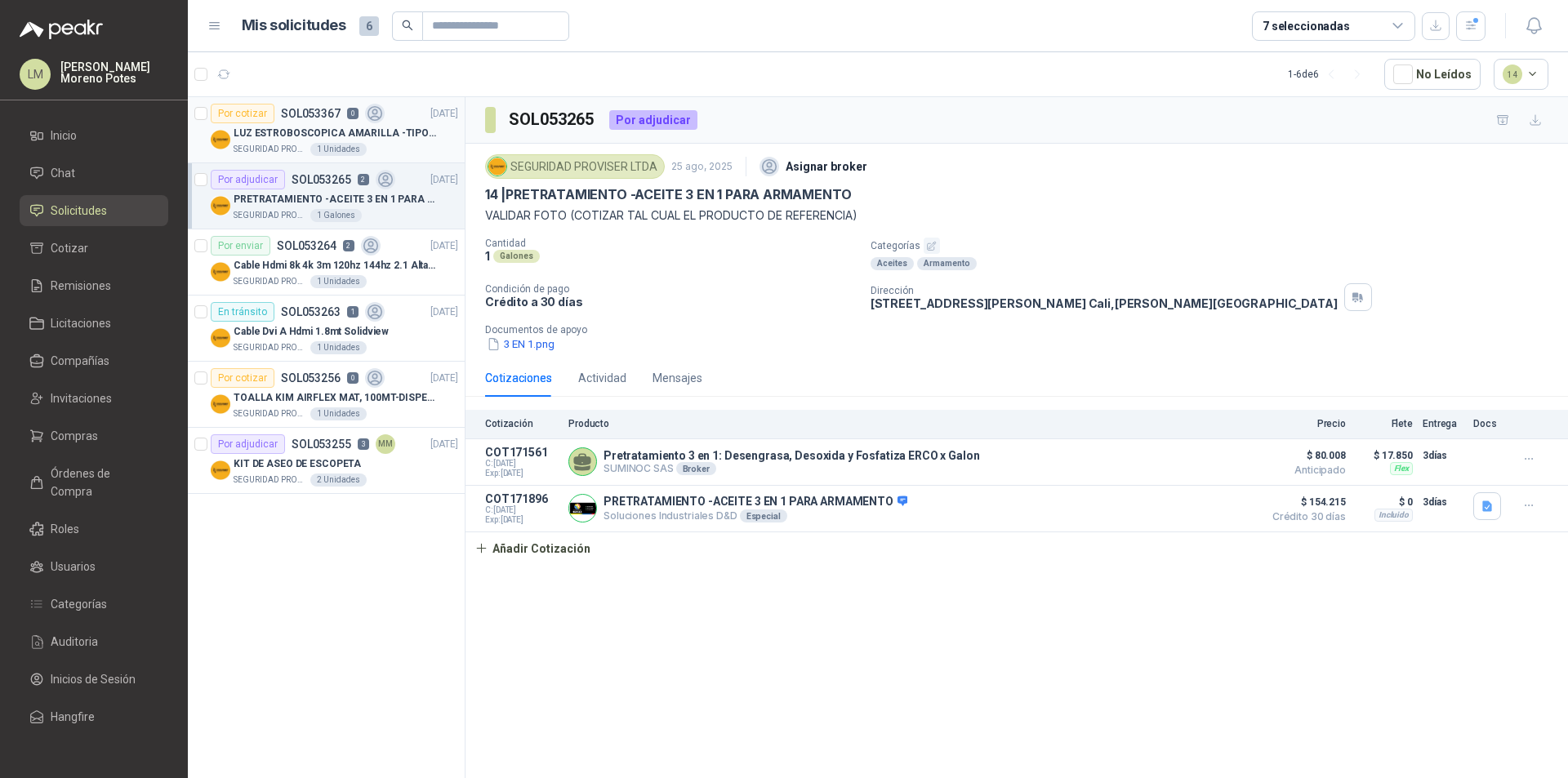
click at [392, 153] on div "SEGURIDAD PROVISER LTDA 1 Unidades" at bounding box center [346, 149] width 225 height 13
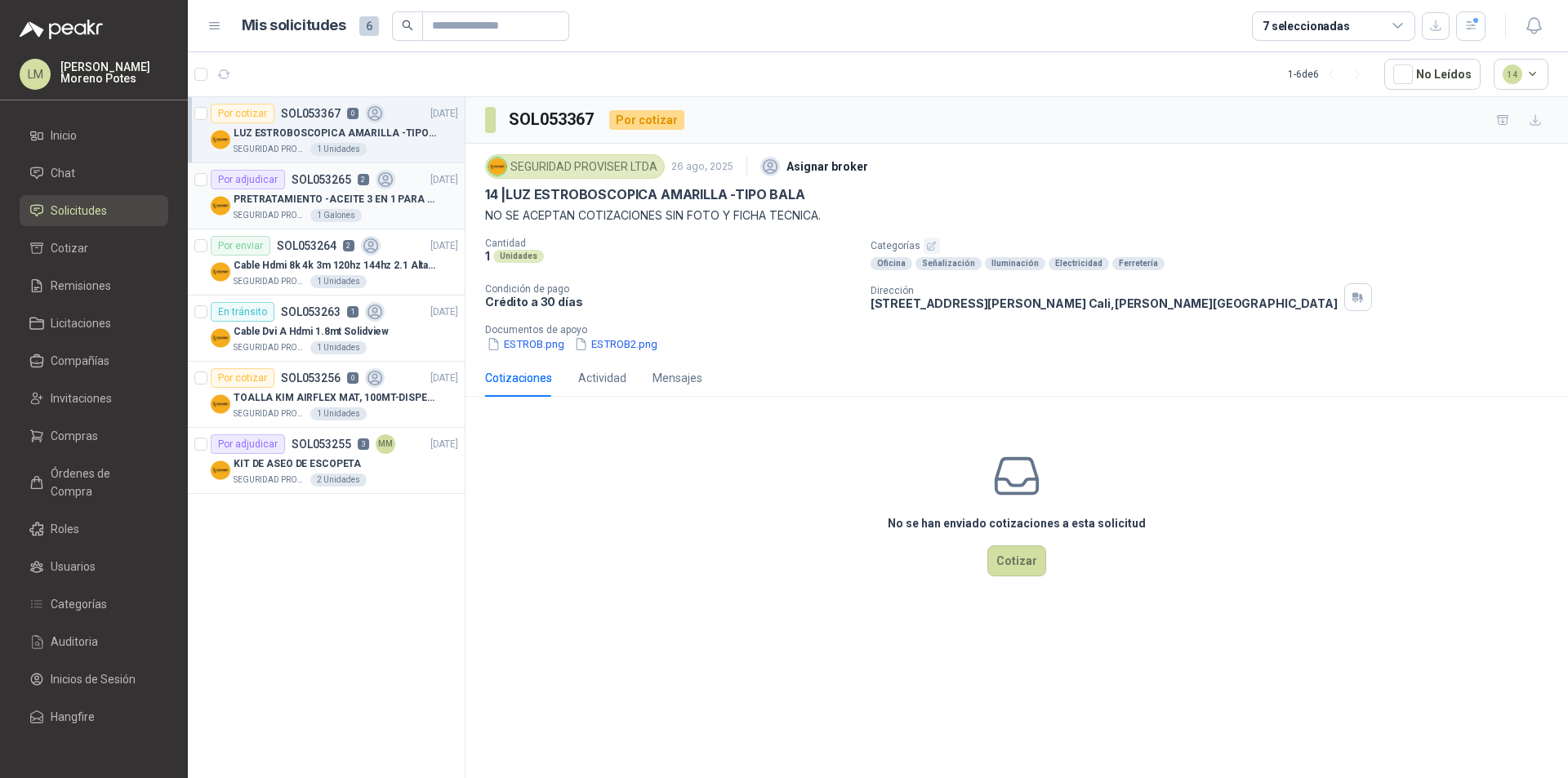
click at [443, 209] on div "SEGURIDAD PROVISER LTDA 1 Galones" at bounding box center [346, 215] width 225 height 13
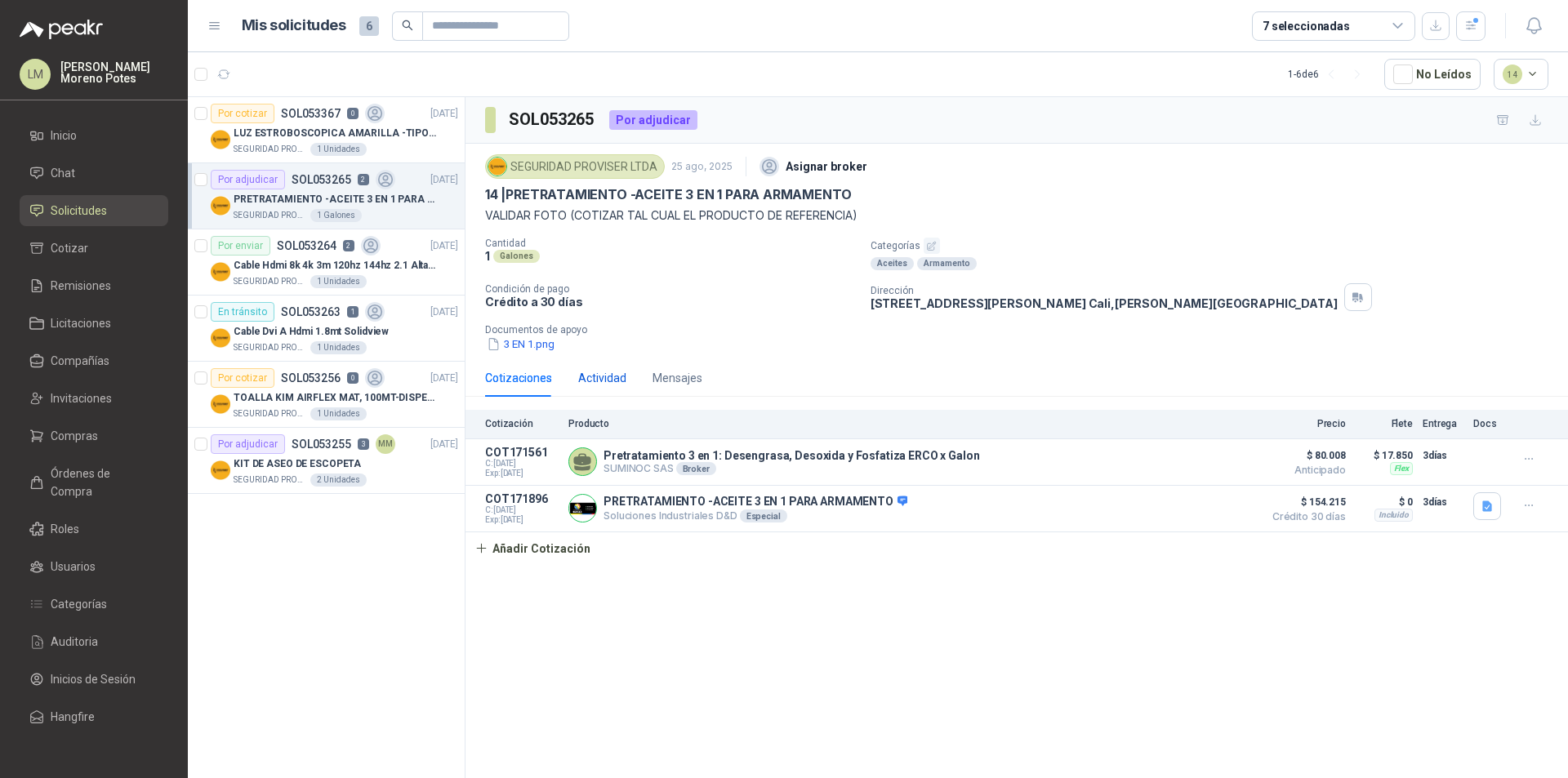
click at [596, 381] on div "Actividad" at bounding box center [602, 378] width 48 height 18
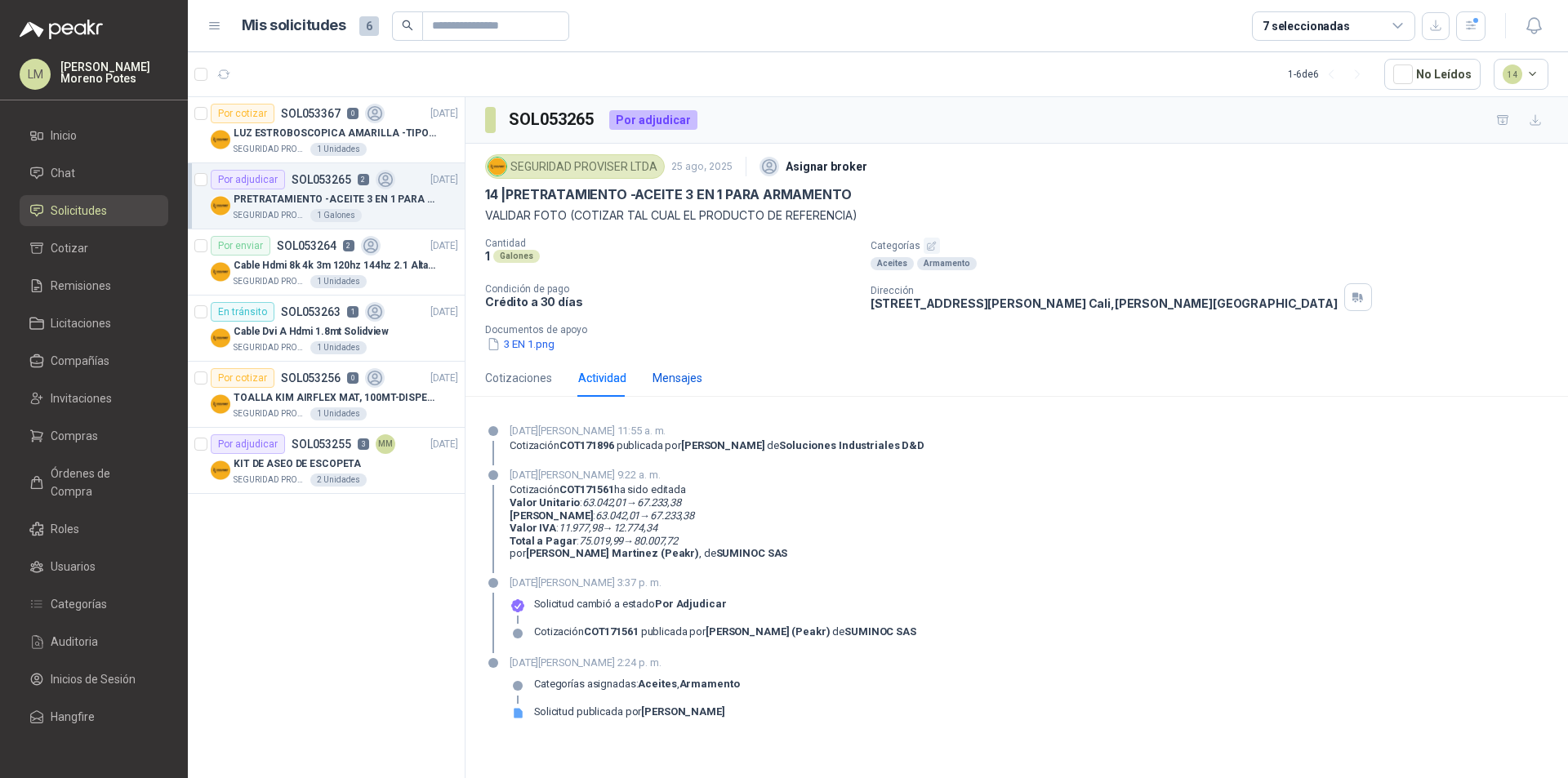
click at [655, 376] on div "Mensajes" at bounding box center [677, 378] width 50 height 18
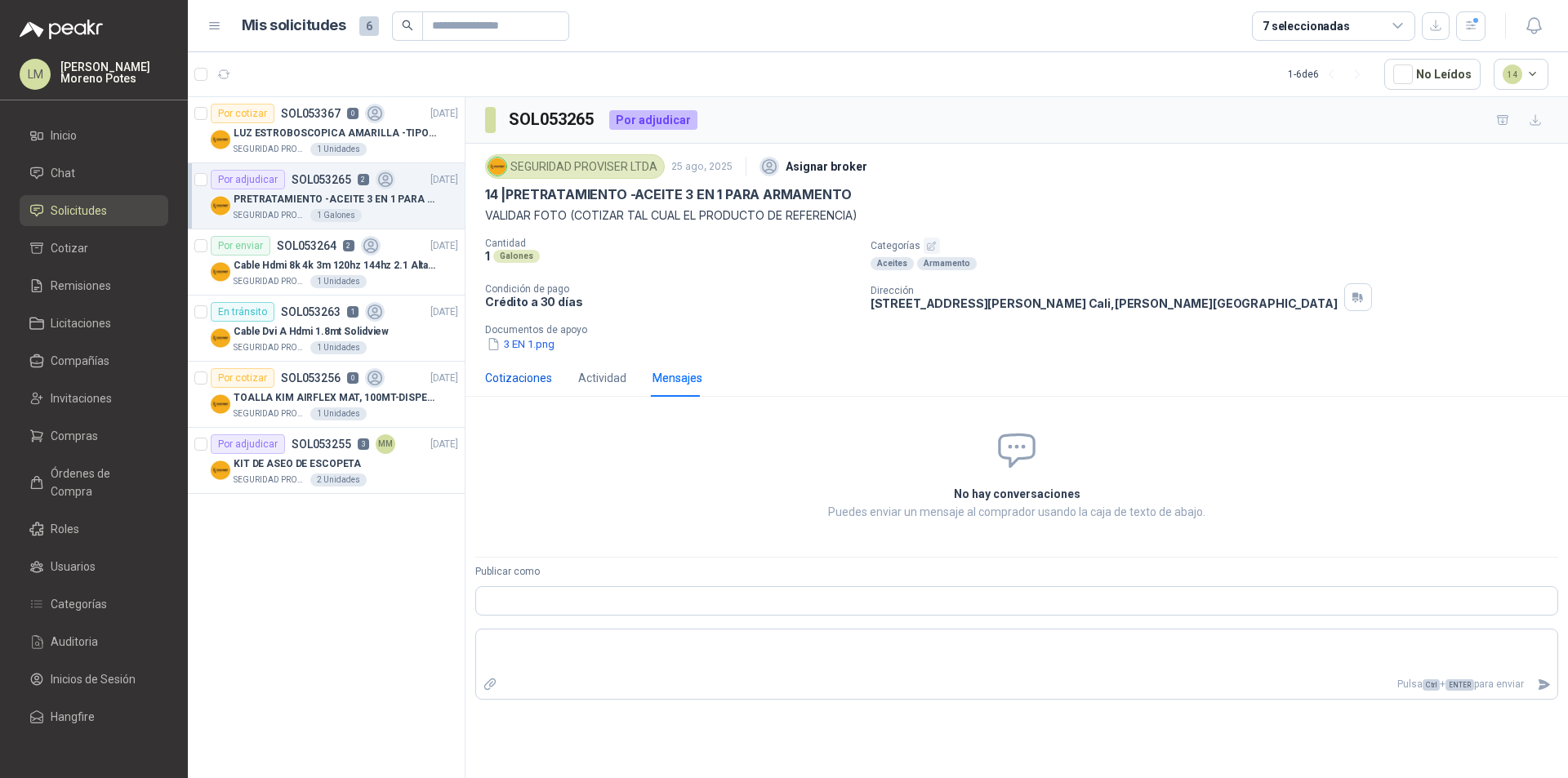
click at [521, 380] on div "Cotizaciones" at bounding box center [518, 378] width 67 height 18
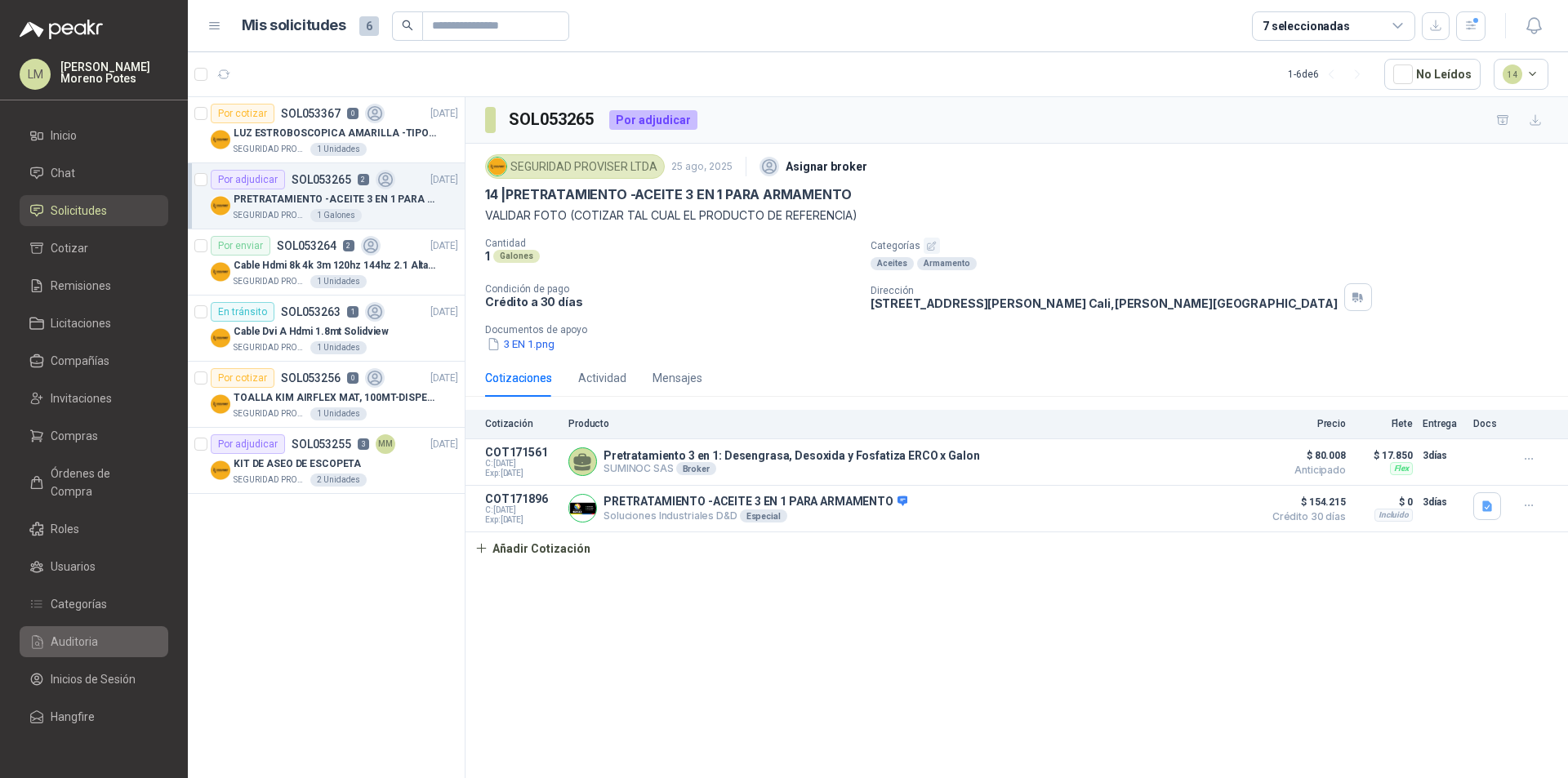
click at [107, 633] on li "Auditoria" at bounding box center [94, 642] width 129 height 18
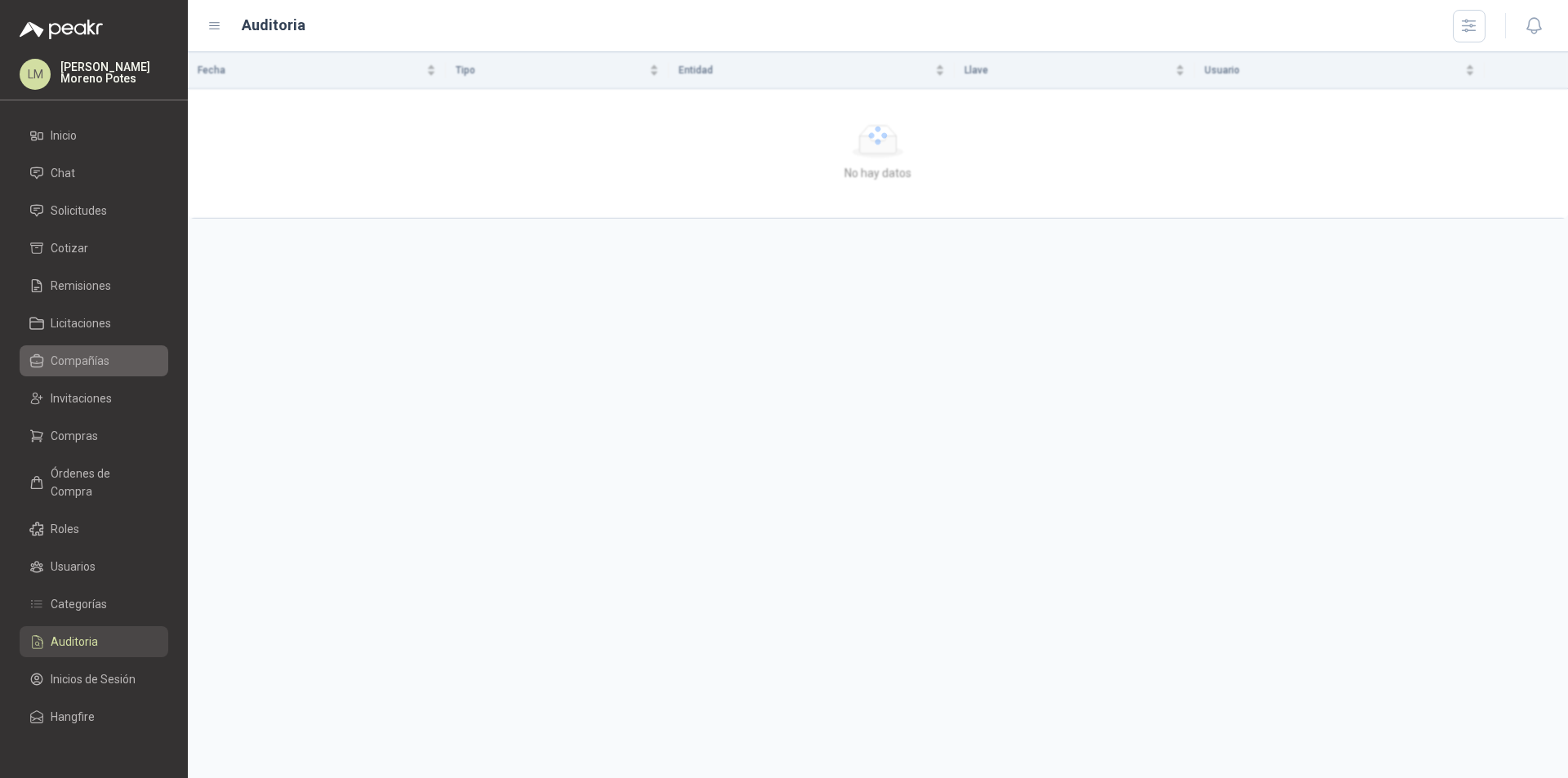
click at [99, 362] on span "Compañías" at bounding box center [80, 361] width 58 height 18
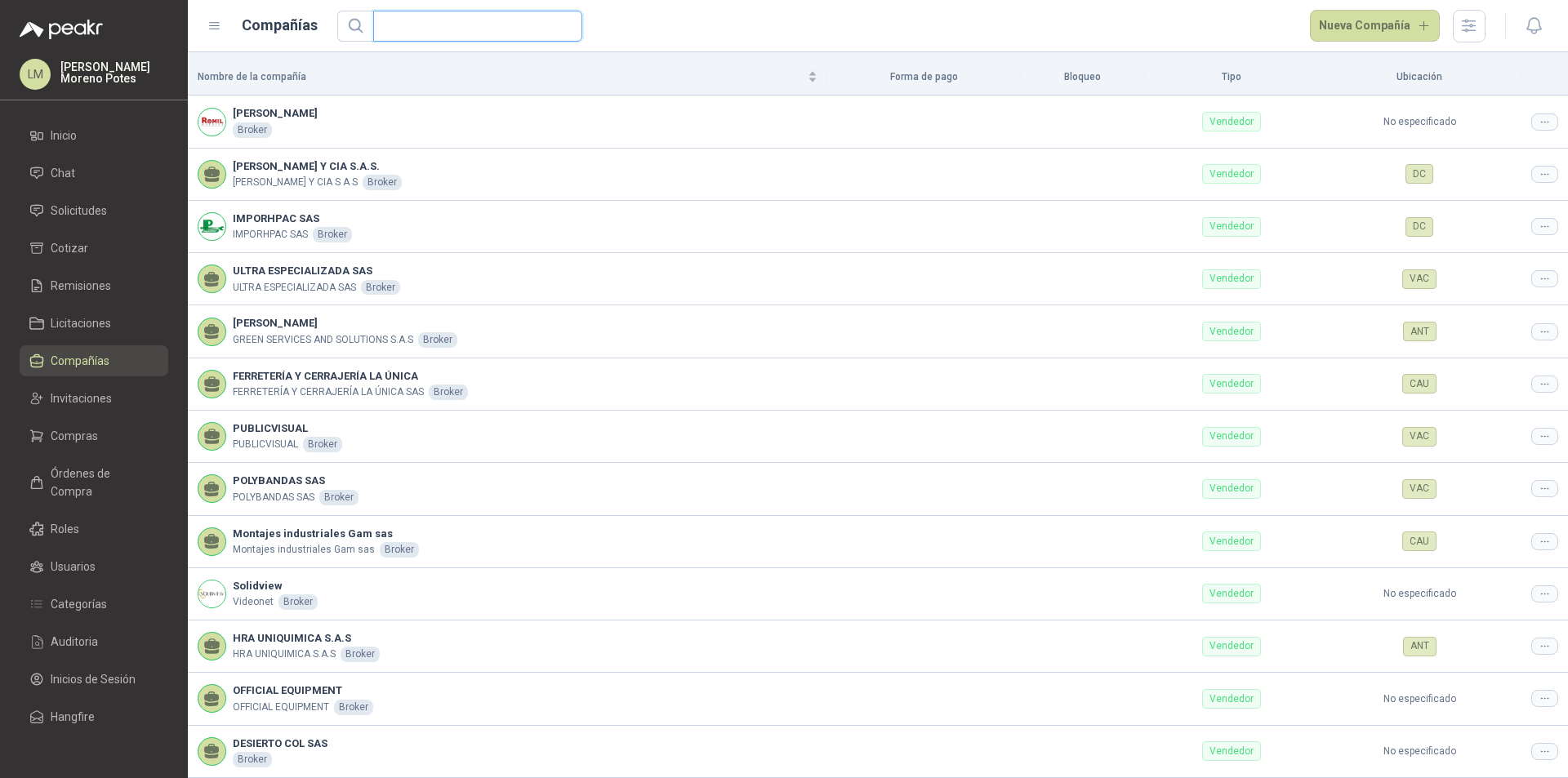
click at [407, 38] on input "text" at bounding box center [471, 26] width 176 height 29
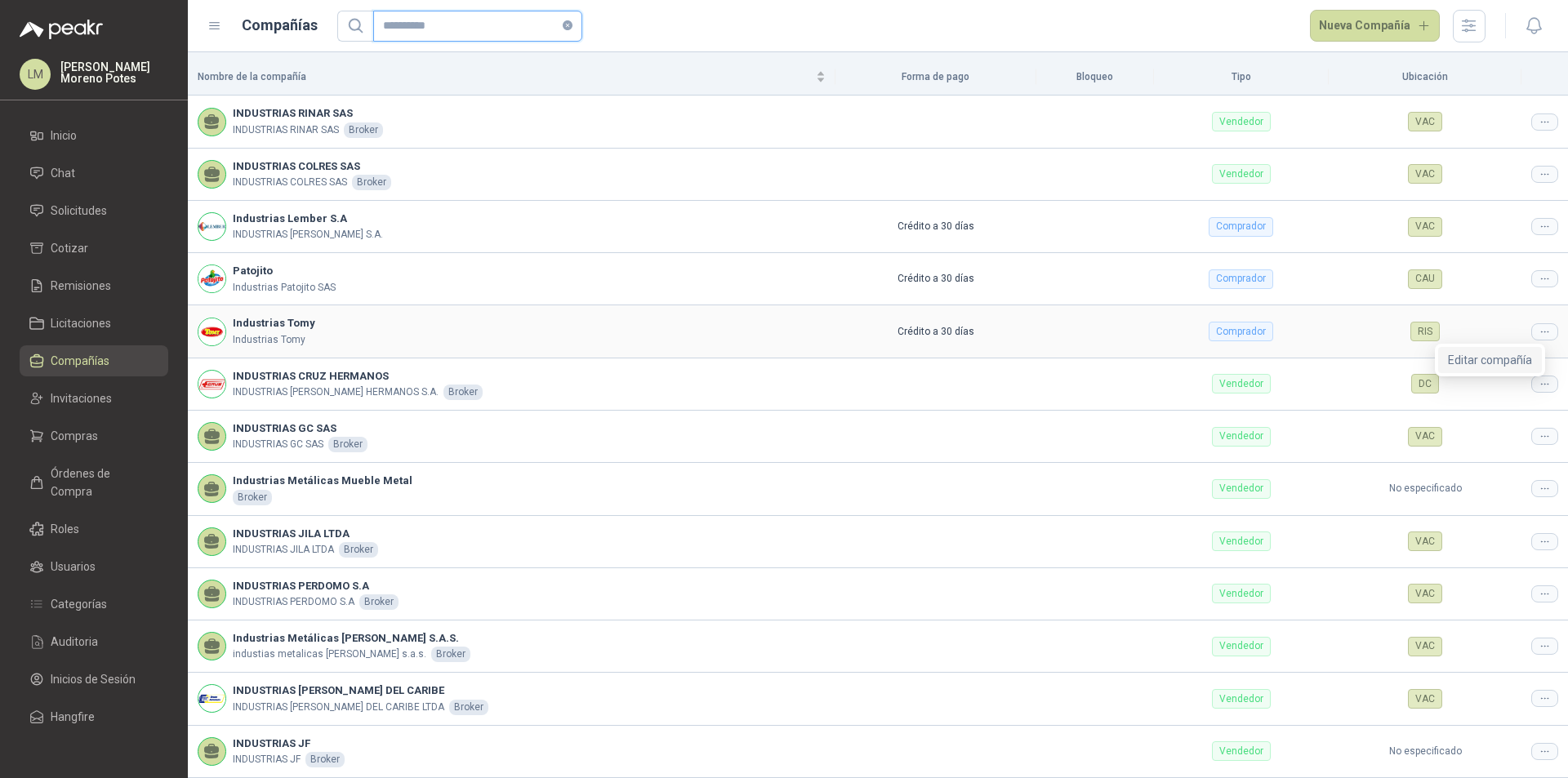
type input "**********"
click at [1485, 353] on span "Editar compañía" at bounding box center [1490, 361] width 84 height 18
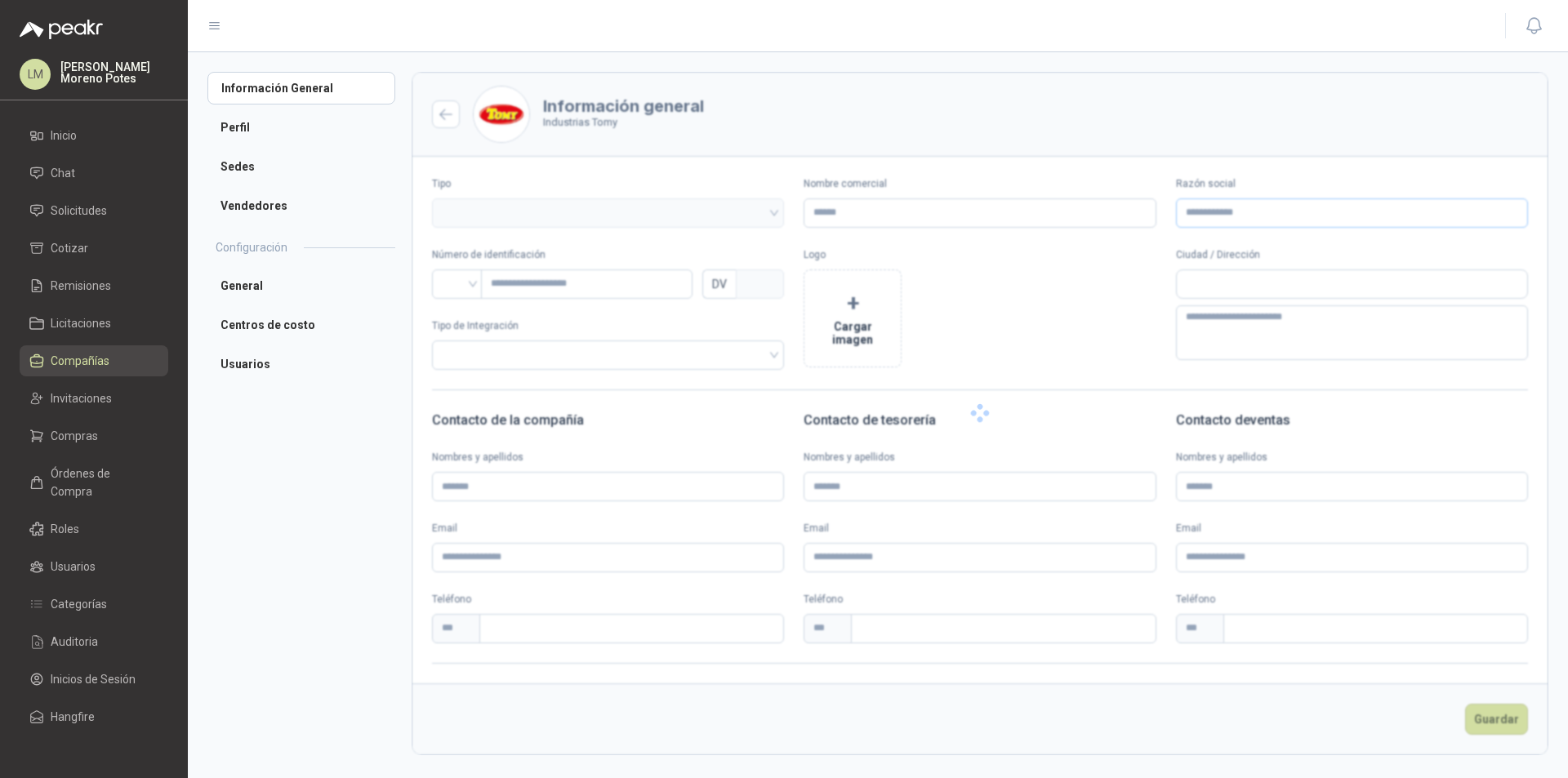
type input "**********"
type input "*********"
type input "*"
type textarea "**********"
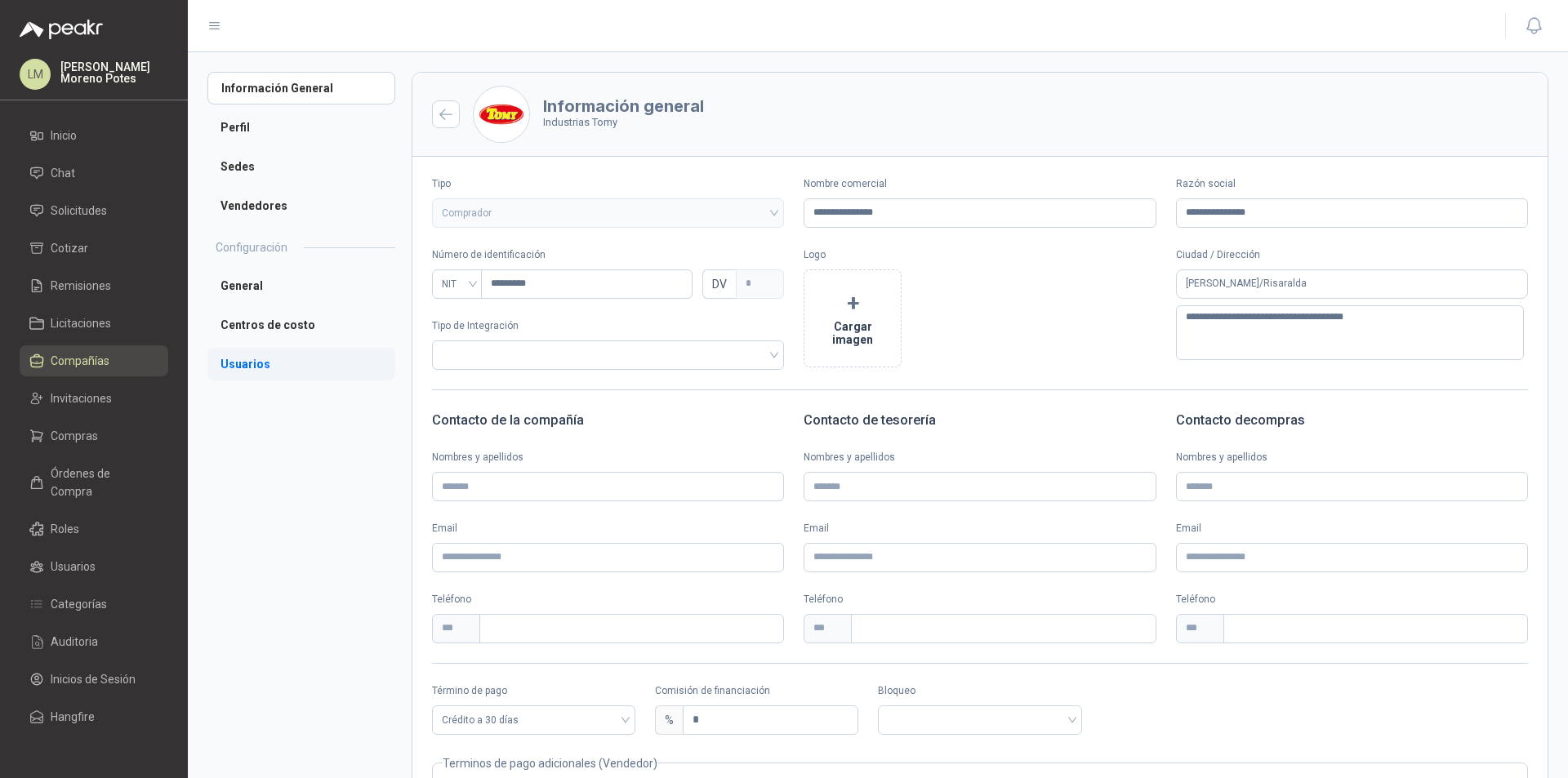
drag, startPoint x: 258, startPoint y: 365, endPoint x: 279, endPoint y: 363, distance: 21.1
click at [258, 365] on li "Usuarios" at bounding box center [301, 364] width 188 height 33
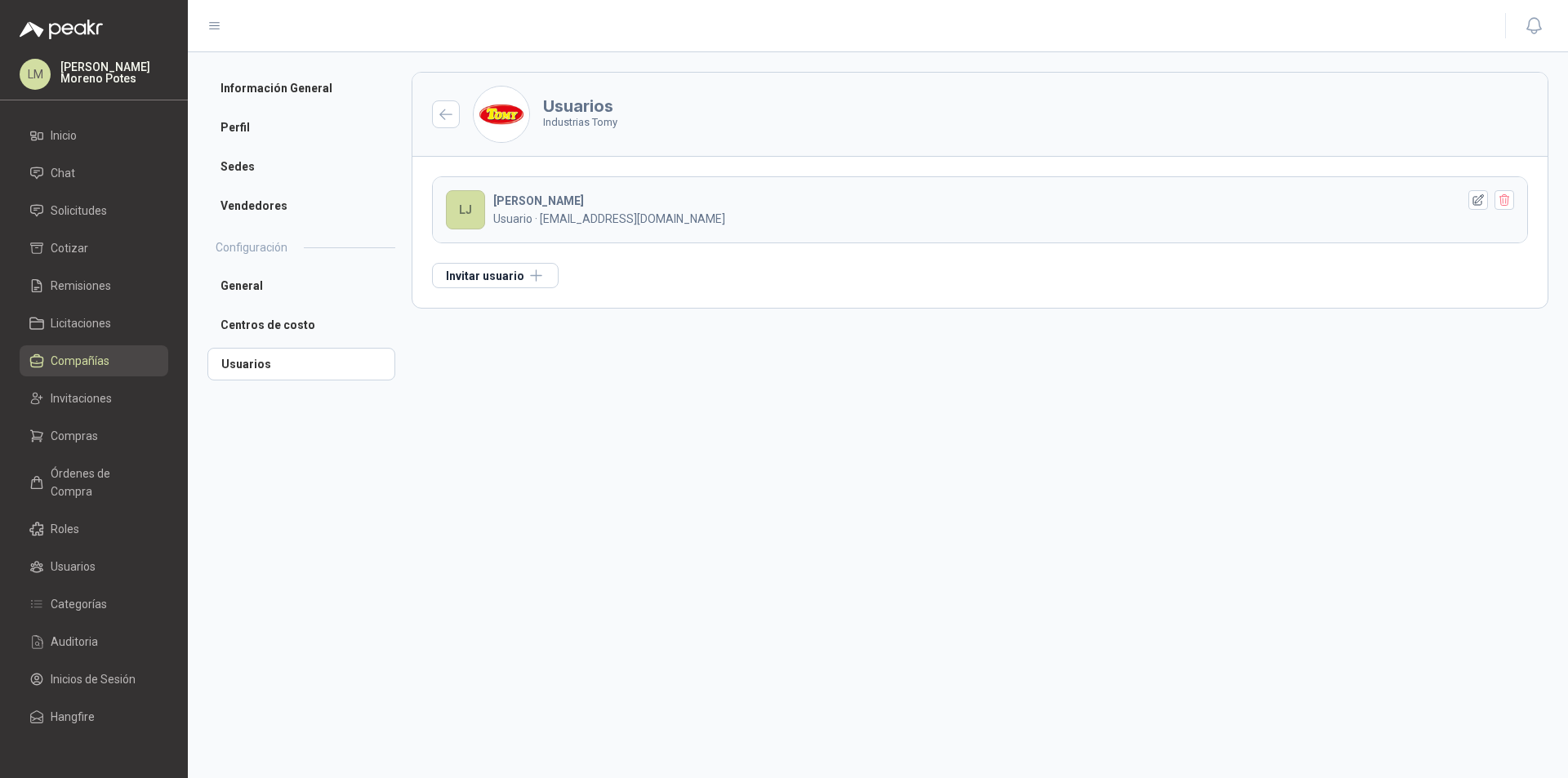
click at [580, 465] on section "Usuarios Industrias Tomy LJ [PERSON_NAME] Usuario · [EMAIL_ADDRESS][DOMAIN_NAME…" at bounding box center [979, 415] width 1136 height 687
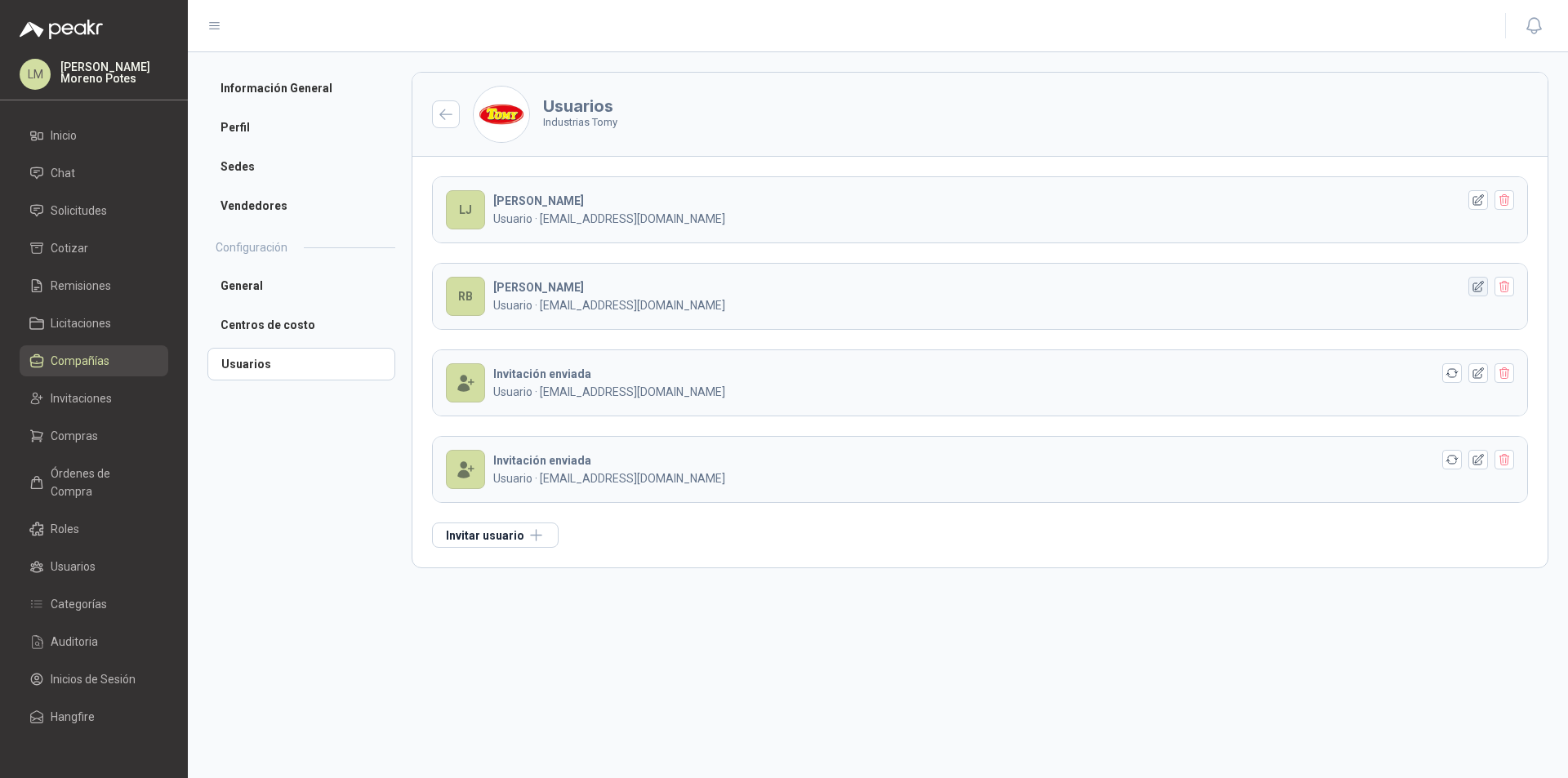
click at [1473, 281] on icon "button" at bounding box center [1478, 286] width 14 height 14
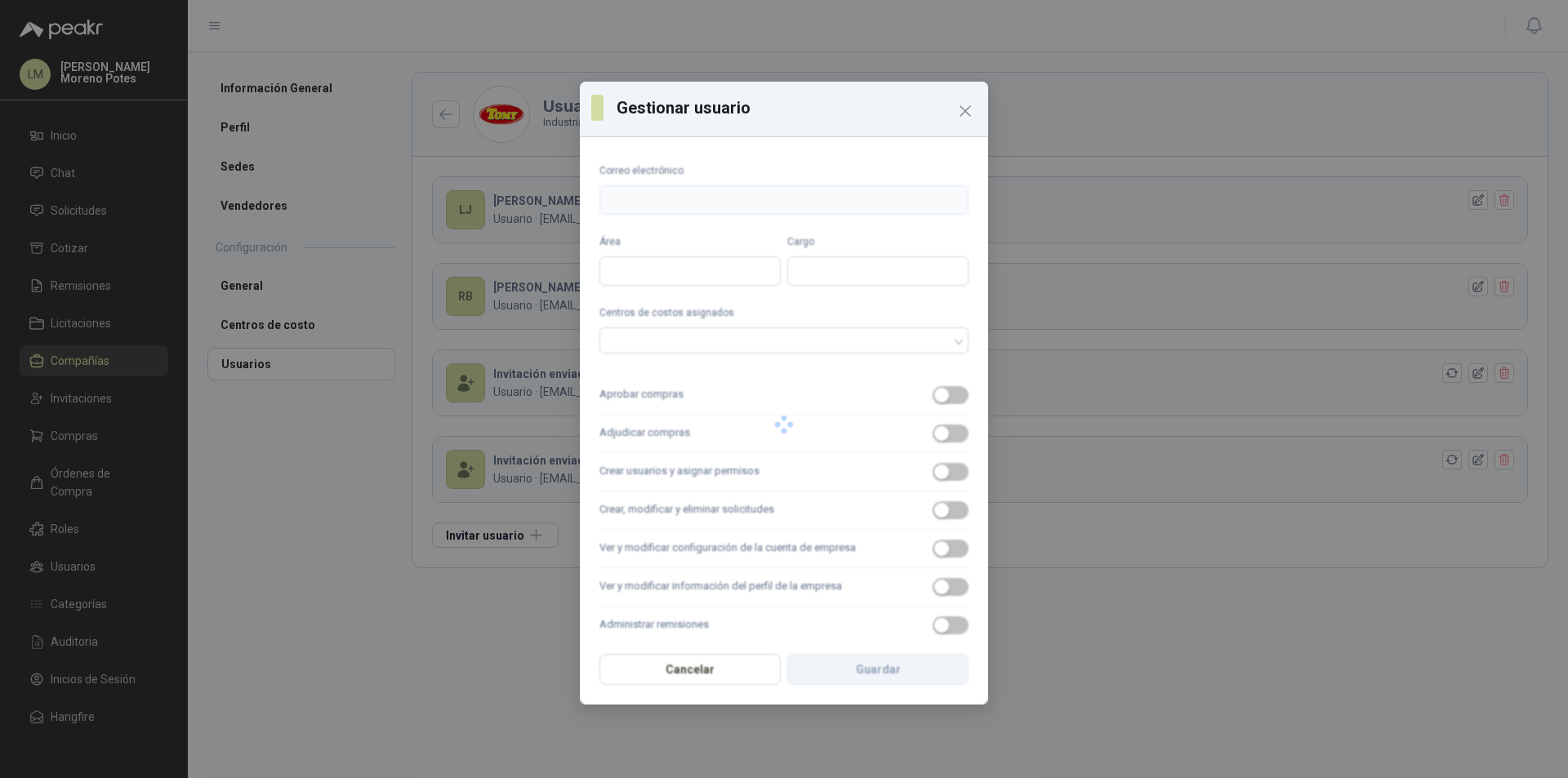
type input "**********"
click at [944, 399] on span "button" at bounding box center [950, 396] width 36 height 18
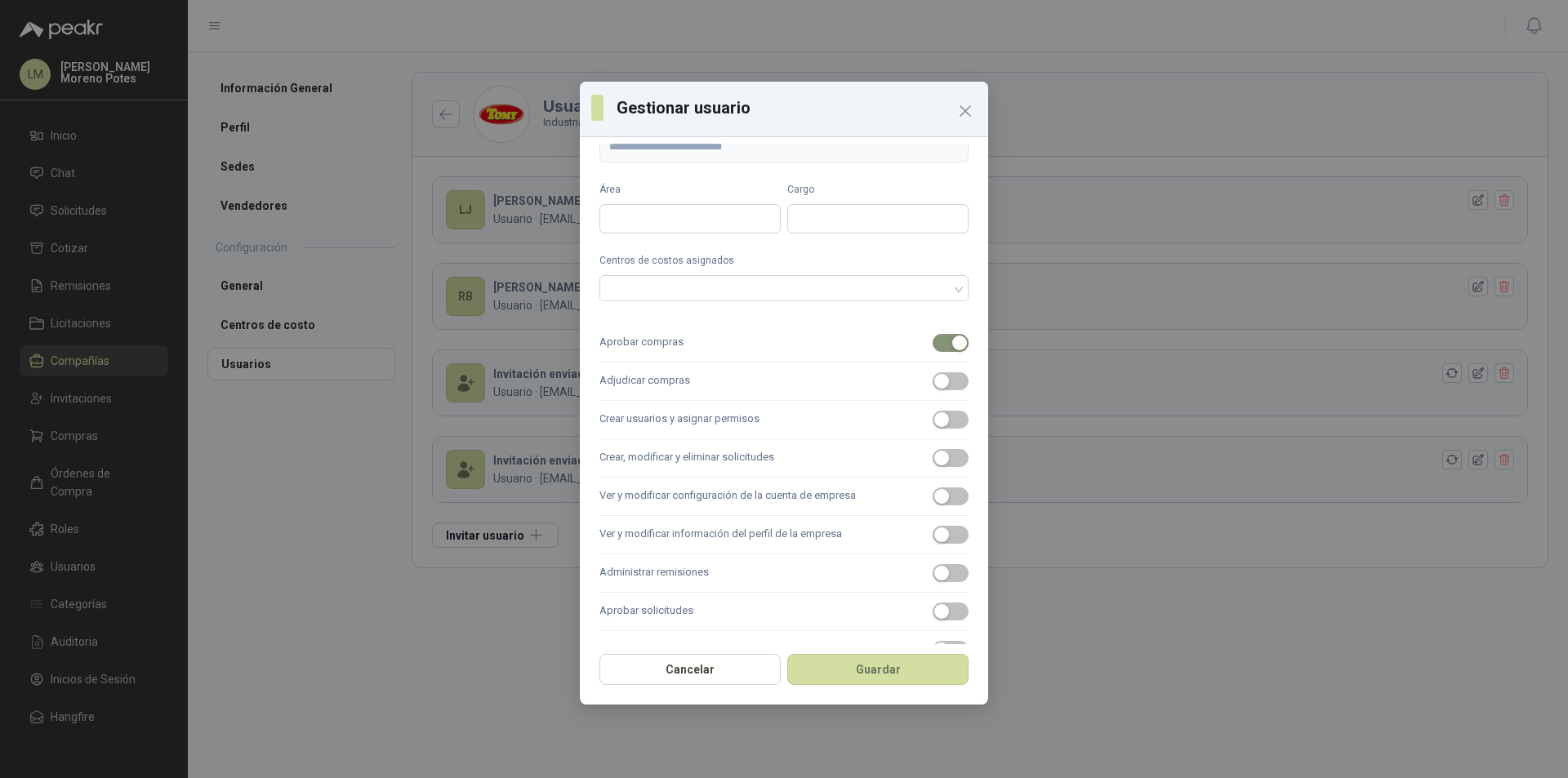
scroll to position [82, 0]
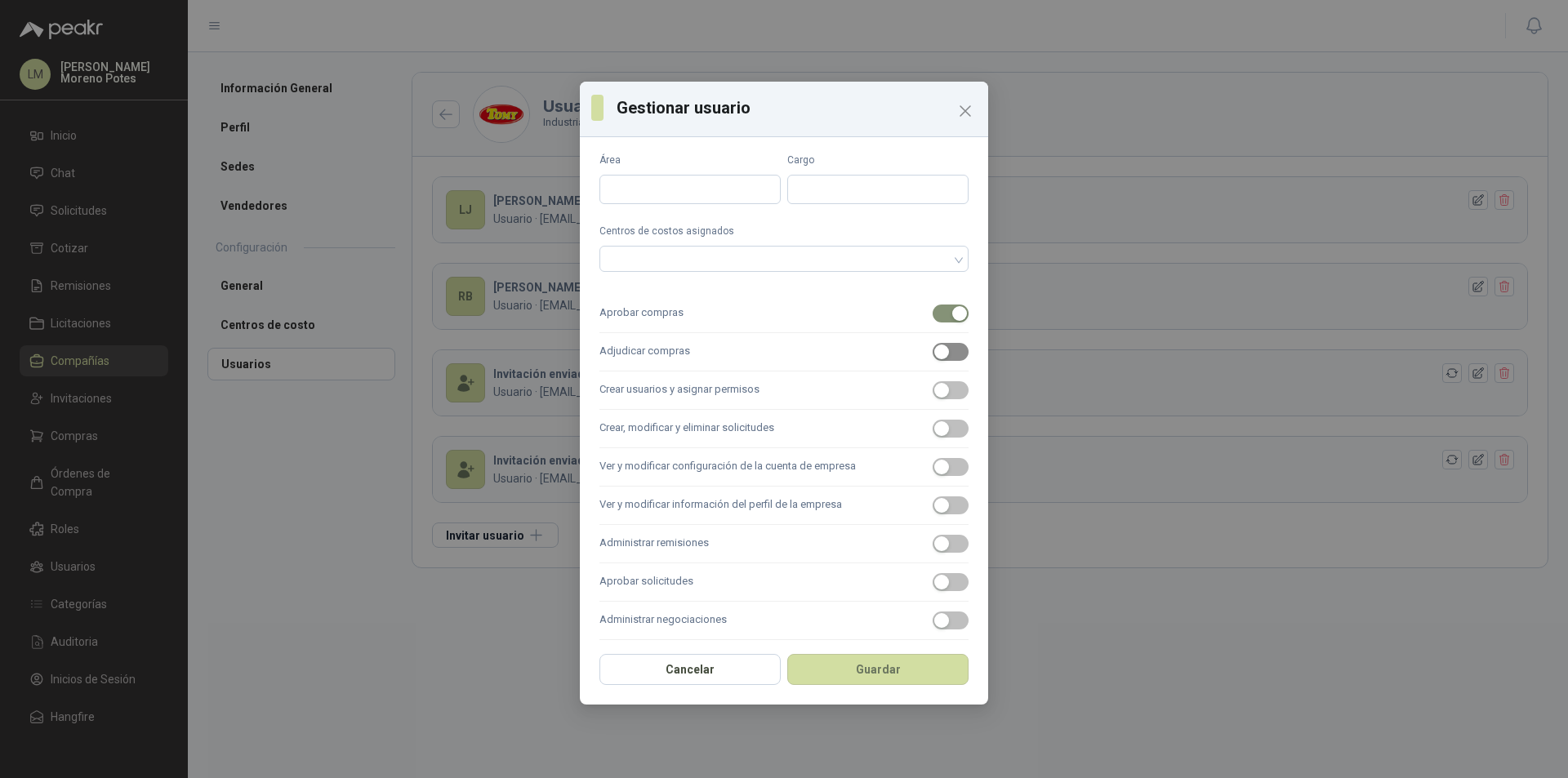
click at [942, 356] on span "button" at bounding box center [950, 352] width 36 height 18
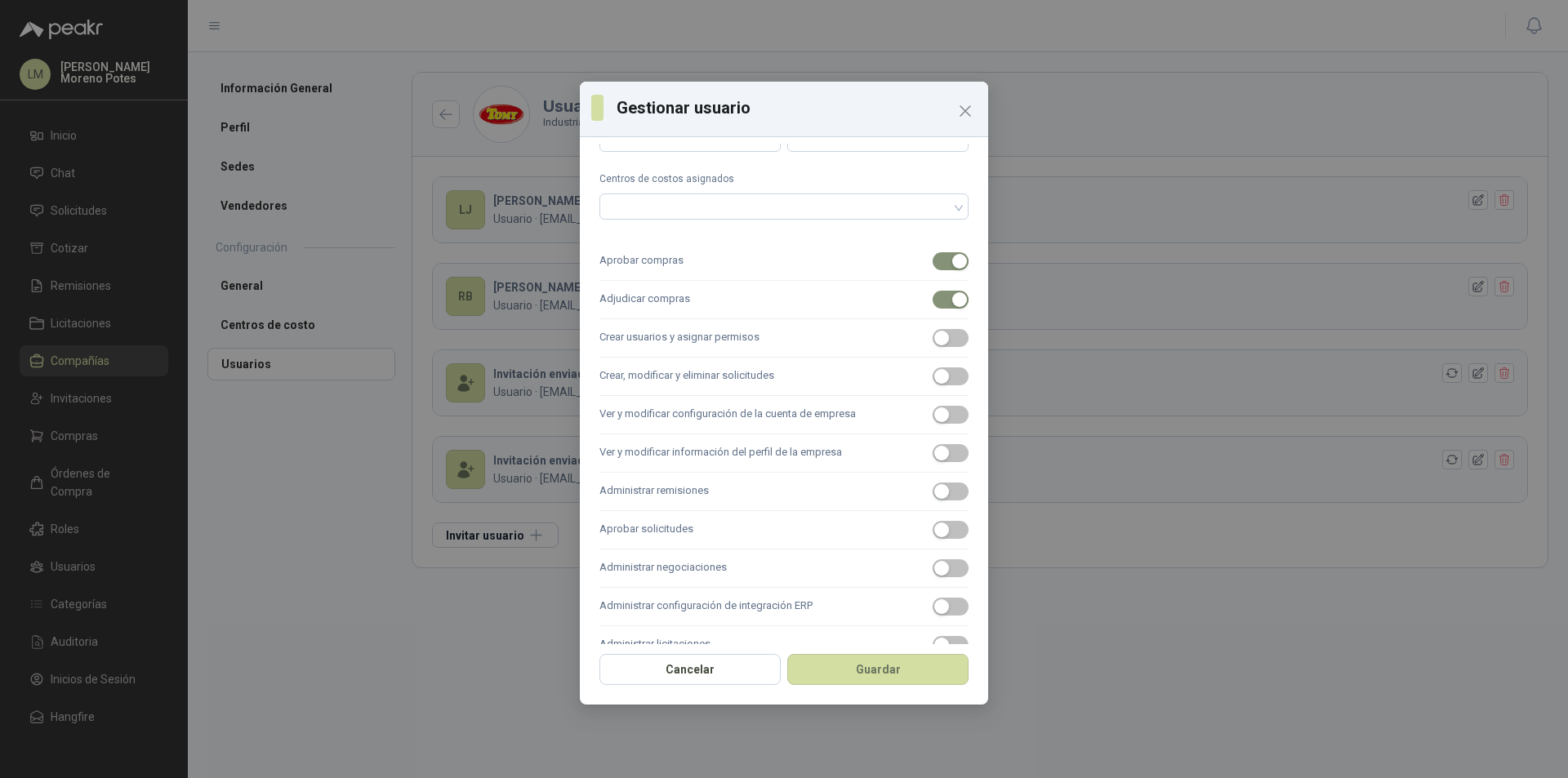
scroll to position [164, 0]
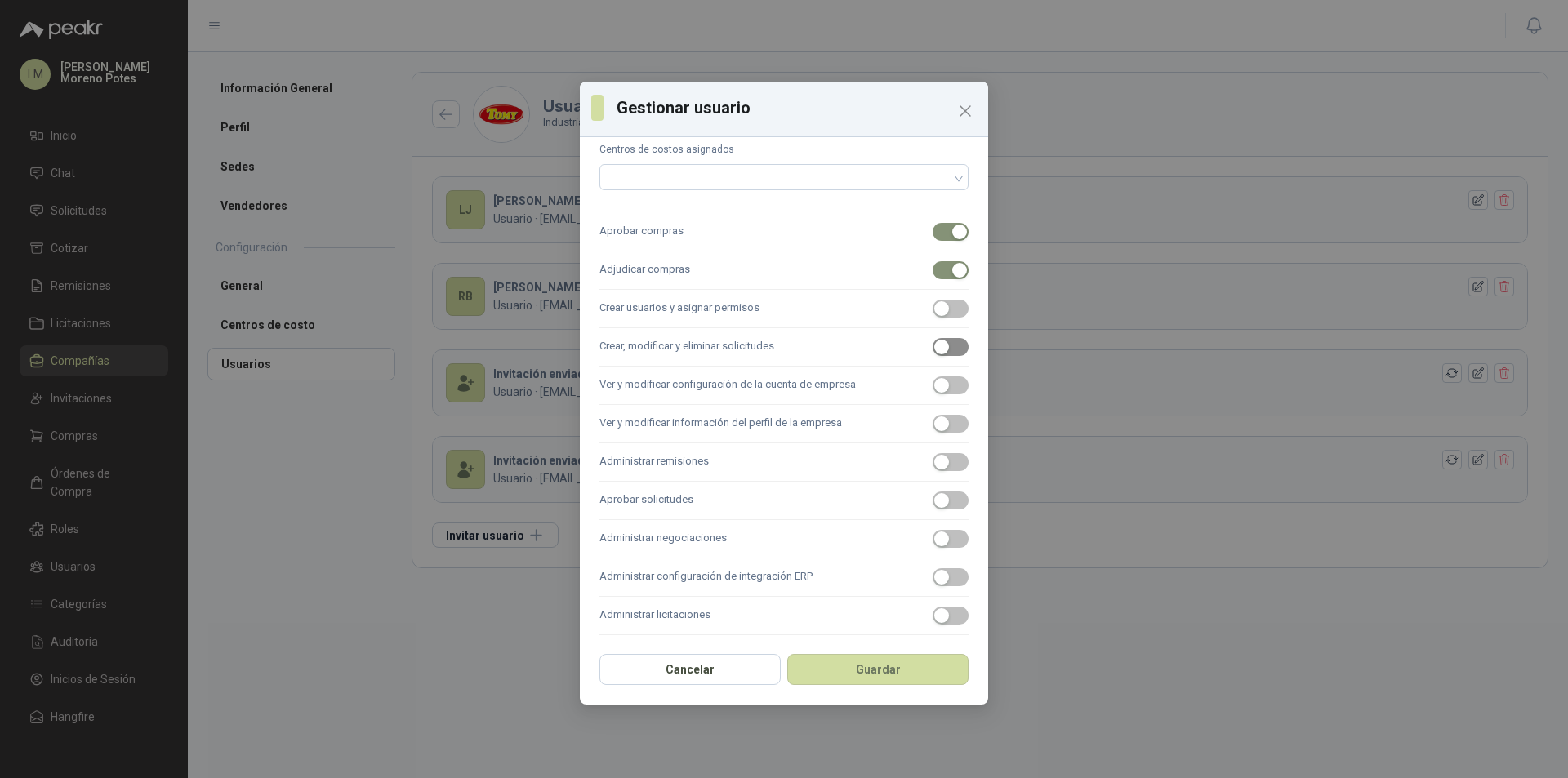
click at [948, 350] on span "button" at bounding box center [950, 347] width 36 height 18
click at [944, 460] on span "button" at bounding box center [950, 458] width 36 height 18
click at [934, 500] on div "button" at bounding box center [942, 497] width 15 height 15
click at [878, 675] on button "Guardar" at bounding box center [878, 669] width 181 height 31
